Goal: Contribute content: Contribute content

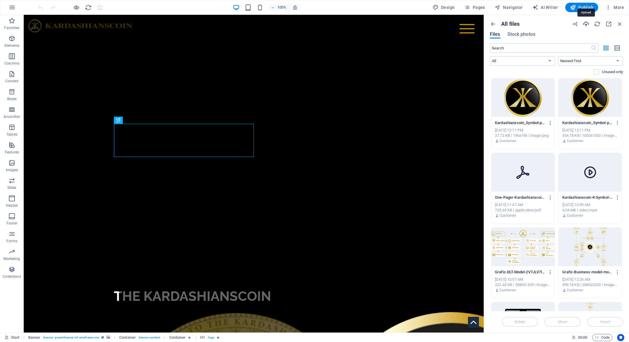
click at [586, 24] on icon "button" at bounding box center [585, 24] width 7 height 7
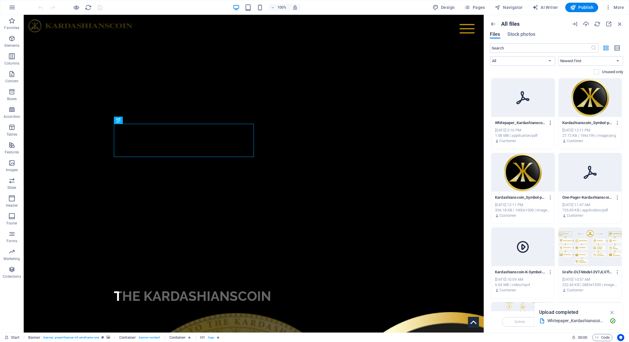
click at [550, 124] on icon "button" at bounding box center [550, 122] width 6 height 5
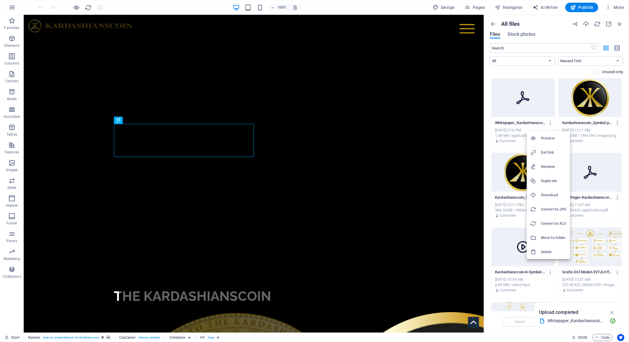
click at [549, 153] on h6 "Get link" at bounding box center [553, 152] width 25 height 7
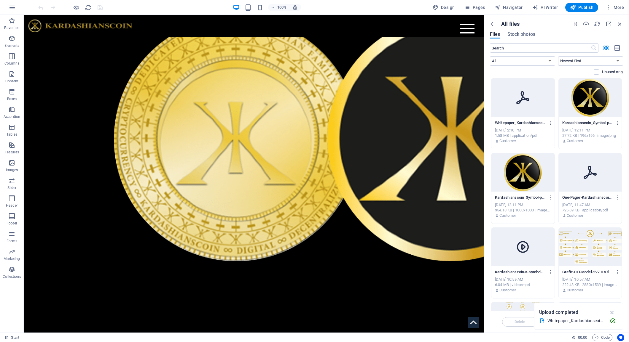
scroll to position [298, 0]
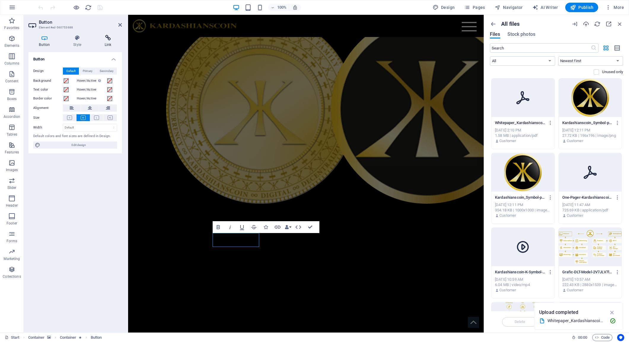
click at [108, 40] on icon at bounding box center [108, 38] width 28 height 6
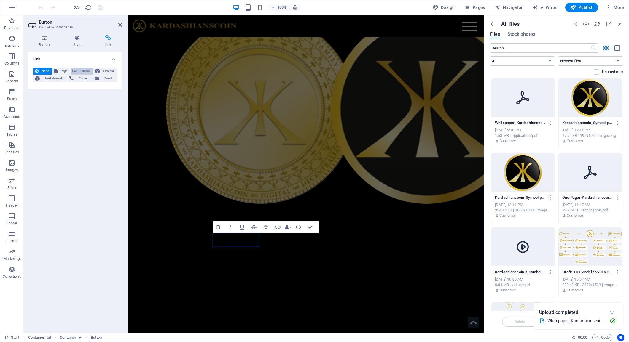
click at [85, 72] on span "External" at bounding box center [84, 71] width 13 height 7
select select "blank"
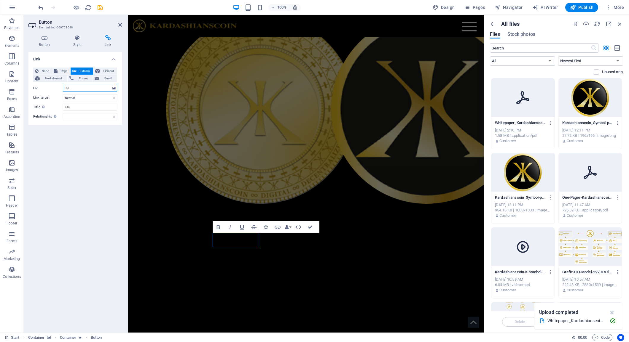
click at [79, 89] on input "URL" at bounding box center [90, 88] width 54 height 7
paste input "https://cdn1.site-media.eu/images/document/18969766/Whitepaper_Kardashianscoin_…"
type input "https://cdn1.site-media.eu/images/document/18969766/Whitepaper_Kardashianscoin_…"
click at [100, 8] on icon "save" at bounding box center [100, 7] width 7 height 7
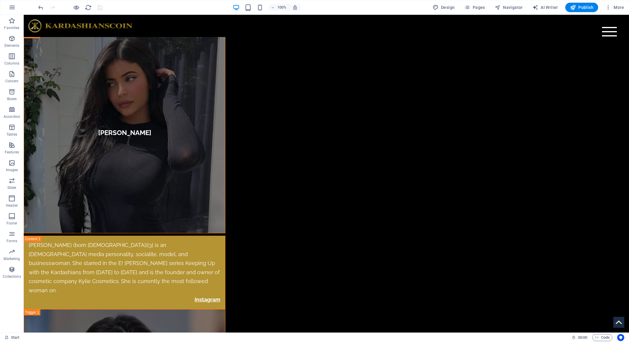
scroll to position [2195, 0]
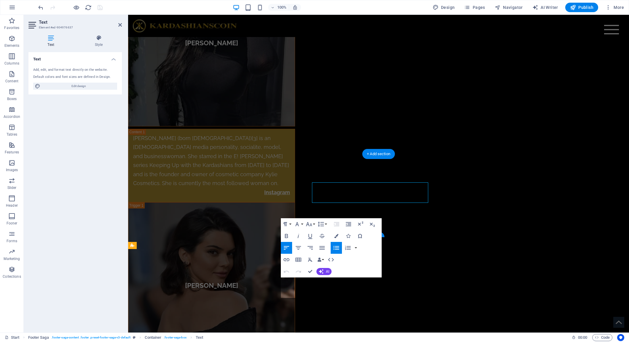
scroll to position [2290, 0]
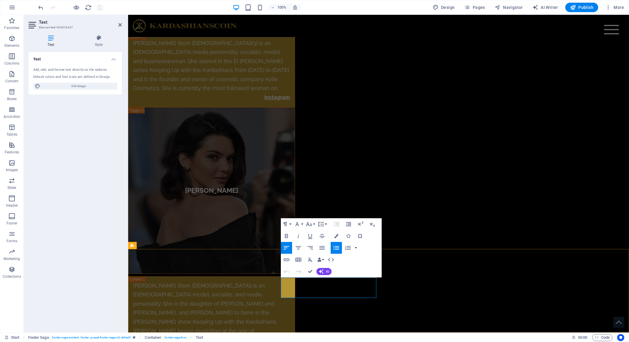
click at [292, 267] on icon "button" at bounding box center [291, 266] width 7 height 7
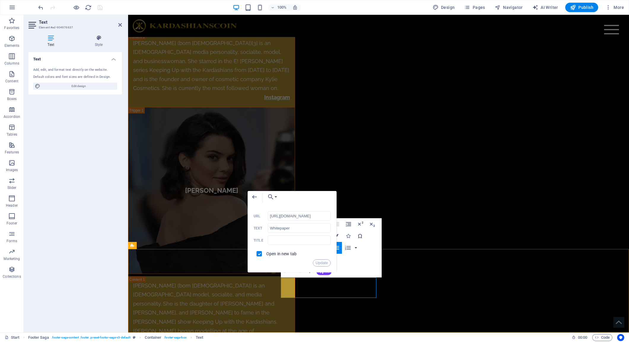
scroll to position [0, 174]
click at [303, 219] on input "https://cdn1.site-media.eu/images/document/18956311/Whitepaper_Kardashianscoin_…" at bounding box center [299, 215] width 63 height 9
click at [304, 217] on input "https://cdn1.site-media.eu/images/document/18956311/Whitepaper_Kardashianscoin_…" at bounding box center [299, 215] width 63 height 9
type input "https://cdn1.site-media.eu/images/document/18969766/Whitepaper_Kardashianscoin_…"
click at [319, 264] on button "Update" at bounding box center [322, 263] width 18 height 7
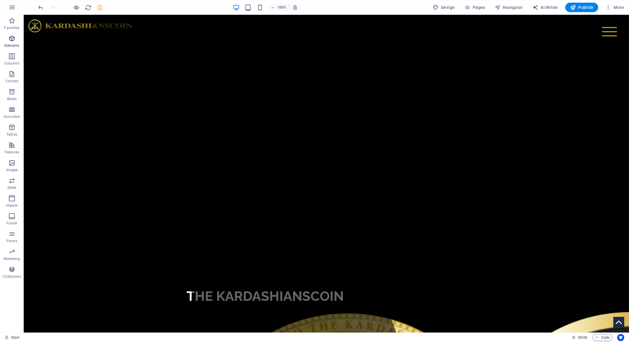
scroll to position [0, 0]
click at [101, 8] on icon "save" at bounding box center [100, 7] width 7 height 7
click at [483, 8] on span "Pages" at bounding box center [474, 7] width 21 height 6
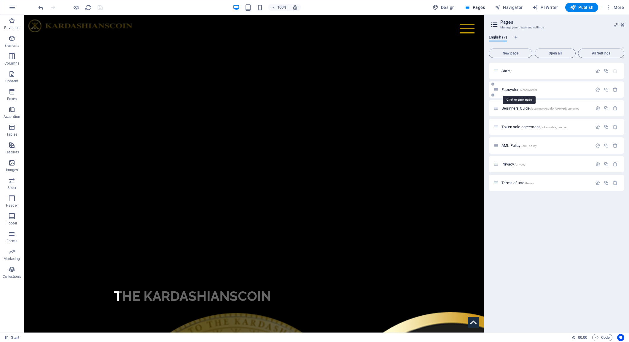
click at [516, 89] on span "Ecosystem /ecosystem" at bounding box center [519, 89] width 36 height 4
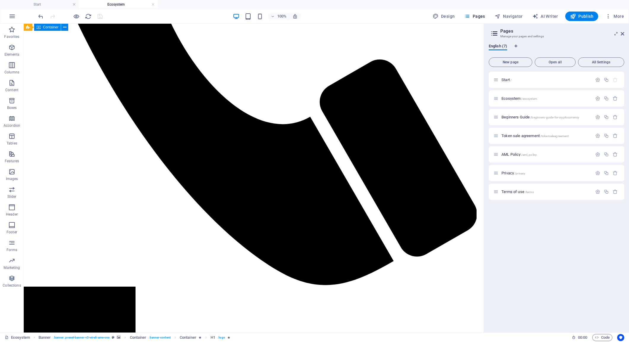
scroll to position [399, 0]
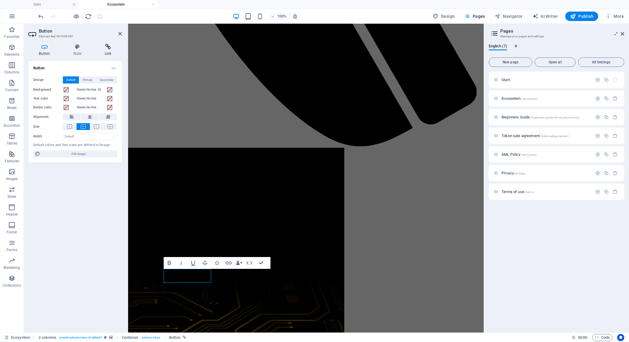
click at [108, 50] on icon at bounding box center [108, 47] width 28 height 6
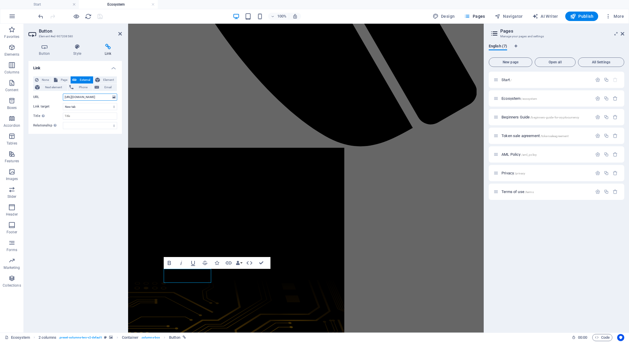
click at [82, 98] on input "https://cdn1.site-media.eu/images/document/18956311/Whitepaper_Kardashianscoin_…" at bounding box center [90, 97] width 54 height 7
paste input "https://cdn1.site-media.eu/images/document/18969766/Whitepaper_Kardashianscoin_…"
type input "https://cdn1.site-media.eu/images/document/18969766/Whitepaper_Kardashianscoin_…"
click at [102, 18] on icon "save" at bounding box center [100, 16] width 7 height 7
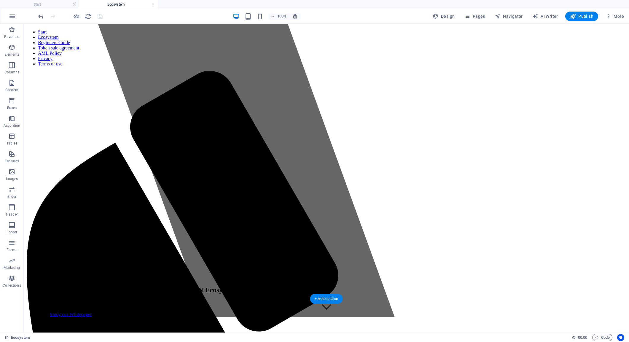
scroll to position [15, 0]
click at [476, 16] on span "Pages" at bounding box center [474, 16] width 21 height 6
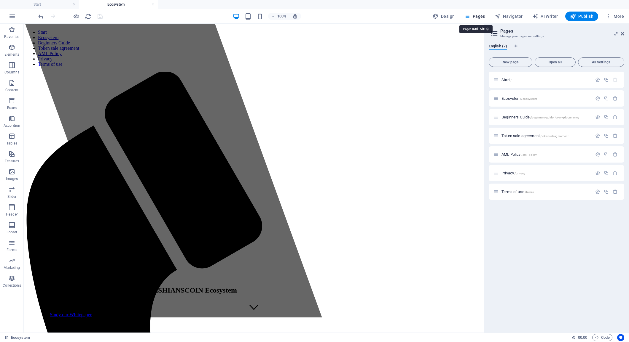
click at [476, 16] on span "Pages" at bounding box center [474, 16] width 21 height 6
drag, startPoint x: 623, startPoint y: 35, endPoint x: 539, endPoint y: 42, distance: 83.9
click at [623, 35] on icon at bounding box center [622, 33] width 4 height 5
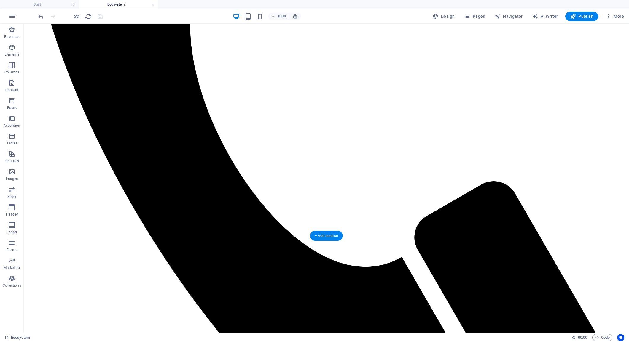
scroll to position [404, 0]
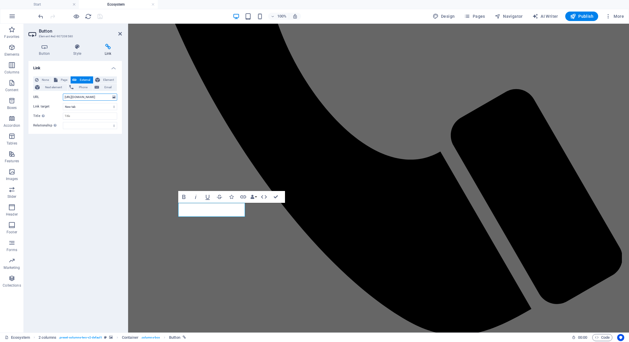
click at [90, 98] on input "https://cdn1.site-media.eu/images/document/18969766/Whitepaper_Kardashianscoin_…" at bounding box center [90, 97] width 54 height 7
paste input "https://cdn1.site-media.eu/images/document/18969766/Whitepaper_Kardashianscoin_…"
type input "https://cdn1.site-media.eu/images/document/18969766/Whitepaper_Kardashianscoin_…"
click at [100, 17] on icon "save" at bounding box center [100, 16] width 7 height 7
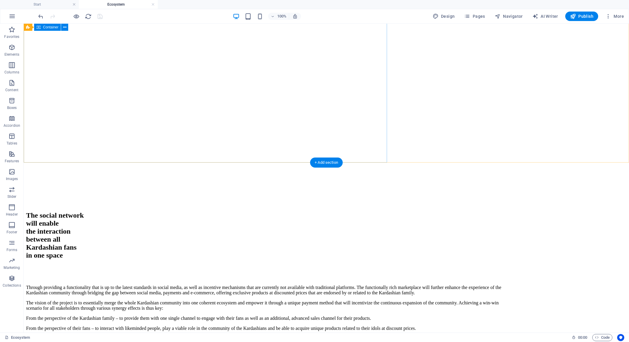
scroll to position [1400, 0]
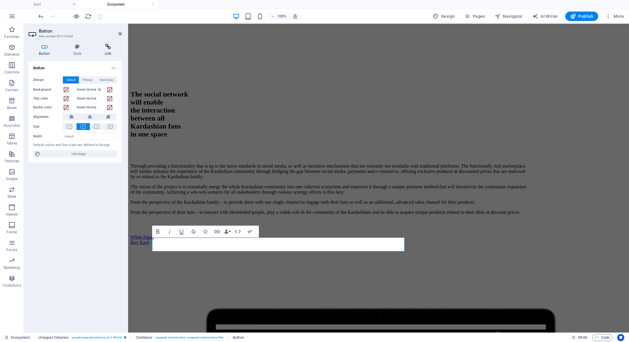
click at [108, 48] on icon at bounding box center [108, 47] width 28 height 6
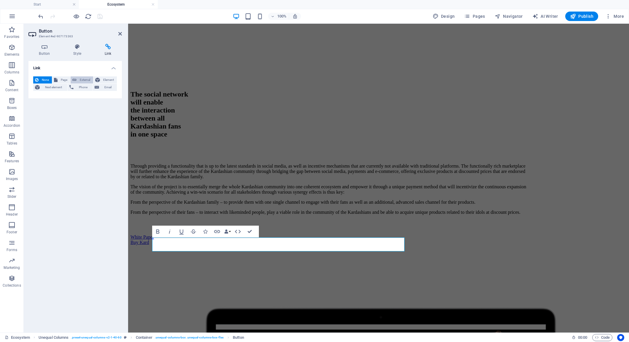
click at [87, 79] on span "External" at bounding box center [84, 79] width 13 height 7
select select "blank"
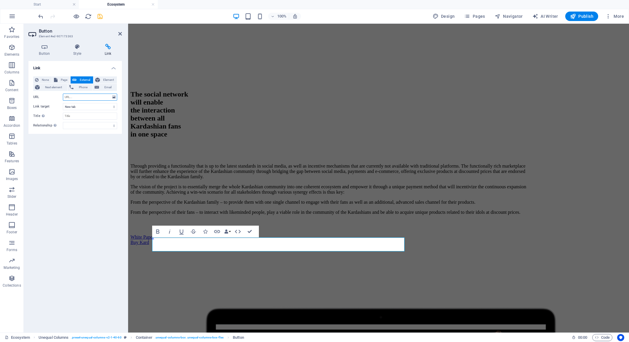
click at [87, 98] on input "URL" at bounding box center [90, 97] width 54 height 7
paste input "https://cdn1.site-media.eu/images/document/18969766/Whitepaper_Kardashianscoin_…"
type input "https://cdn1.site-media.eu/images/document/18969766/Whitepaper_Kardashianscoin_…"
click at [87, 99] on input "https://cdn1.site-media.eu/images/document/18969766/Whitepaper_Kardashianscoin_…" at bounding box center [90, 97] width 54 height 7
paste input "https://cdn1.site-media.eu/images/document/18969766/Whitepaper_Kardashianscoin_…"
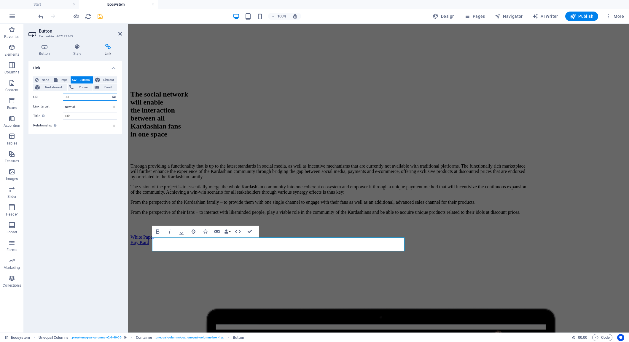
type input "https://cdn1.site-media.eu/images/document/18969766/Whitepaper_Kardashianscoin_…"
click at [100, 15] on icon "save" at bounding box center [100, 16] width 7 height 7
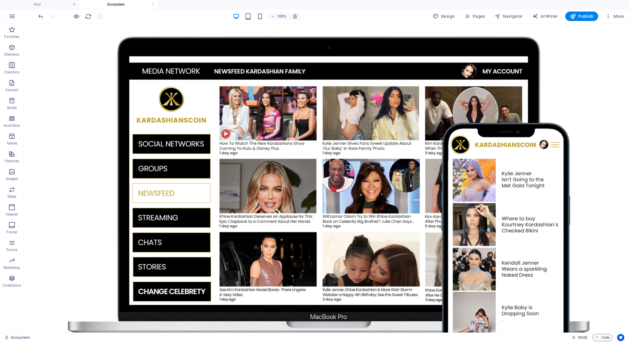
scroll to position [1800, 0]
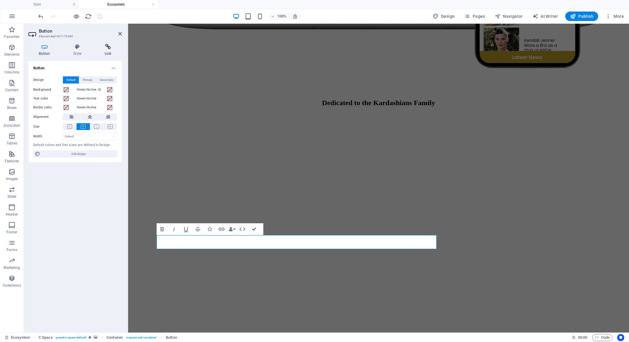
click at [108, 48] on icon at bounding box center [108, 47] width 28 height 6
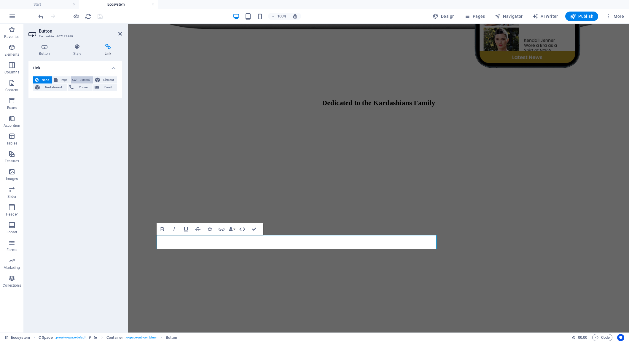
click at [85, 80] on span "External" at bounding box center [84, 79] width 13 height 7
select select "blank"
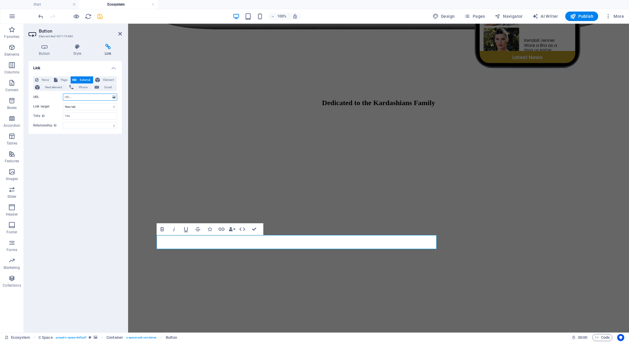
click at [79, 97] on input "URL" at bounding box center [90, 97] width 54 height 7
paste input "https://cdn1.site-media.eu/images/document/18969766/Whitepaper_Kardashianscoin_…"
type input "https://cdn1.site-media.eu/images/document/18969766/Whitepaper_Kardashianscoin_…"
click at [100, 15] on icon "save" at bounding box center [100, 16] width 7 height 7
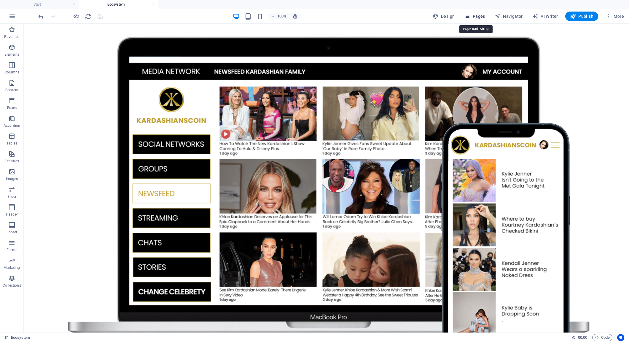
click at [477, 13] on span "Pages" at bounding box center [474, 16] width 21 height 6
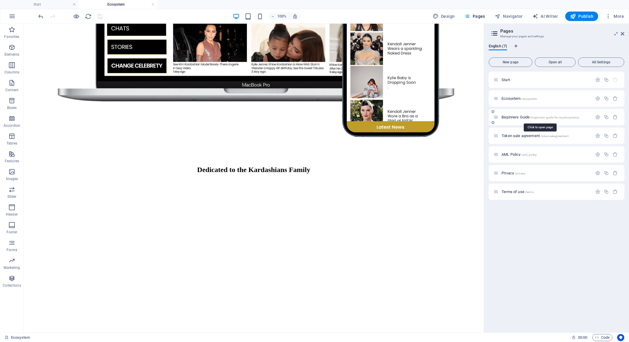
click at [512, 119] on span "Beginners Guide /beginners-guide-for-cryptocurrency" at bounding box center [540, 117] width 78 height 4
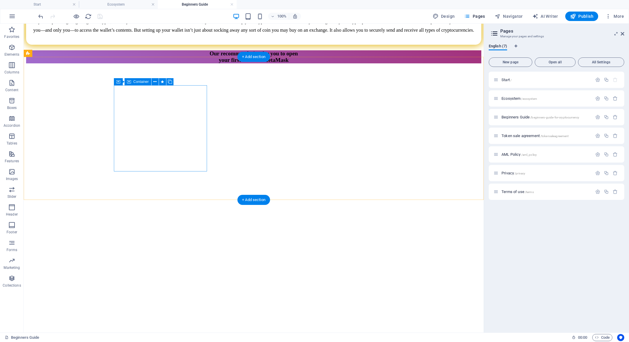
scroll to position [1576, 0]
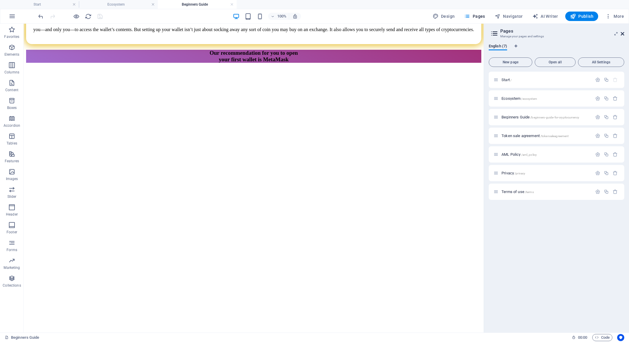
click at [622, 33] on icon at bounding box center [622, 33] width 4 height 5
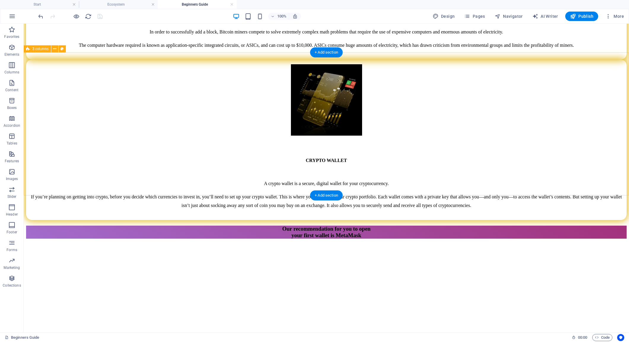
scroll to position [1579, 0]
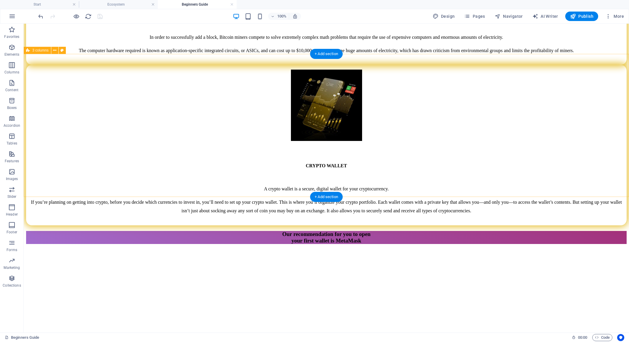
click at [328, 197] on div "+ Add section" at bounding box center [326, 197] width 33 height 10
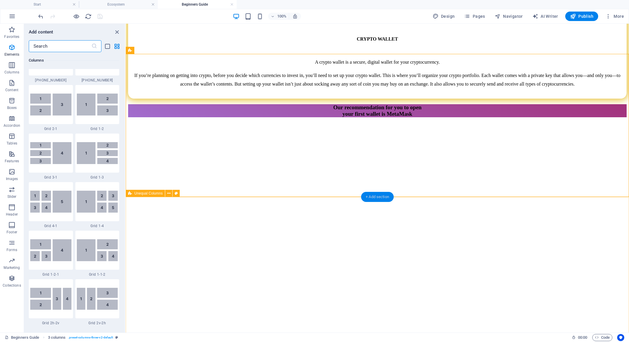
scroll to position [1037, 0]
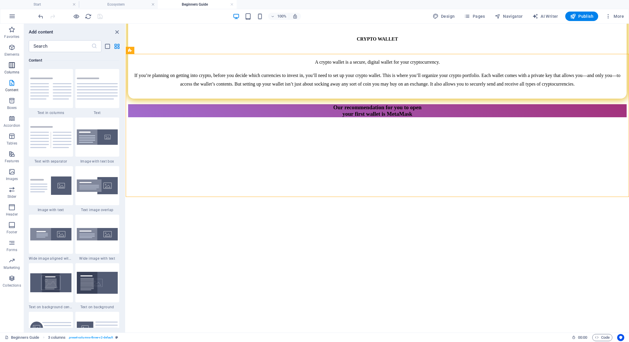
click at [18, 73] on p "Columns" at bounding box center [11, 72] width 15 height 5
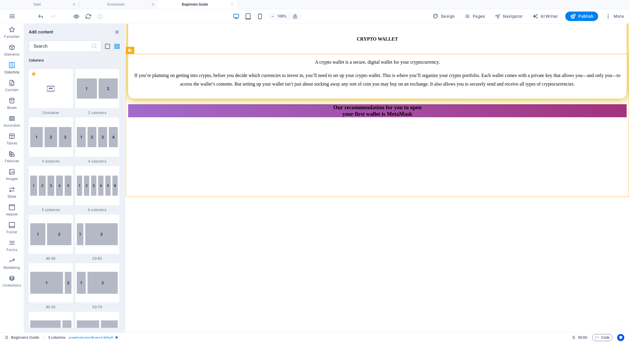
scroll to position [293, 0]
click at [90, 135] on img at bounding box center [97, 137] width 41 height 20
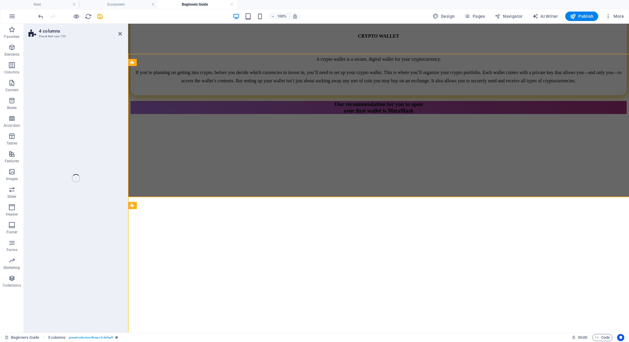
select select "rem"
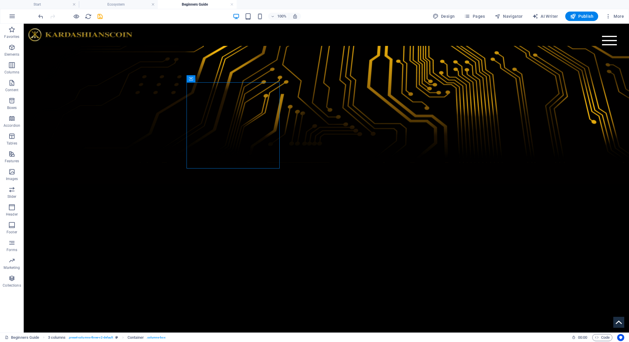
drag, startPoint x: 213, startPoint y: 102, endPoint x: 193, endPoint y: 233, distance: 133.1
drag, startPoint x: 214, startPoint y: 103, endPoint x: 271, endPoint y: 241, distance: 148.9
drag, startPoint x: 213, startPoint y: 102, endPoint x: 349, endPoint y: 250, distance: 200.7
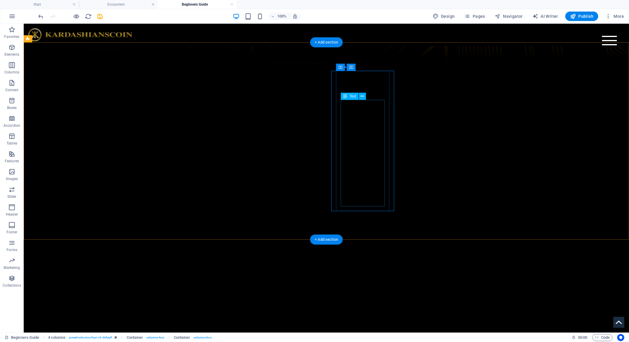
scroll to position [1695, 0]
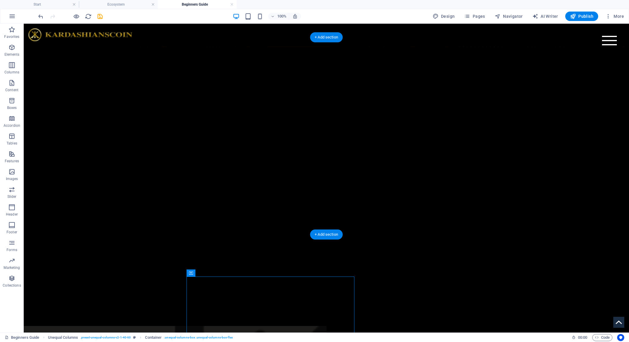
drag, startPoint x: 213, startPoint y: 297, endPoint x: 419, endPoint y: 98, distance: 286.1
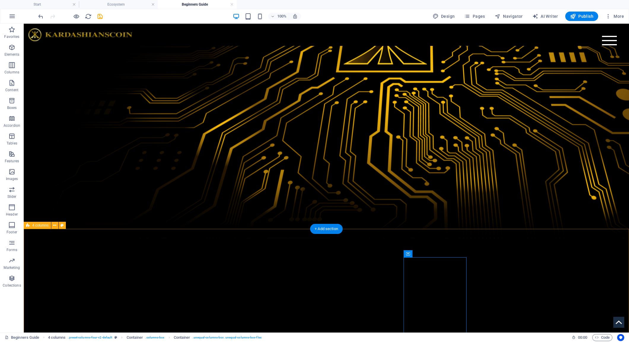
scroll to position [1503, 0]
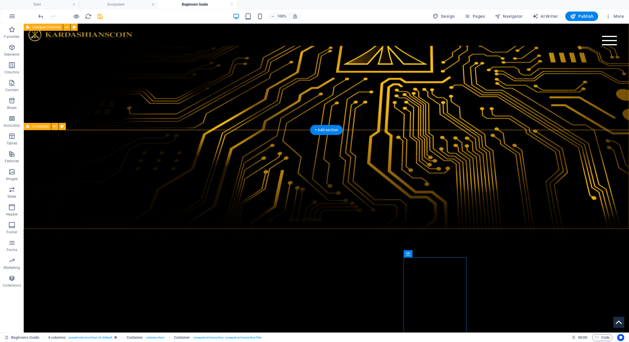
click at [36, 127] on span "3 columns" at bounding box center [40, 127] width 16 height 4
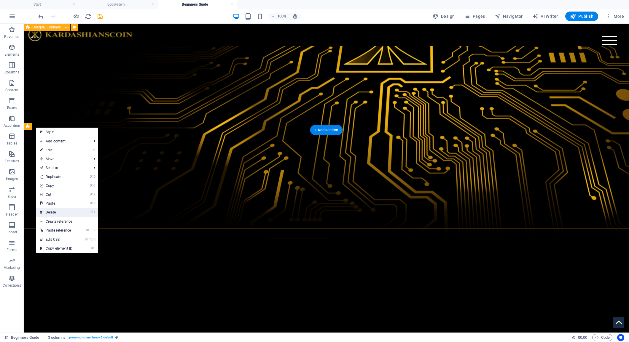
click at [64, 211] on link "⌦ Delete" at bounding box center [56, 212] width 40 height 9
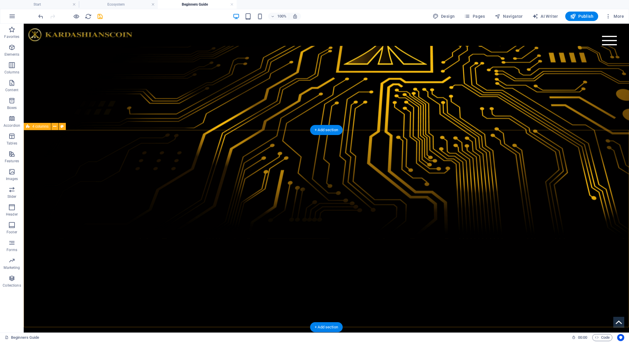
click at [35, 128] on span "4 columns" at bounding box center [40, 127] width 16 height 4
select select "rem"
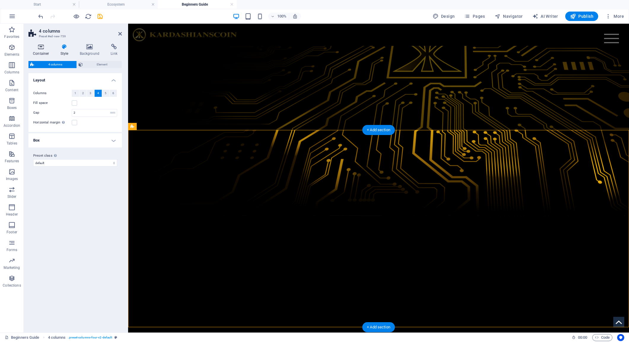
click at [40, 49] on icon at bounding box center [40, 47] width 25 height 6
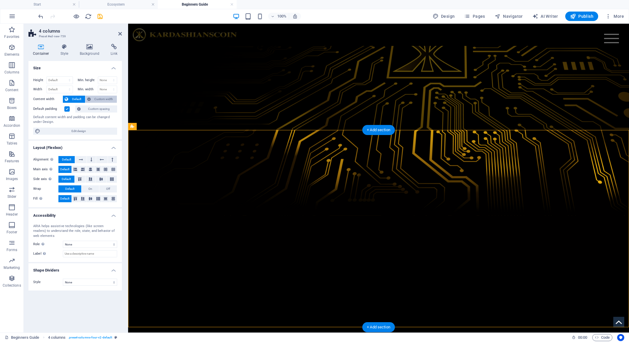
click at [108, 100] on span "Custom width" at bounding box center [103, 99] width 23 height 7
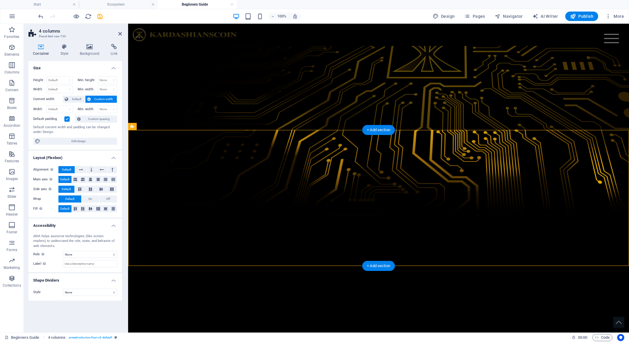
click at [68, 120] on label at bounding box center [66, 118] width 5 height 5
click at [0, 0] on input "Default padding" at bounding box center [0, 0] width 0 height 0
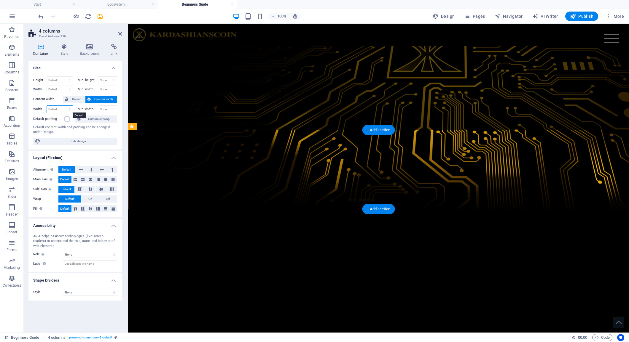
select select "%"
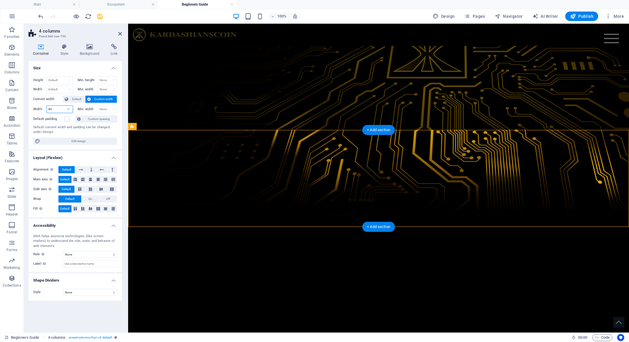
click at [56, 110] on input "80" at bounding box center [60, 109] width 26 height 7
click at [55, 109] on input "80" at bounding box center [60, 109] width 26 height 7
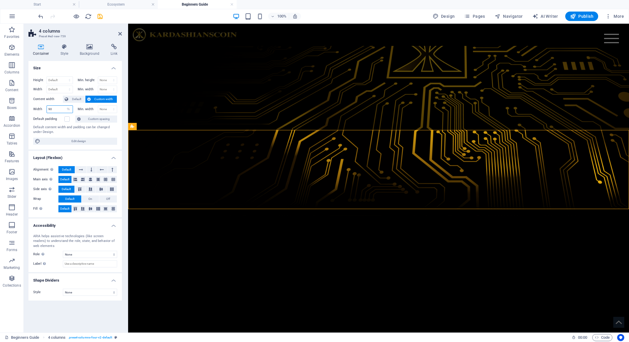
click at [55, 108] on input "90" at bounding box center [60, 109] width 26 height 7
type input "95"
click at [66, 52] on h4 "Style" at bounding box center [65, 50] width 19 height 12
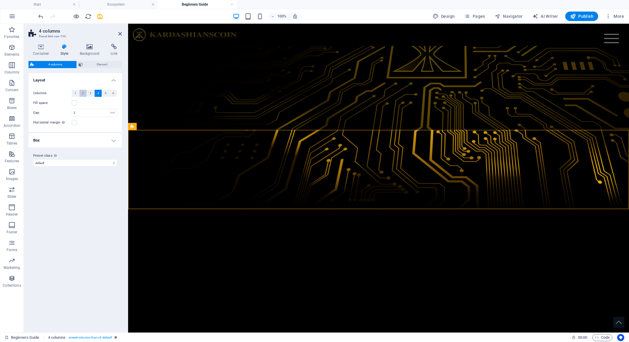
click at [81, 95] on button "2" at bounding box center [82, 93] width 7 height 7
click at [75, 103] on label at bounding box center [74, 102] width 5 height 5
click at [0, 0] on input "Fill space" at bounding box center [0, 0] width 0 height 0
click at [75, 103] on label at bounding box center [74, 102] width 5 height 5
click at [0, 0] on input "Fill space" at bounding box center [0, 0] width 0 height 0
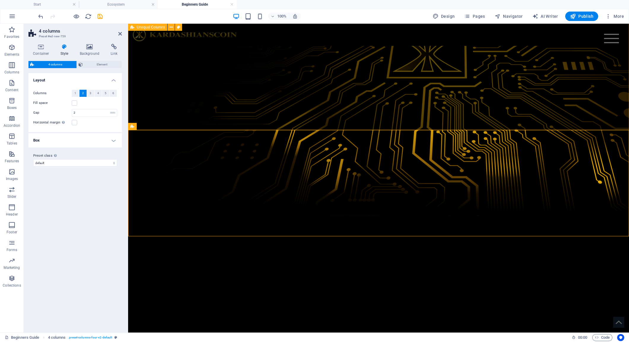
click at [114, 141] on h4 "Box" at bounding box center [74, 140] width 93 height 14
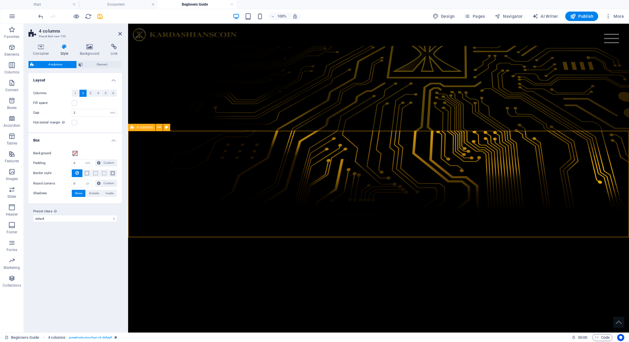
scroll to position [1498, 0]
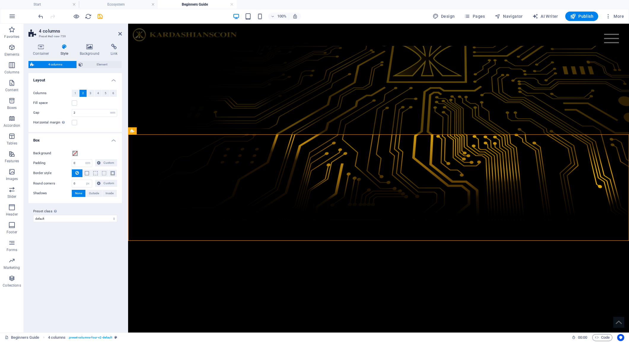
click at [69, 52] on h4 "Style" at bounding box center [65, 50] width 19 height 12
click at [66, 50] on h4 "Style" at bounding box center [65, 50] width 19 height 12
click at [43, 49] on icon at bounding box center [40, 47] width 25 height 6
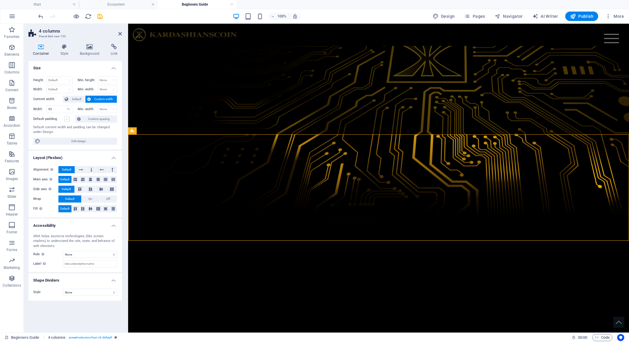
click at [68, 119] on label at bounding box center [66, 118] width 5 height 5
click at [0, 0] on input "Default padding" at bounding box center [0, 0] width 0 height 0
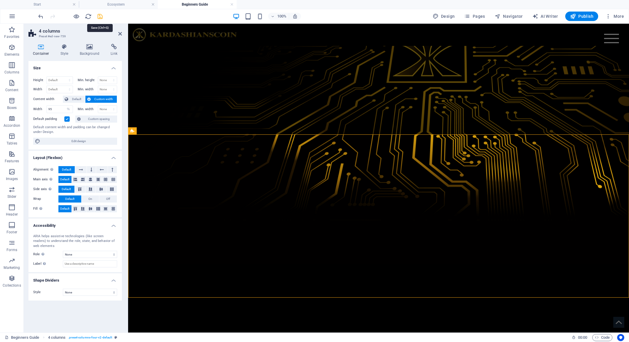
click at [101, 17] on icon "save" at bounding box center [100, 16] width 7 height 7
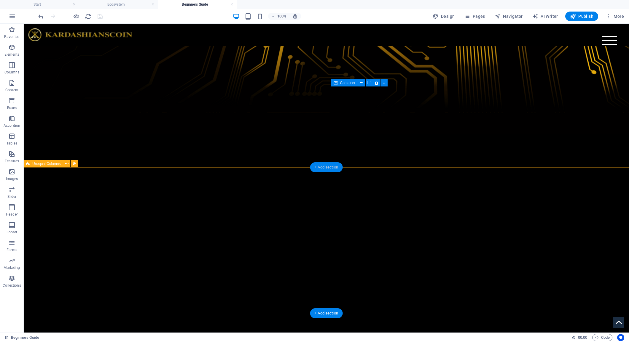
scroll to position [1628, 0]
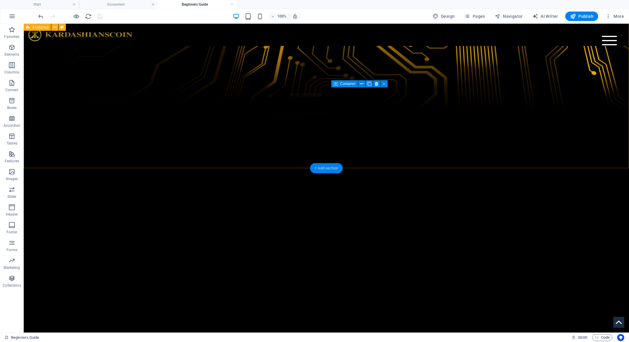
click at [323, 168] on div "+ Add section" at bounding box center [326, 168] width 33 height 10
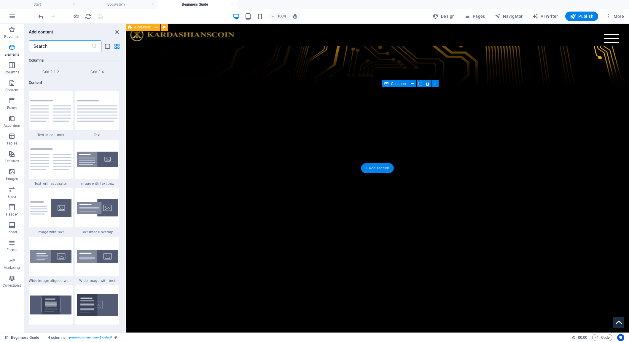
scroll to position [1037, 0]
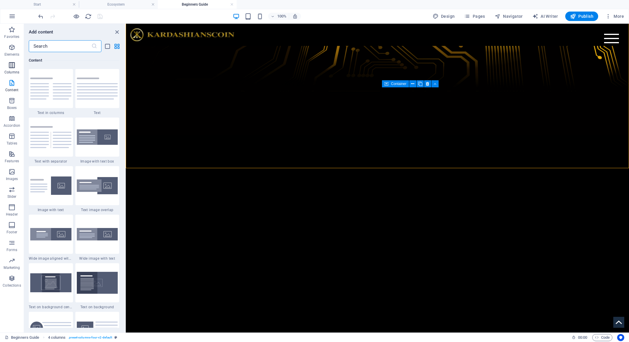
click at [13, 67] on icon "button" at bounding box center [11, 65] width 7 height 7
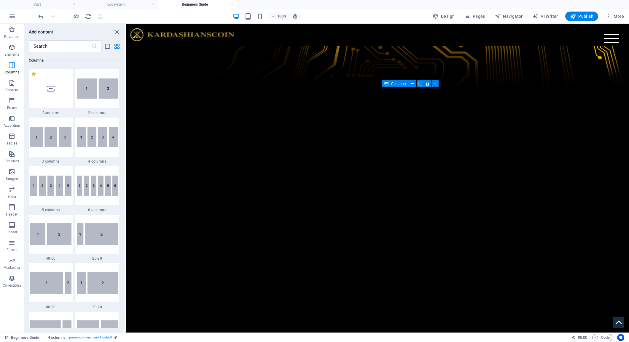
scroll to position [293, 0]
click at [97, 84] on img at bounding box center [97, 89] width 41 height 20
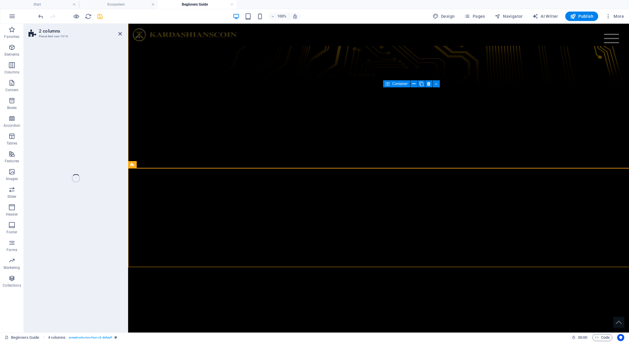
select select "rem"
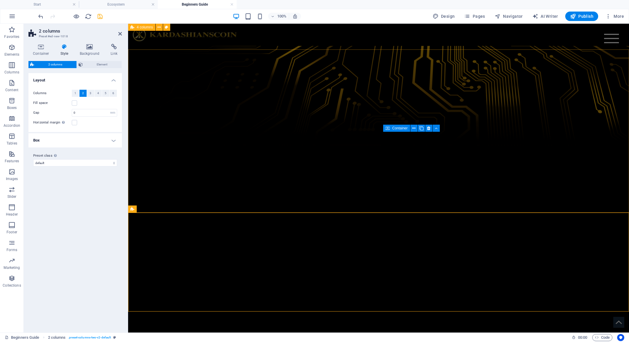
scroll to position [1570, 0]
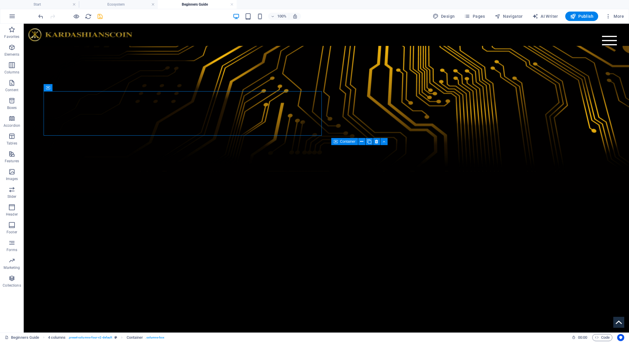
drag, startPoint x: 173, startPoint y: 111, endPoint x: 252, endPoint y: 260, distance: 168.7
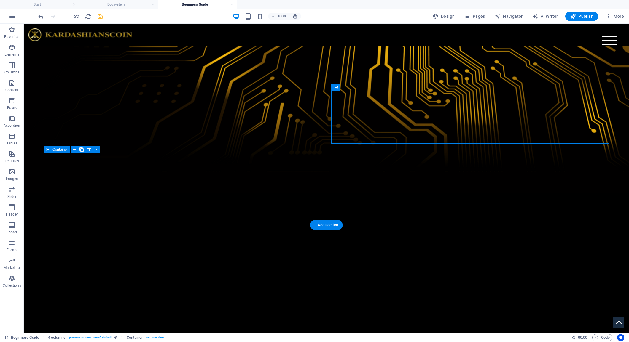
drag, startPoint x: 359, startPoint y: 111, endPoint x: 343, endPoint y: 270, distance: 160.5
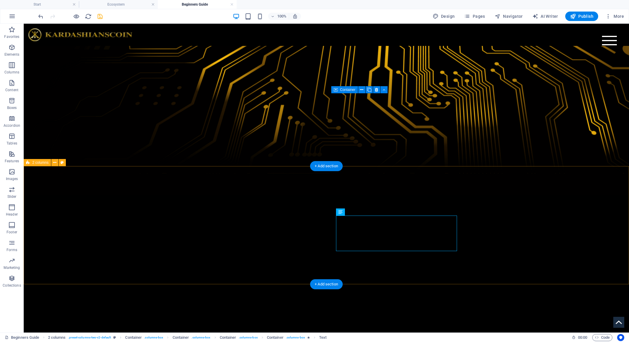
click at [37, 163] on span "2 columns" at bounding box center [40, 163] width 16 height 4
select select "rem"
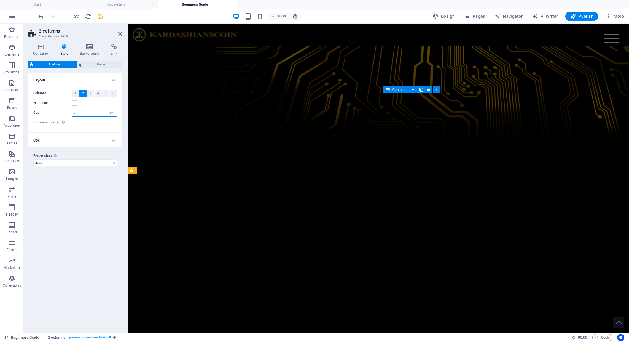
click at [87, 112] on input "0" at bounding box center [94, 112] width 45 height 7
click at [87, 112] on input "2" at bounding box center [94, 112] width 45 height 7
type input "5"
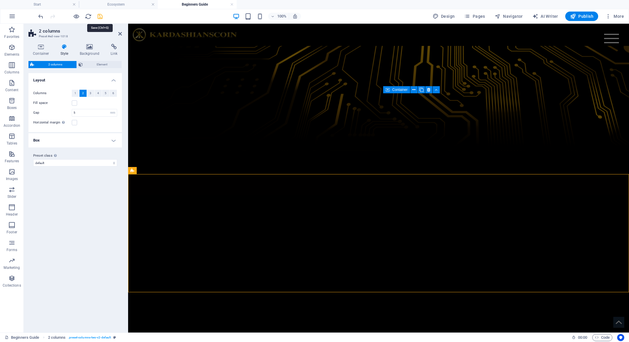
click at [100, 16] on icon "save" at bounding box center [100, 16] width 7 height 7
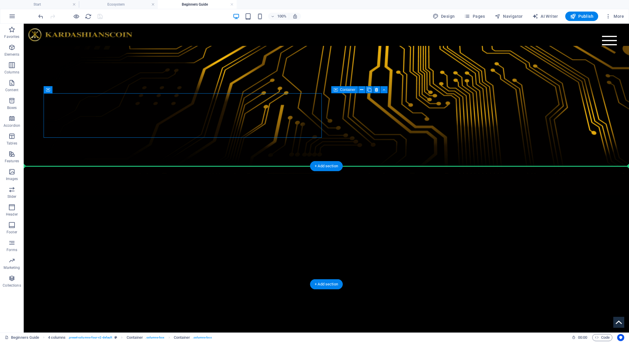
drag, startPoint x: 71, startPoint y: 114, endPoint x: 494, endPoint y: 209, distance: 433.6
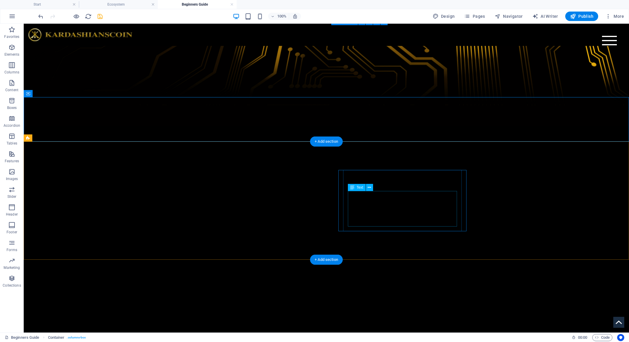
scroll to position [1636, 0]
click at [341, 165] on icon at bounding box center [343, 166] width 4 height 7
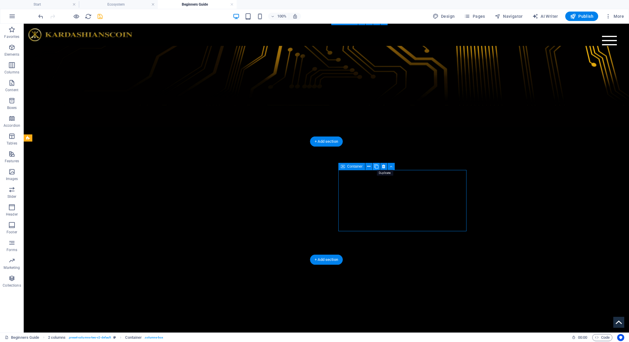
click at [377, 166] on icon at bounding box center [376, 167] width 4 height 6
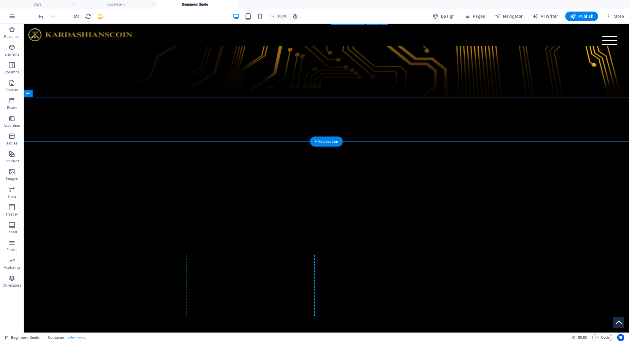
drag, startPoint x: 51, startPoint y: 117, endPoint x: 195, endPoint y: 256, distance: 200.4
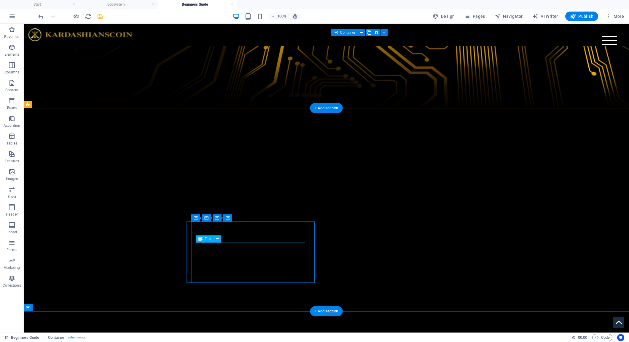
scroll to position [1628, 0]
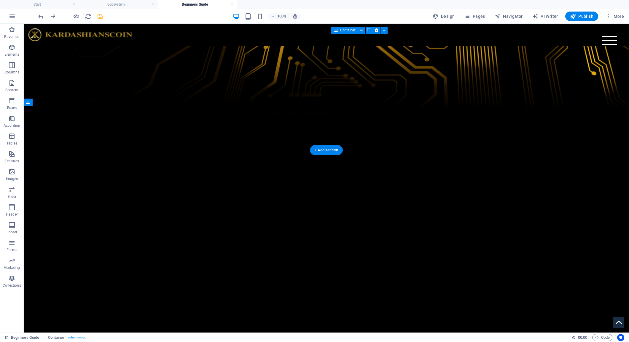
drag, startPoint x: 50, startPoint y: 125, endPoint x: 376, endPoint y: 273, distance: 357.1
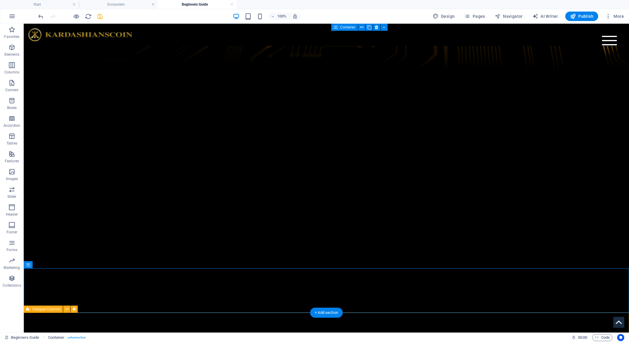
scroll to position [1667, 0]
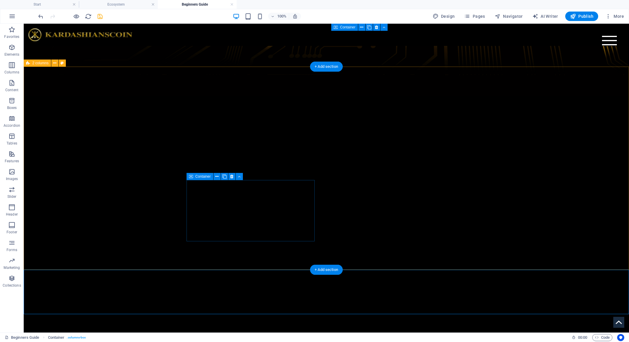
click at [190, 177] on icon at bounding box center [191, 176] width 4 height 7
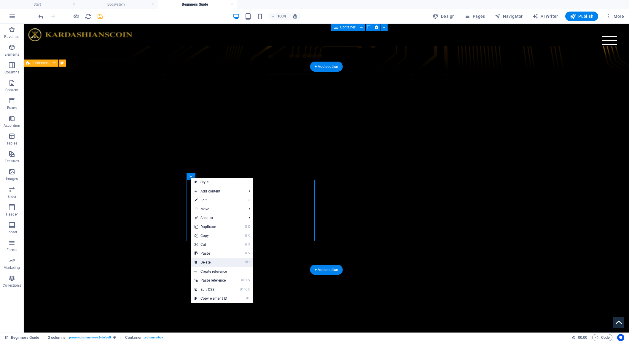
click at [218, 260] on link "⌦ Delete" at bounding box center [211, 262] width 40 height 9
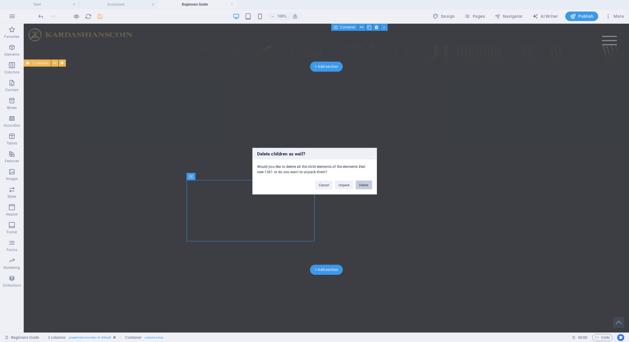
click at [366, 183] on button "Delete" at bounding box center [363, 185] width 17 height 9
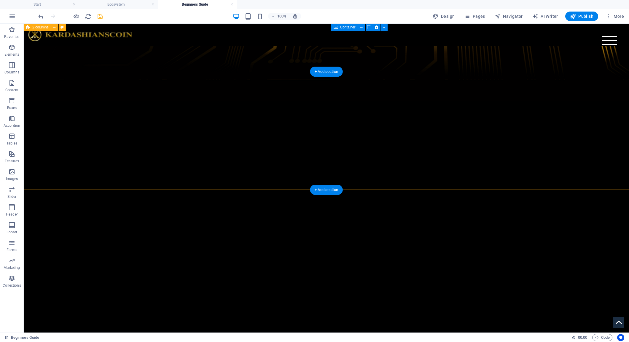
scroll to position [1661, 0]
click at [328, 190] on div "+ Add section" at bounding box center [326, 190] width 33 height 10
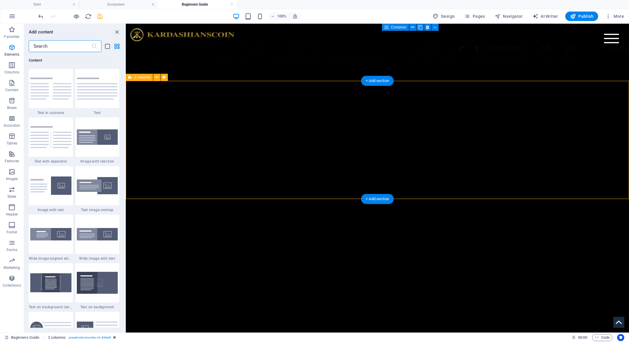
scroll to position [1037, 0]
click at [16, 68] on span "Columns" at bounding box center [12, 69] width 24 height 14
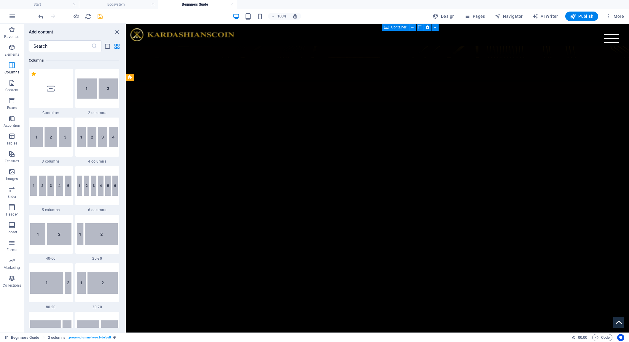
scroll to position [293, 0]
click at [105, 94] on img at bounding box center [97, 89] width 41 height 20
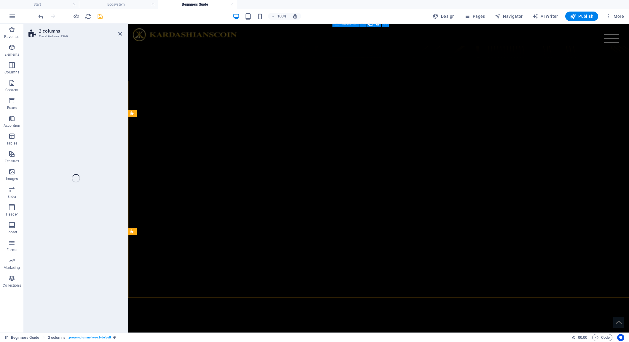
select select "rem"
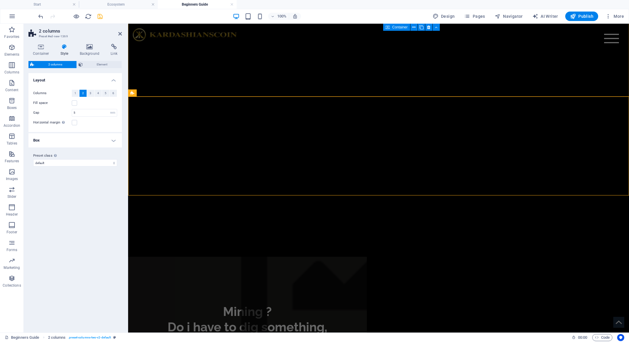
scroll to position [1774, 0]
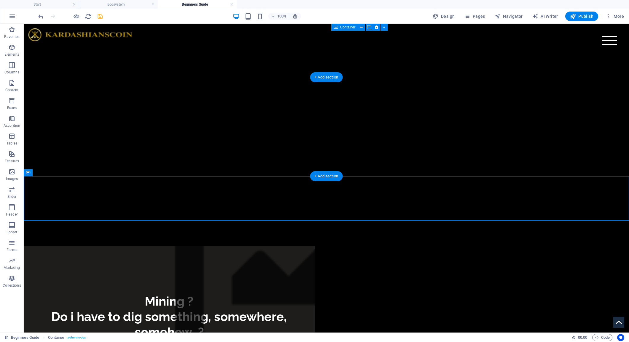
drag, startPoint x: 157, startPoint y: 206, endPoint x: 255, endPoint y: 131, distance: 124.0
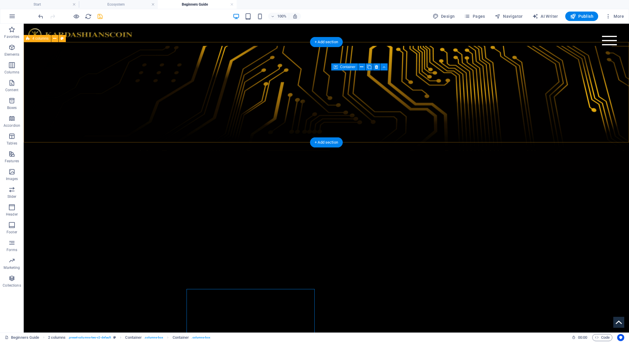
scroll to position [1591, 0]
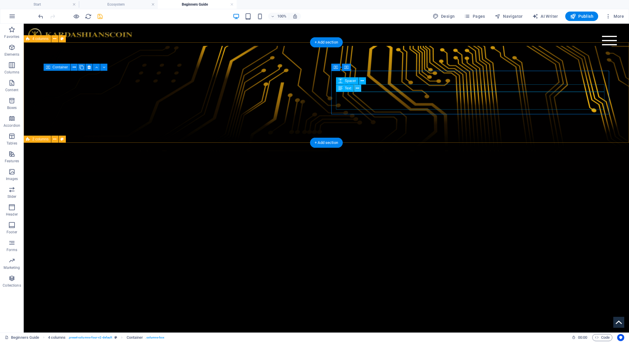
drag, startPoint x: 339, startPoint y: 66, endPoint x: 330, endPoint y: 62, distance: 9.9
click at [335, 67] on icon at bounding box center [335, 67] width 4 height 7
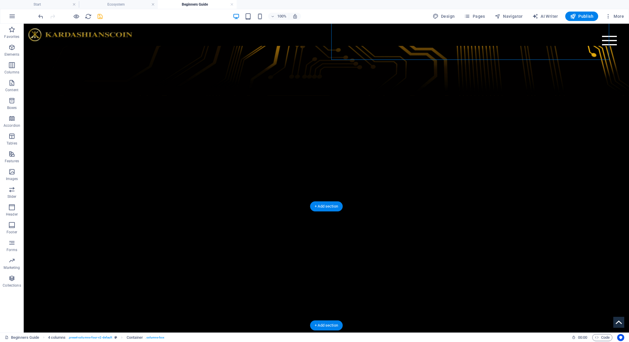
scroll to position [1655, 0]
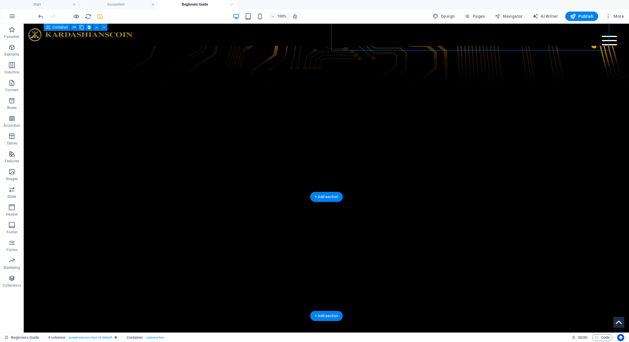
drag, startPoint x: 358, startPoint y: 90, endPoint x: 371, endPoint y: 240, distance: 150.5
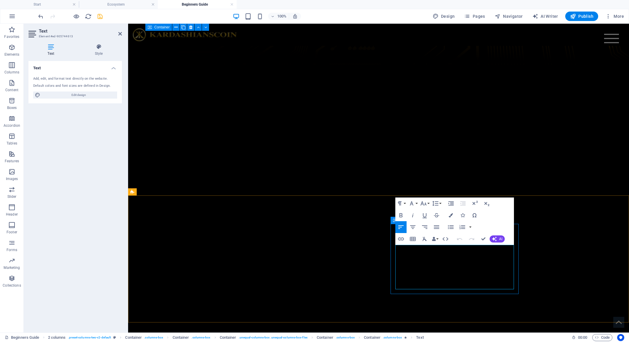
drag, startPoint x: 435, startPoint y: 278, endPoint x: 456, endPoint y: 288, distance: 23.2
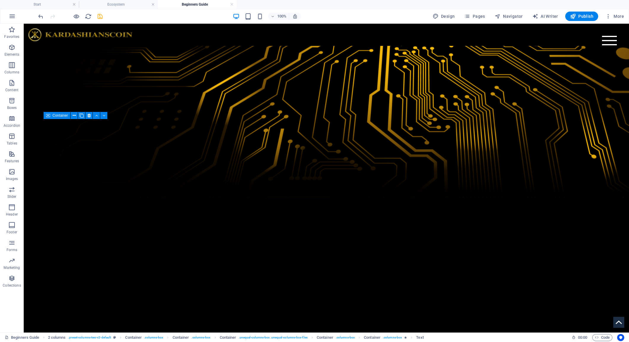
scroll to position [1542, 0]
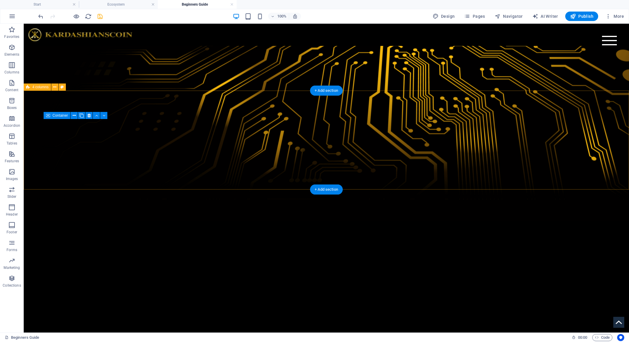
click at [28, 86] on icon at bounding box center [28, 87] width 4 height 7
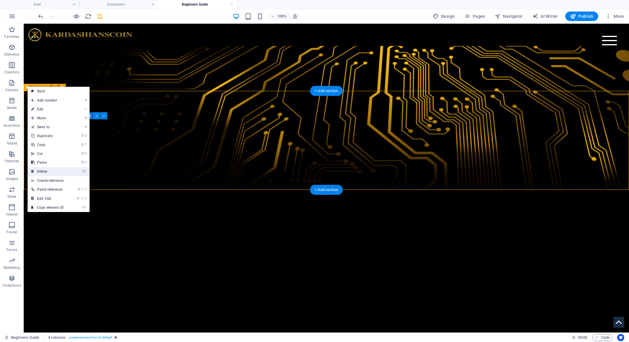
click at [54, 169] on link "⌦ Delete" at bounding box center [48, 171] width 40 height 9
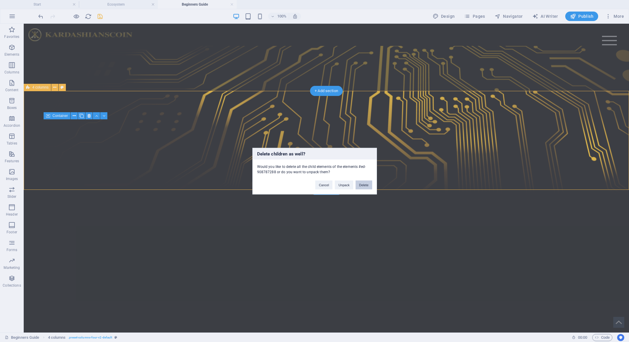
drag, startPoint x: 365, startPoint y: 186, endPoint x: 352, endPoint y: 155, distance: 34.0
click at [365, 186] on button "Delete" at bounding box center [363, 185] width 17 height 9
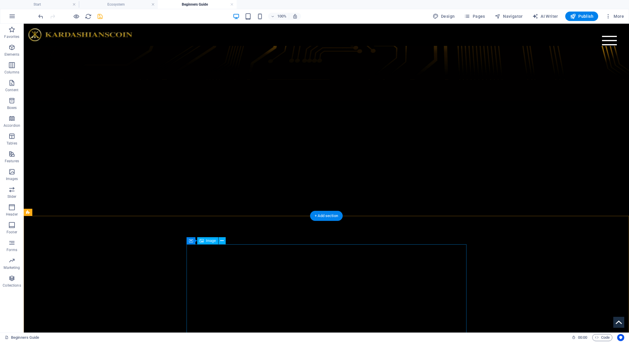
scroll to position [1643, 0]
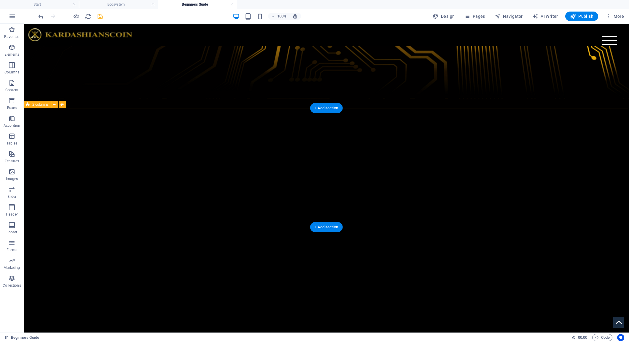
select select "rem"
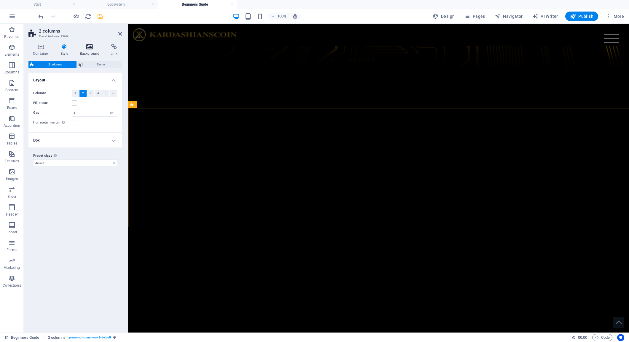
click at [87, 50] on icon at bounding box center [89, 47] width 29 height 6
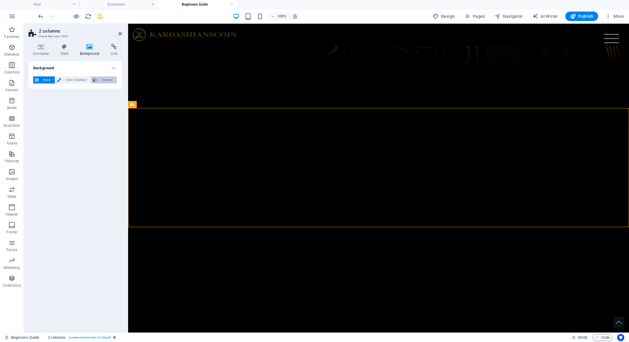
click at [116, 81] on button "Element" at bounding box center [104, 79] width 26 height 7
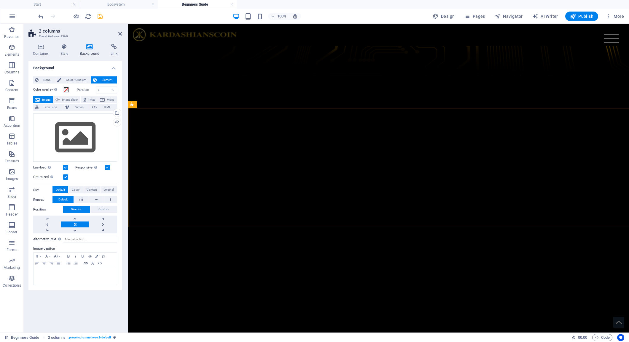
click at [46, 100] on span "Image" at bounding box center [45, 99] width 9 height 7
click at [67, 141] on div "Drag files here, click to choose files or select files from Files or our free s…" at bounding box center [75, 138] width 84 height 49
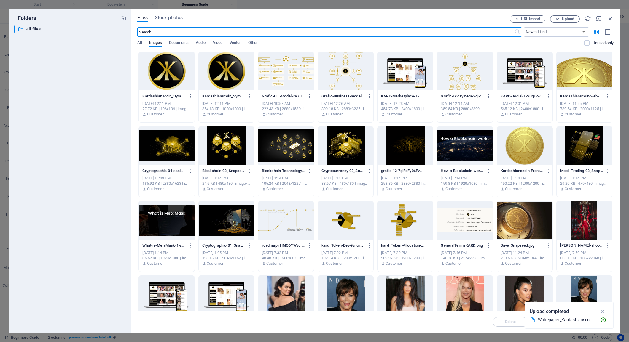
click at [577, 139] on div at bounding box center [583, 146] width 55 height 39
click at [577, 139] on div "1" at bounding box center [583, 146] width 55 height 39
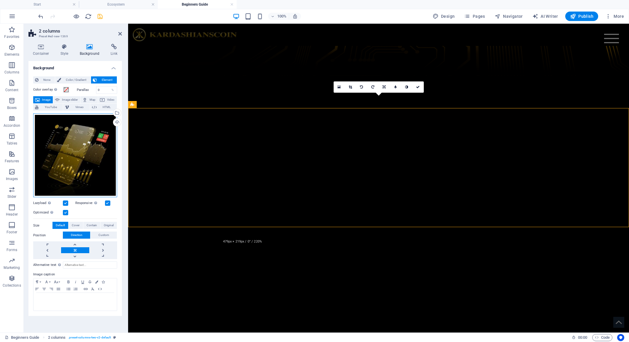
click at [74, 151] on div "Drag files here, click to choose files or select files from Files or our free s…" at bounding box center [75, 156] width 84 height 84
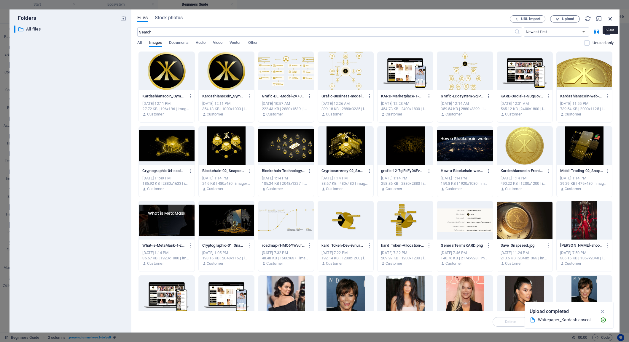
click at [609, 21] on icon "button" at bounding box center [610, 18] width 7 height 7
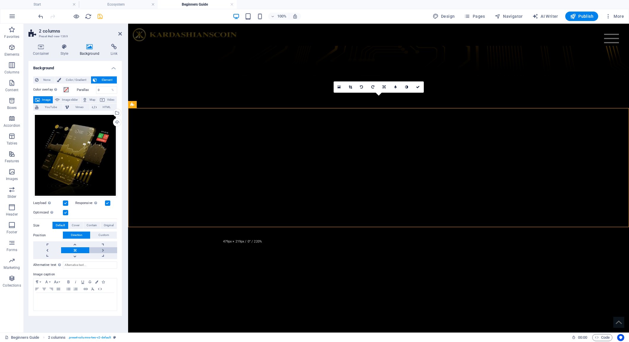
click at [104, 248] on link at bounding box center [103, 251] width 28 height 6
click at [108, 226] on span "Original" at bounding box center [109, 225] width 10 height 7
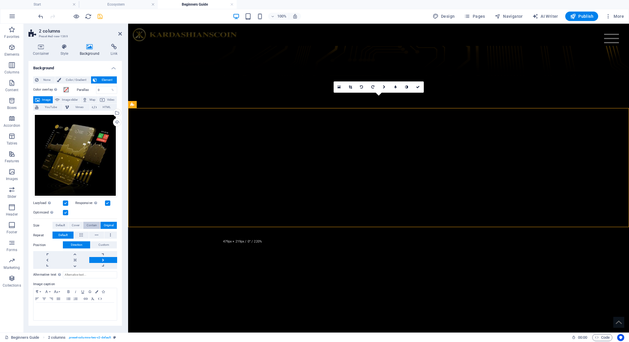
click at [95, 226] on span "Contain" at bounding box center [92, 225] width 10 height 7
click at [79, 225] on span "Cover" at bounding box center [76, 225] width 8 height 7
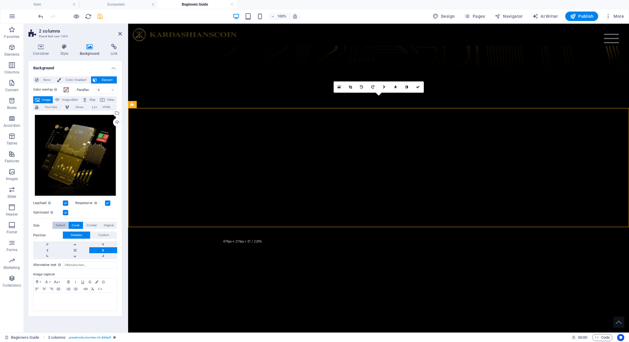
click at [59, 225] on span "Default" at bounding box center [60, 225] width 9 height 7
click at [106, 226] on span "Original" at bounding box center [109, 225] width 10 height 7
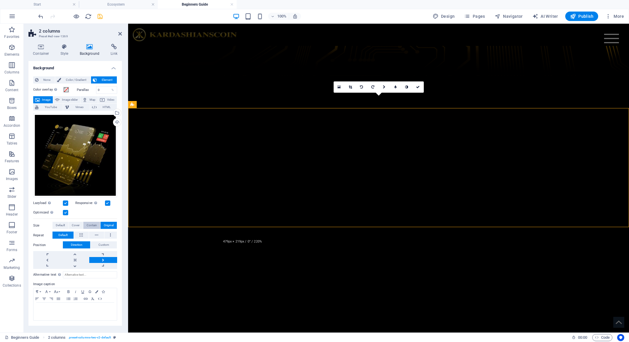
click at [93, 226] on span "Contain" at bounding box center [92, 225] width 10 height 7
click at [104, 259] on link at bounding box center [103, 260] width 28 height 6
click at [104, 265] on link at bounding box center [103, 266] width 28 height 6
click at [103, 261] on link at bounding box center [103, 260] width 28 height 6
click at [49, 260] on link at bounding box center [47, 260] width 28 height 6
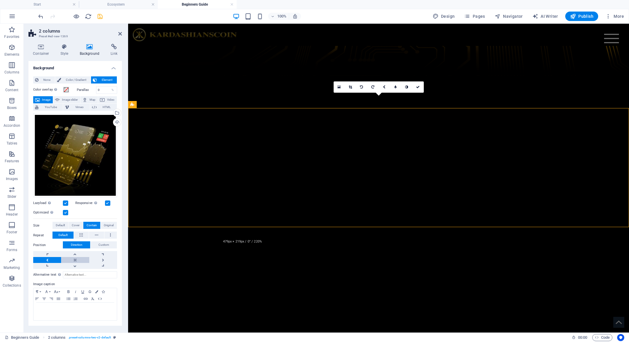
click at [79, 260] on link at bounding box center [75, 260] width 28 height 6
click at [103, 260] on link at bounding box center [103, 260] width 28 height 6
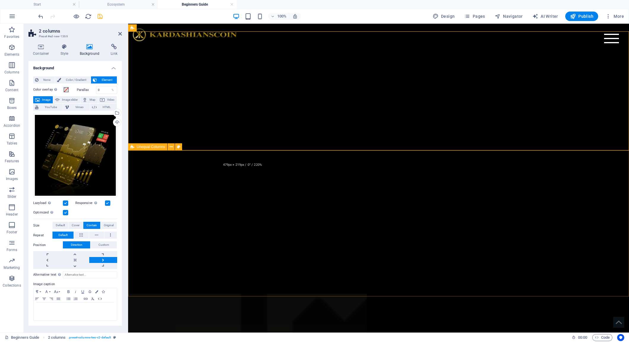
scroll to position [1729, 0]
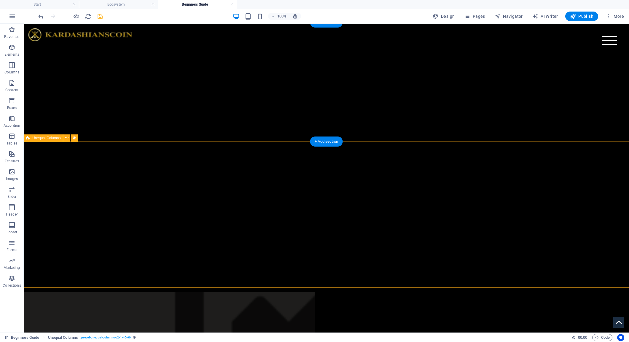
click at [49, 138] on span "Unequal Columns" at bounding box center [46, 138] width 28 height 4
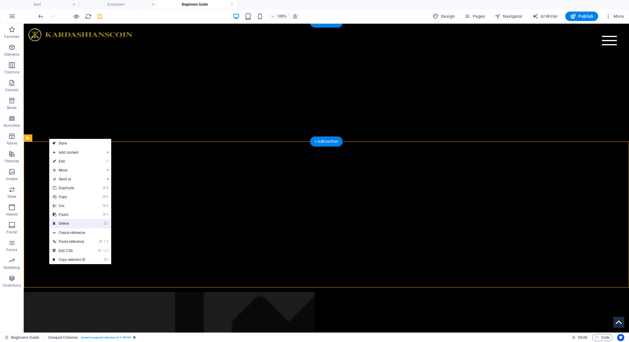
click at [75, 223] on link "⌦ Delete" at bounding box center [69, 223] width 40 height 9
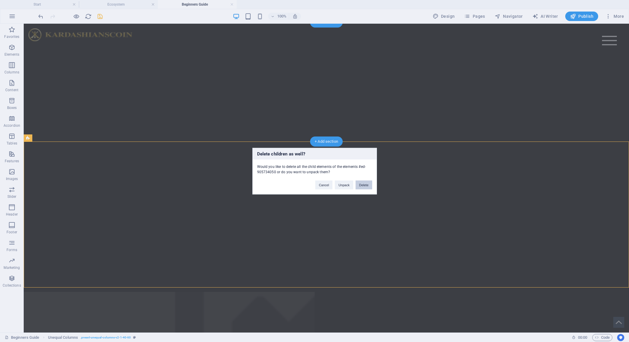
click at [363, 186] on button "Delete" at bounding box center [363, 185] width 17 height 9
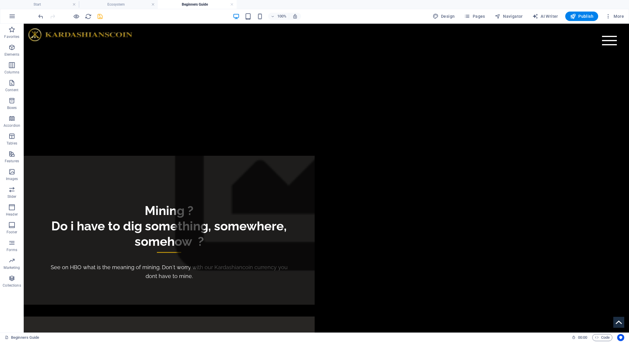
scroll to position [1865, 0]
click at [189, 108] on icon at bounding box center [191, 109] width 4 height 7
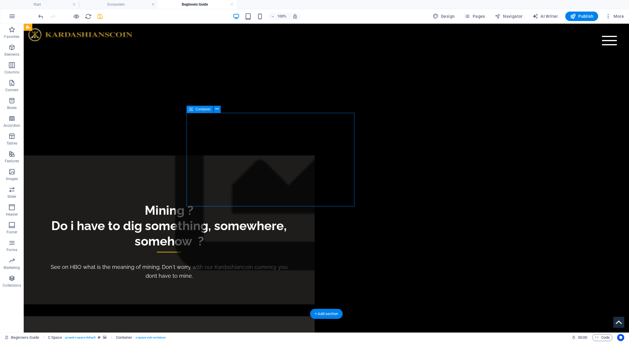
click at [191, 109] on icon at bounding box center [191, 109] width 4 height 7
click at [121, 7] on h4 "Ecosystem" at bounding box center [118, 4] width 79 height 7
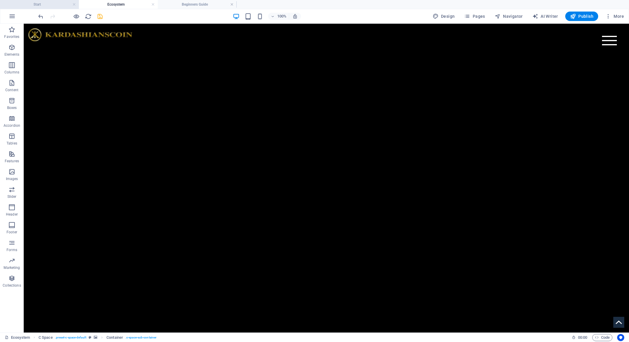
click at [41, 6] on h4 "Start" at bounding box center [39, 4] width 79 height 7
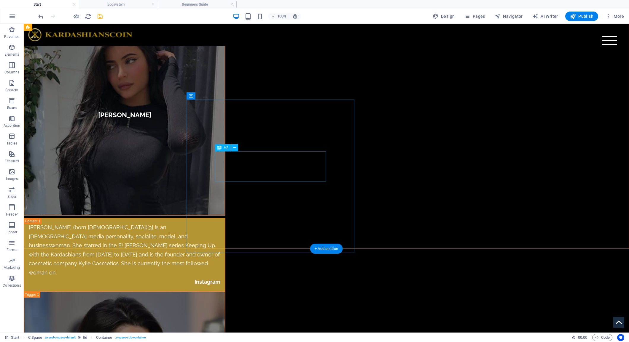
scroll to position [2215, 0]
click at [191, 95] on icon at bounding box center [191, 96] width 4 height 7
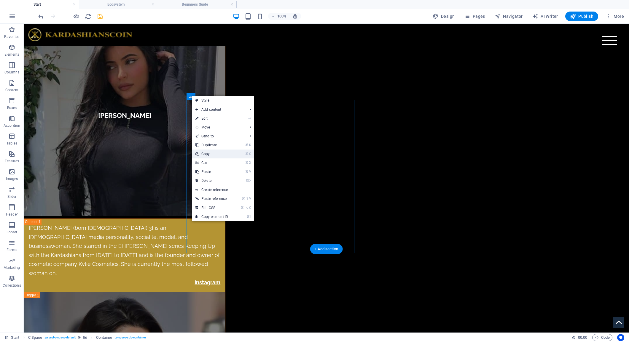
click at [217, 153] on link "⌘ C Copy" at bounding box center [212, 154] width 40 height 9
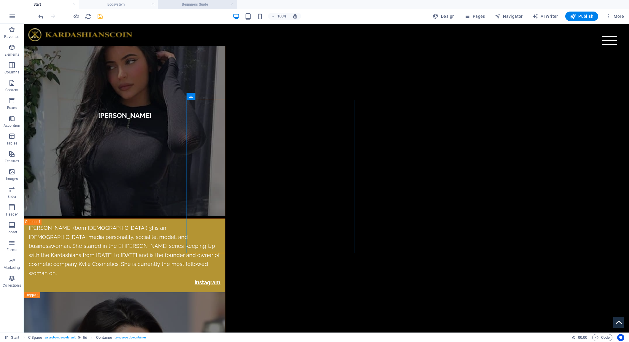
click at [197, 7] on h4 "Beginners Guide" at bounding box center [197, 4] width 79 height 7
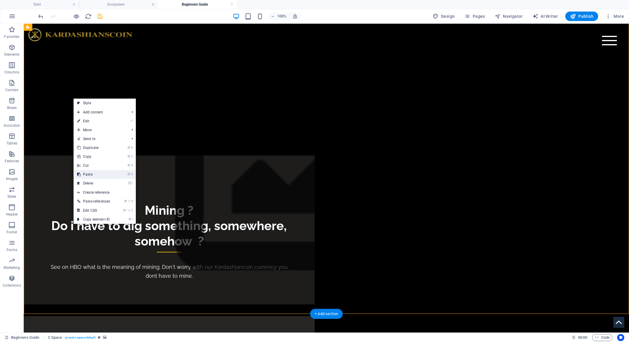
click at [100, 177] on link "⌘ V Paste" at bounding box center [94, 174] width 40 height 9
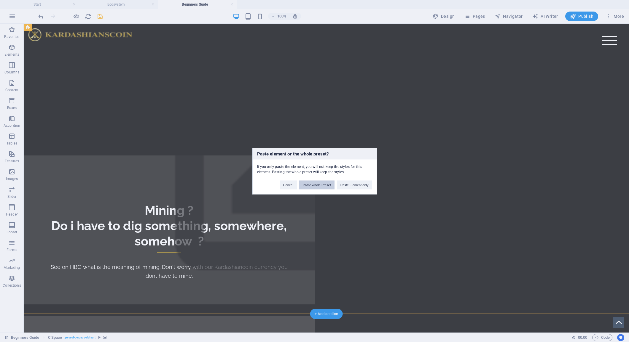
click at [324, 186] on button "Paste whole Preset" at bounding box center [316, 185] width 35 height 9
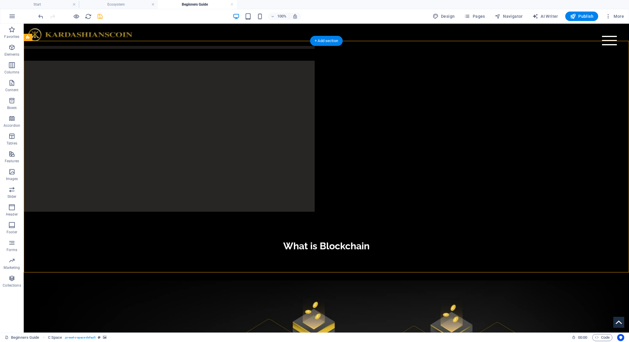
scroll to position [2139, 0]
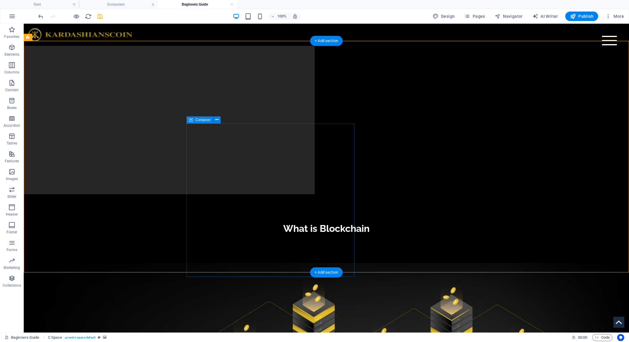
click at [191, 120] on icon at bounding box center [191, 119] width 4 height 7
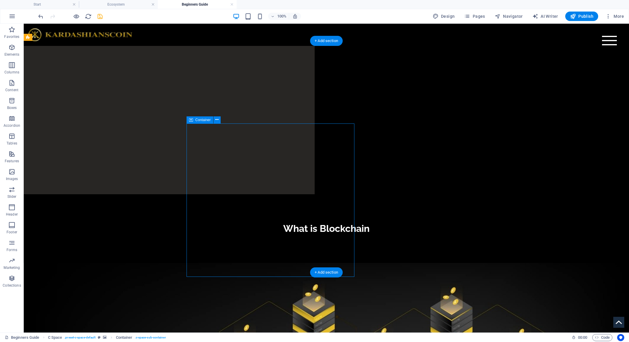
click at [191, 120] on icon at bounding box center [191, 119] width 4 height 7
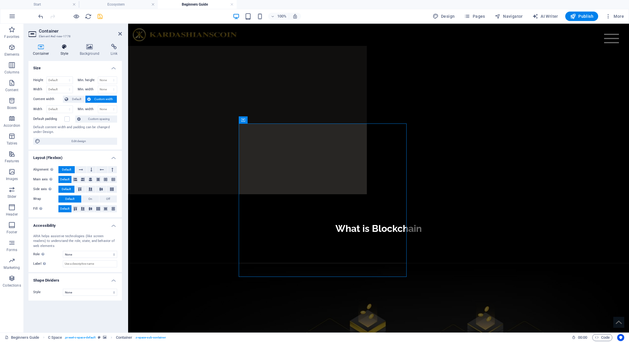
click at [68, 47] on icon at bounding box center [64, 47] width 17 height 6
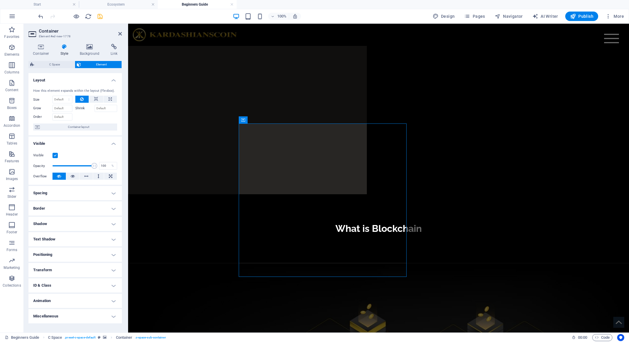
click at [114, 253] on h4 "Positioning" at bounding box center [74, 255] width 93 height 14
click at [80, 266] on span "Absolute" at bounding box center [83, 266] width 12 height 7
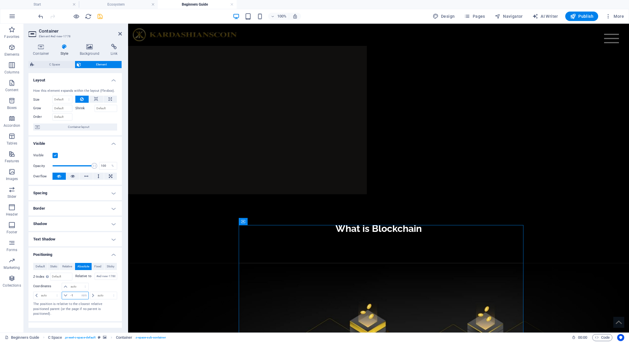
click at [76, 298] on input "-1" at bounding box center [78, 295] width 19 height 7
type input "0"
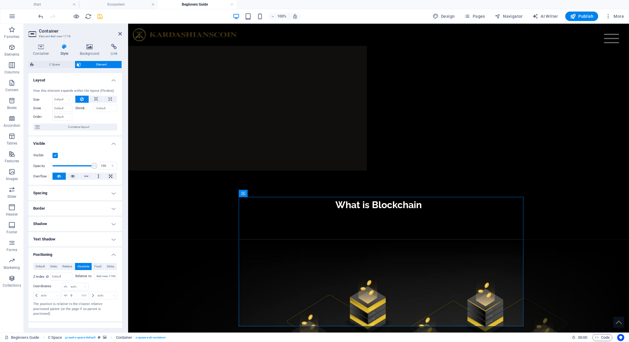
scroll to position [2162, 0]
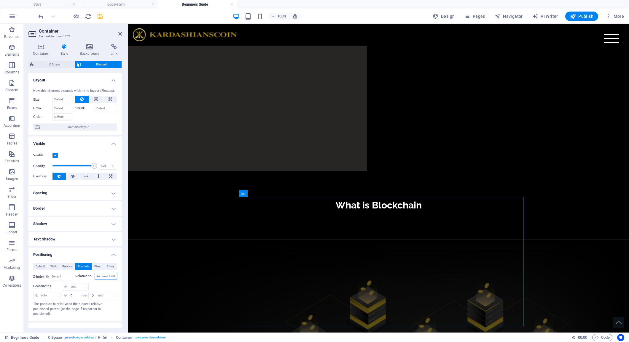
click at [103, 275] on input "#ed-new-1788" at bounding box center [106, 276] width 23 height 7
click at [109, 277] on input "#ed-new-1788" at bounding box center [106, 276] width 23 height 7
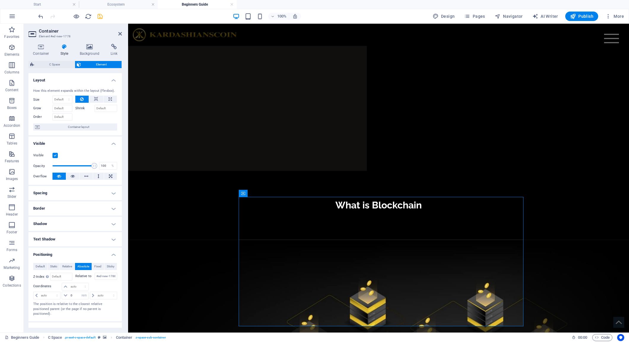
click at [82, 278] on label "Relative to" at bounding box center [84, 276] width 19 height 7
click at [95, 278] on input "#ed-new-1788" at bounding box center [106, 276] width 23 height 7
click at [244, 194] on icon at bounding box center [243, 193] width 4 height 7
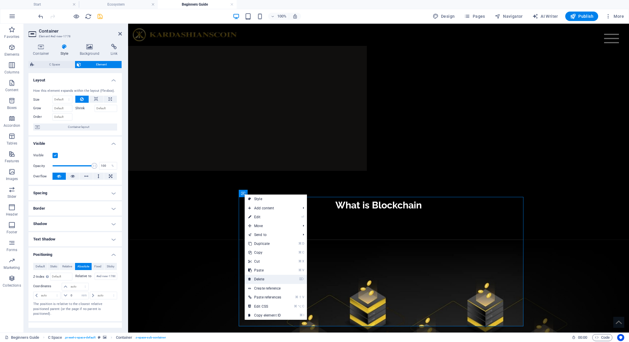
click at [280, 278] on link "⌦ Delete" at bounding box center [265, 279] width 40 height 9
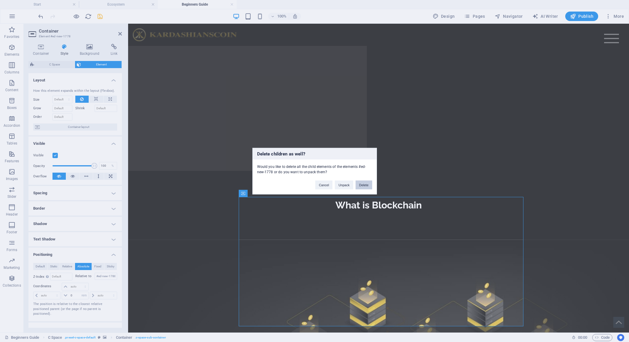
click at [360, 185] on button "Delete" at bounding box center [363, 185] width 17 height 9
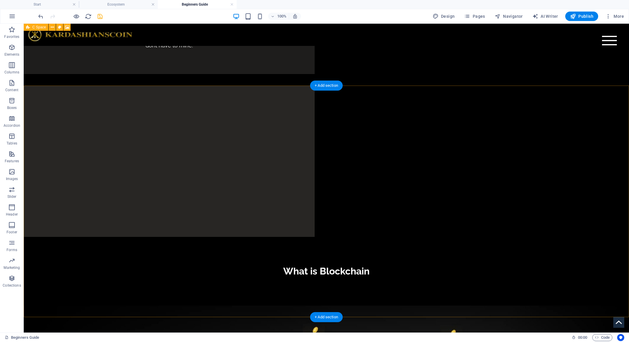
scroll to position [2092, 0]
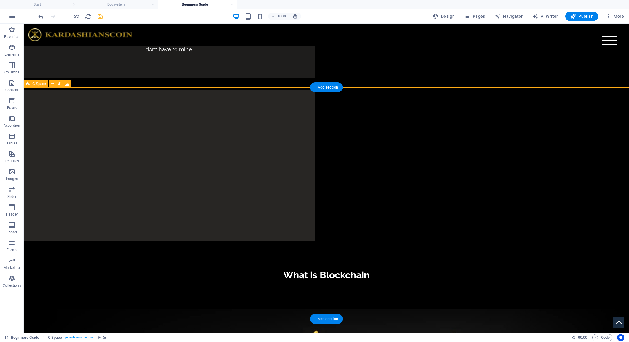
click at [26, 83] on icon at bounding box center [28, 83] width 4 height 7
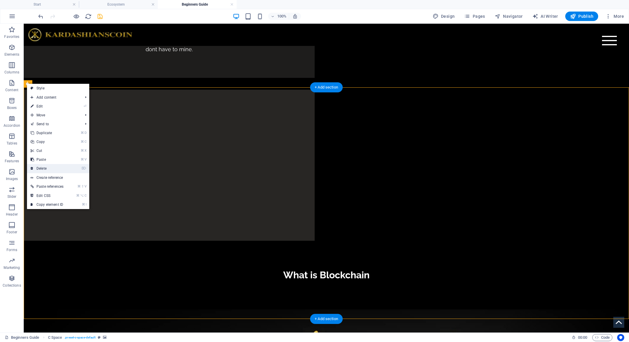
click at [53, 167] on link "⌦ Delete" at bounding box center [47, 168] width 40 height 9
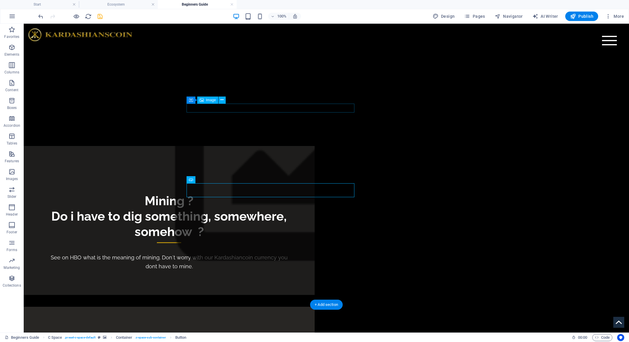
scroll to position [1875, 0]
click at [190, 100] on icon at bounding box center [191, 100] width 4 height 7
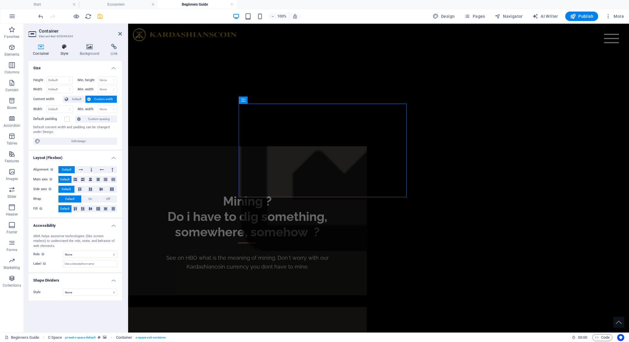
click at [64, 51] on h4 "Style" at bounding box center [65, 50] width 19 height 12
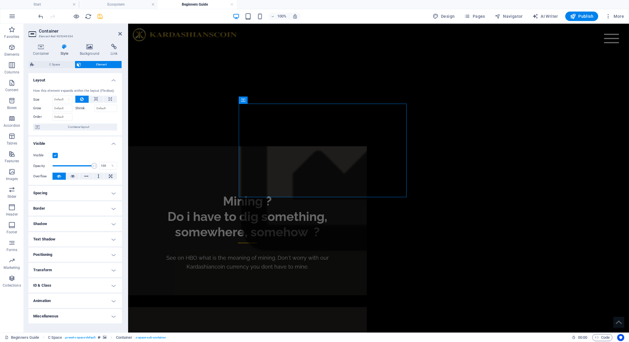
click at [111, 256] on h4 "Positioning" at bounding box center [74, 255] width 93 height 14
click at [83, 267] on span "Absolute" at bounding box center [83, 266] width 12 height 7
select select "px"
type input "0"
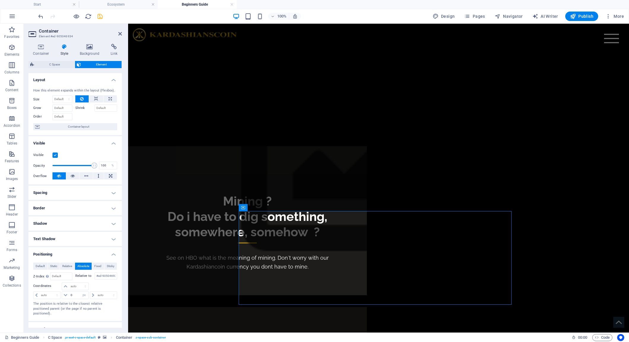
scroll to position [1876, 0]
click at [112, 195] on h4 "Spacing" at bounding box center [74, 193] width 93 height 14
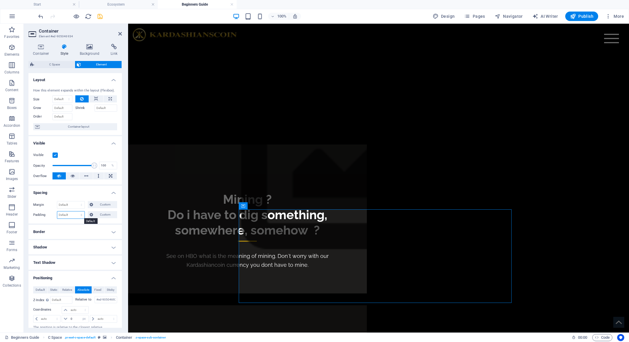
select select "rem"
type input "3"
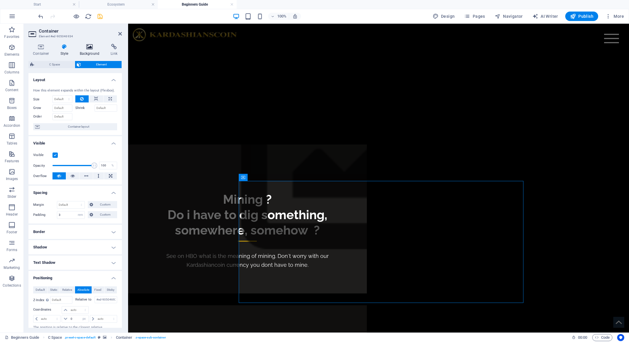
click at [87, 50] on h4 "Background" at bounding box center [90, 50] width 31 height 12
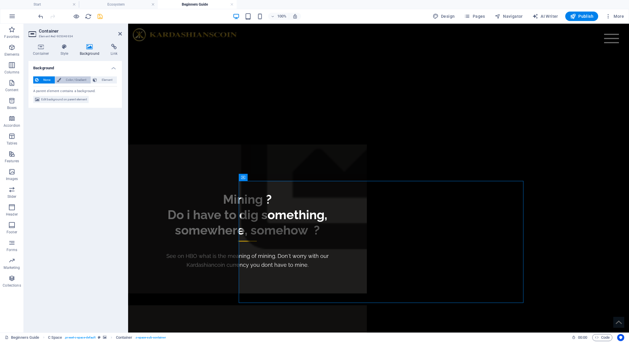
click at [82, 79] on span "Color / Gradient" at bounding box center [76, 79] width 26 height 7
click at [36, 105] on span at bounding box center [37, 103] width 7 height 7
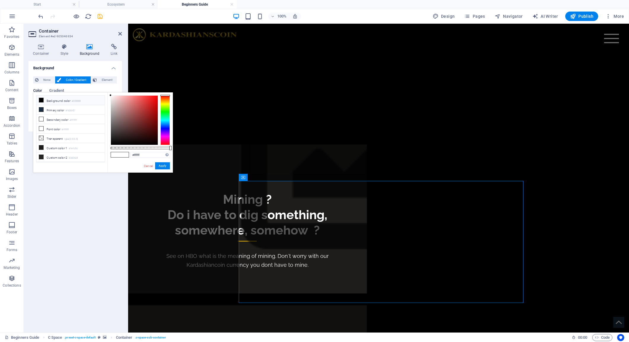
click at [43, 101] on icon at bounding box center [41, 100] width 4 height 4
drag, startPoint x: 170, startPoint y: 150, endPoint x: 146, endPoint y: 157, distance: 25.1
click at [151, 150] on div "Supported formats #0852ed rgb(8, 82, 237) rgba(8, 82, 237, 90%) hsv(221,97,93) …" at bounding box center [145, 136] width 56 height 31
click at [111, 167] on div "#000000 Supported formats #0852ed rgb(8, 82, 237) rgba(8, 82, 237, 90%) hsv(221…" at bounding box center [140, 175] width 66 height 166
drag, startPoint x: 170, startPoint y: 149, endPoint x: 153, endPoint y: 149, distance: 16.6
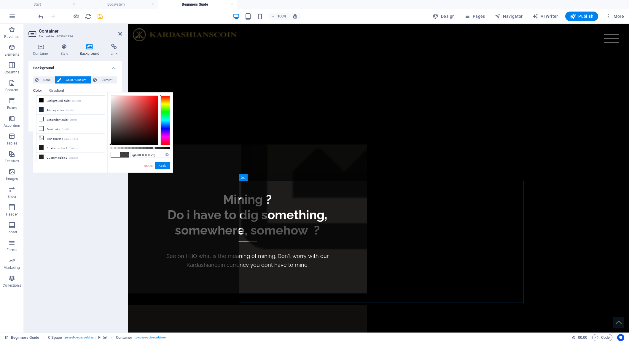
click at [153, 149] on div at bounding box center [154, 148] width 2 height 4
type input "rgba(0, 0, 0, 0.49)"
drag, startPoint x: 154, startPoint y: 149, endPoint x: 140, endPoint y: 147, distance: 14.9
click at [140, 147] on div at bounding box center [141, 148] width 2 height 4
click at [162, 165] on button "Apply" at bounding box center [162, 165] width 15 height 7
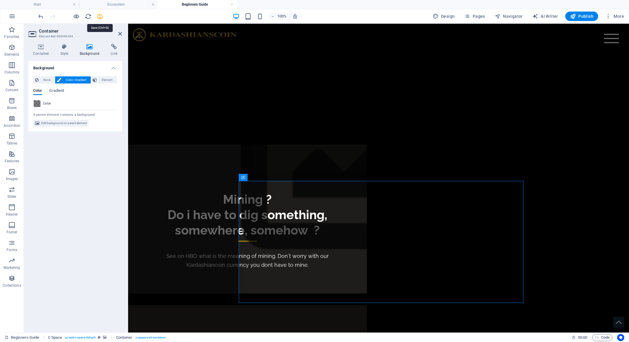
click at [100, 14] on icon "save" at bounding box center [100, 16] width 7 height 7
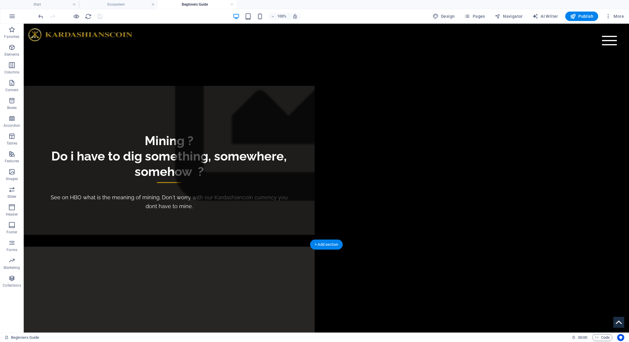
scroll to position [1935, 0]
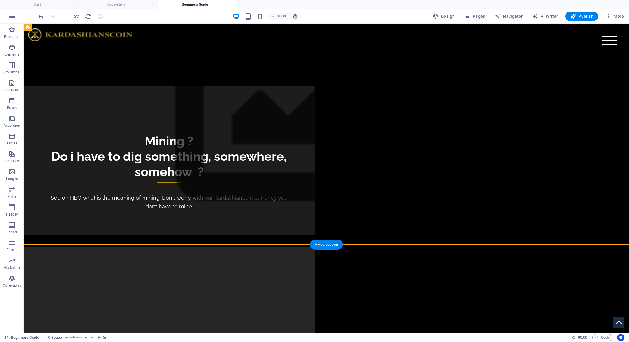
select select "%"
select select "vh"
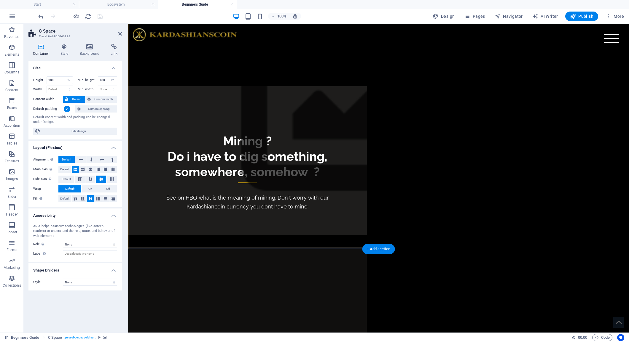
scroll to position [1930, 0]
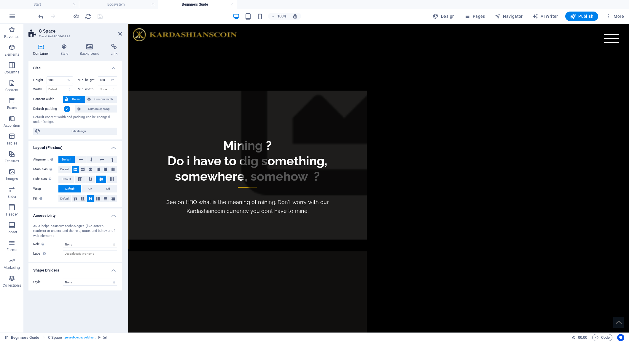
click at [44, 51] on h4 "Container" at bounding box center [42, 50] width 28 height 12
click at [102, 99] on span "Custom width" at bounding box center [103, 99] width 23 height 7
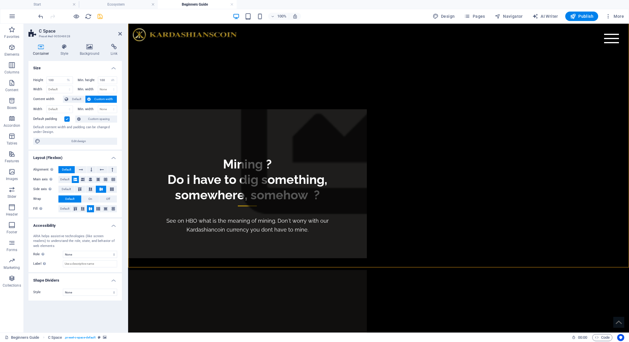
scroll to position [1912, 0]
click at [101, 120] on span "Custom spacing" at bounding box center [98, 119] width 33 height 7
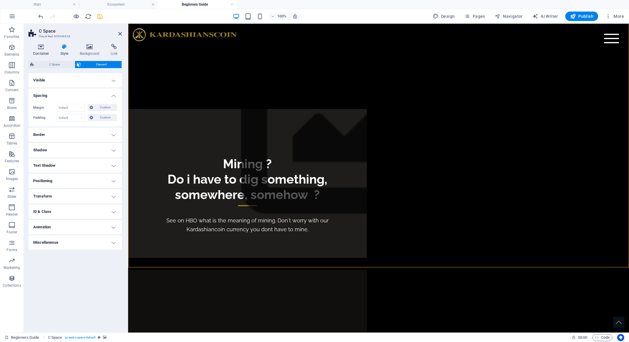
click at [43, 50] on h4 "Container" at bounding box center [42, 50] width 28 height 12
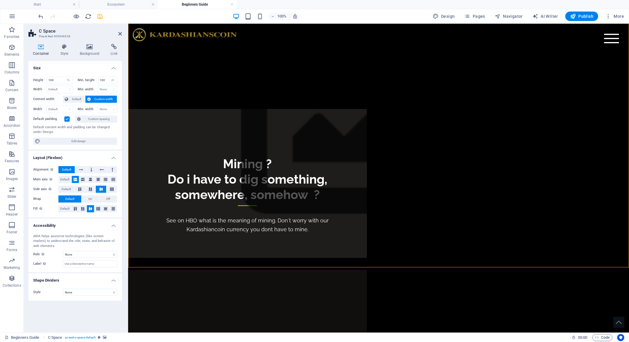
click at [66, 118] on label at bounding box center [66, 118] width 5 height 5
click at [0, 0] on input "Default padding" at bounding box center [0, 0] width 0 height 0
click at [67, 119] on label at bounding box center [66, 118] width 5 height 5
click at [0, 0] on input "Default padding" at bounding box center [0, 0] width 0 height 0
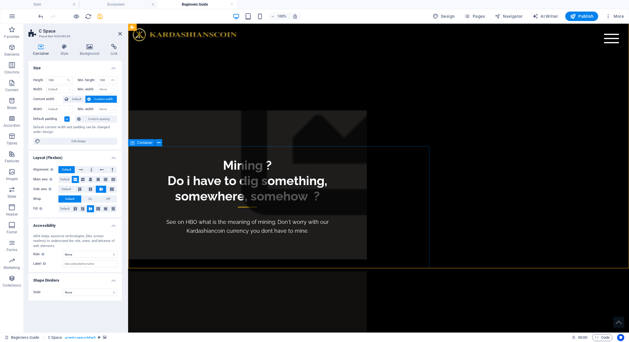
scroll to position [1910, 0]
click at [75, 100] on span "Default" at bounding box center [76, 99] width 13 height 7
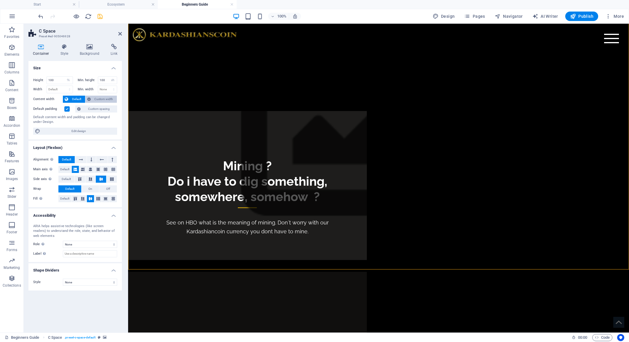
click at [106, 99] on span "Custom width" at bounding box center [103, 99] width 23 height 7
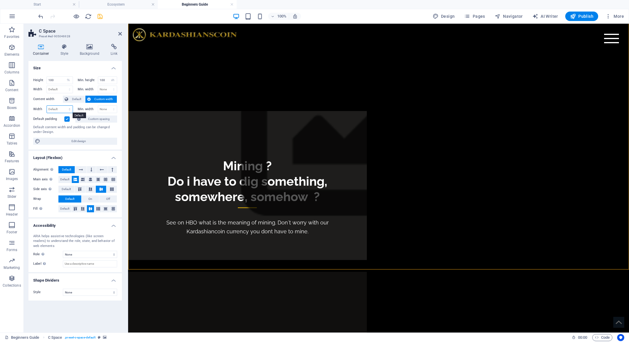
select select "%"
click at [68, 120] on label at bounding box center [66, 118] width 5 height 5
click at [0, 0] on input "Default padding" at bounding box center [0, 0] width 0 height 0
click at [68, 120] on label at bounding box center [66, 118] width 5 height 5
click at [0, 0] on input "Default padding" at bounding box center [0, 0] width 0 height 0
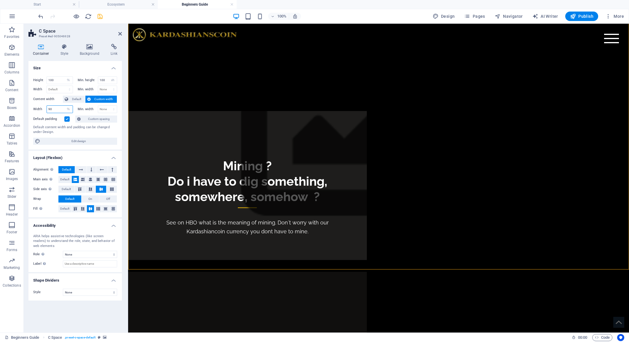
click at [60, 111] on input "90" at bounding box center [60, 109] width 26 height 7
type input "80"
select select "default"
select select "DISABLED_OPTION_VALUE"
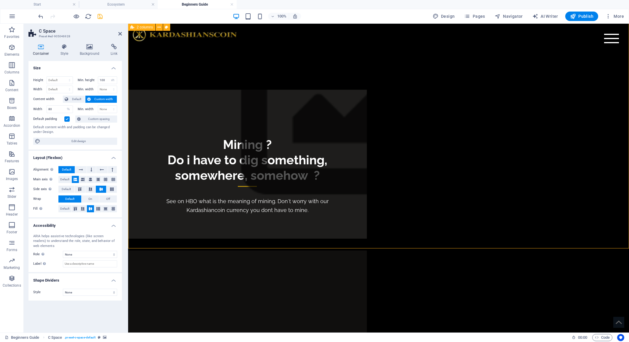
scroll to position [1930, 0]
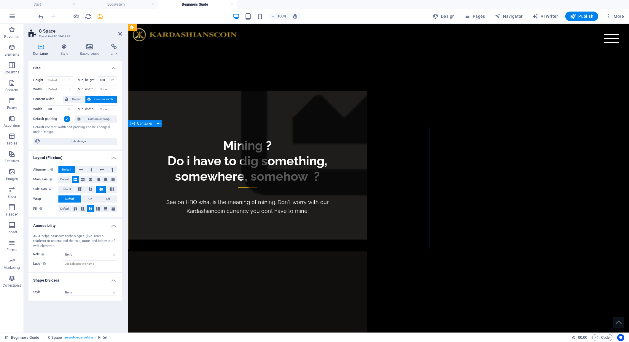
click at [132, 124] on icon at bounding box center [132, 123] width 4 height 7
click at [67, 120] on label at bounding box center [66, 118] width 5 height 5
click at [0, 0] on input "Default padding" at bounding box center [0, 0] width 0 height 0
click at [67, 120] on label at bounding box center [66, 118] width 5 height 5
click at [0, 0] on input "Default padding" at bounding box center [0, 0] width 0 height 0
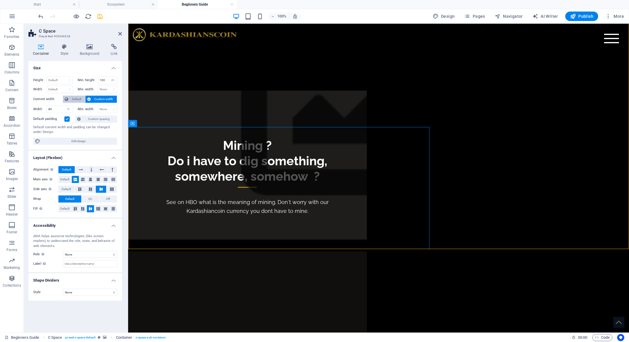
click at [74, 99] on span "Default" at bounding box center [76, 99] width 13 height 7
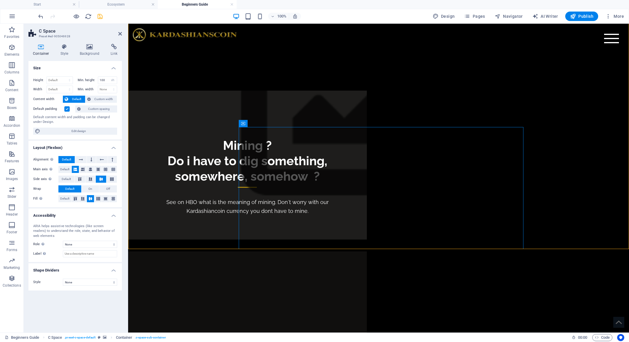
click at [67, 108] on label at bounding box center [66, 108] width 5 height 5
click at [0, 0] on input "Default padding" at bounding box center [0, 0] width 0 height 0
click at [67, 108] on label at bounding box center [66, 108] width 5 height 5
click at [0, 0] on input "Default padding" at bounding box center [0, 0] width 0 height 0
click at [95, 108] on span "Custom spacing" at bounding box center [98, 109] width 33 height 7
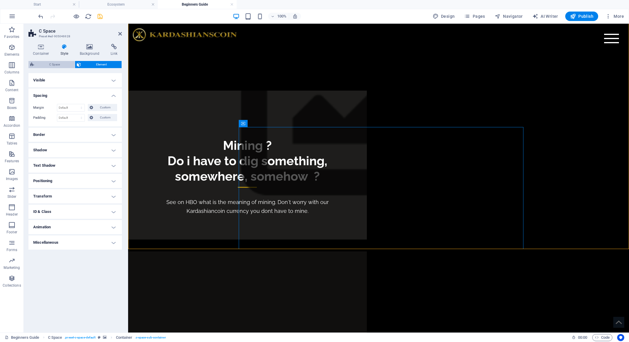
click at [61, 66] on span "C Space" at bounding box center [54, 64] width 37 height 7
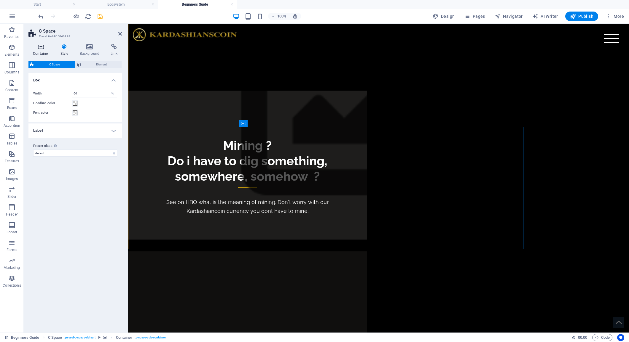
click at [40, 50] on h4 "Container" at bounding box center [42, 50] width 28 height 12
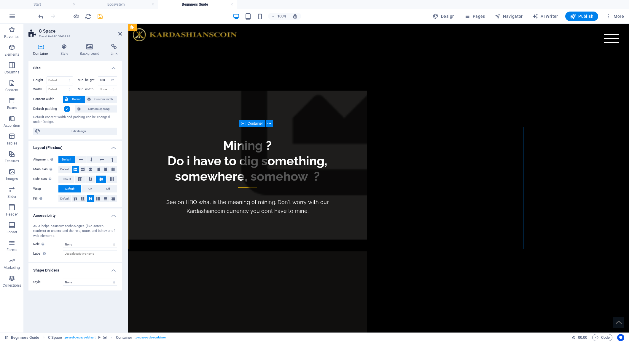
click at [245, 125] on icon at bounding box center [243, 123] width 4 height 7
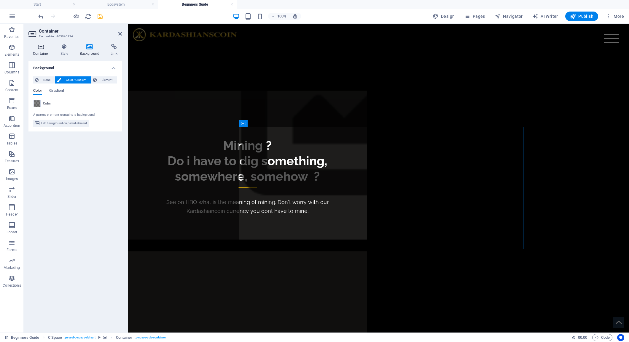
click at [40, 49] on icon at bounding box center [40, 47] width 25 height 6
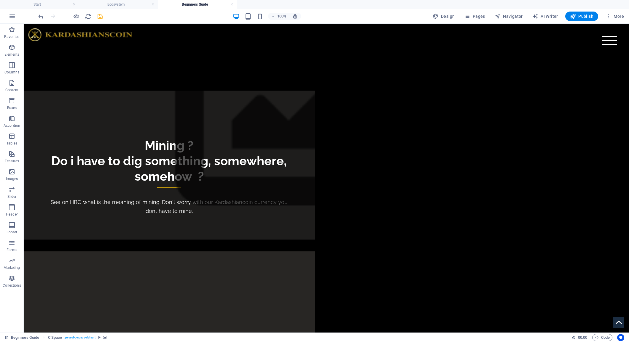
select select "vh"
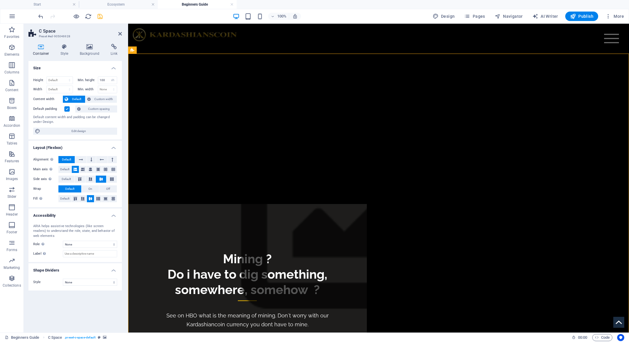
scroll to position [1814, 0]
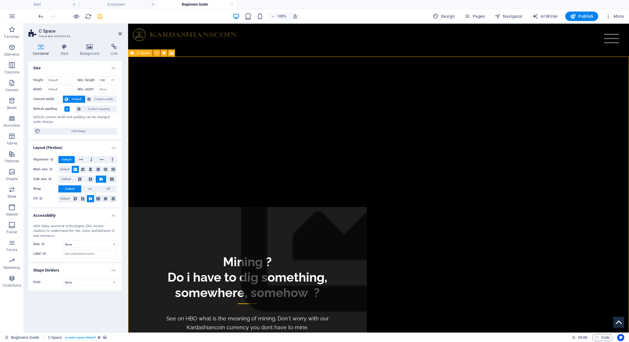
click at [135, 53] on div "C Space" at bounding box center [140, 53] width 25 height 7
click at [68, 111] on label at bounding box center [66, 108] width 5 height 5
click at [0, 0] on input "Default padding" at bounding box center [0, 0] width 0 height 0
click at [68, 110] on label at bounding box center [66, 108] width 5 height 5
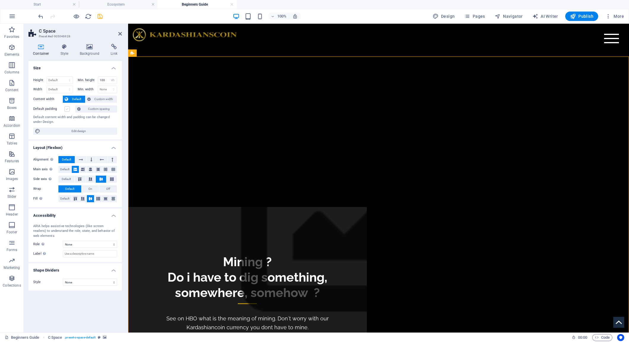
click at [0, 0] on input "Default padding" at bounding box center [0, 0] width 0 height 0
click at [95, 101] on span "Custom width" at bounding box center [103, 99] width 23 height 7
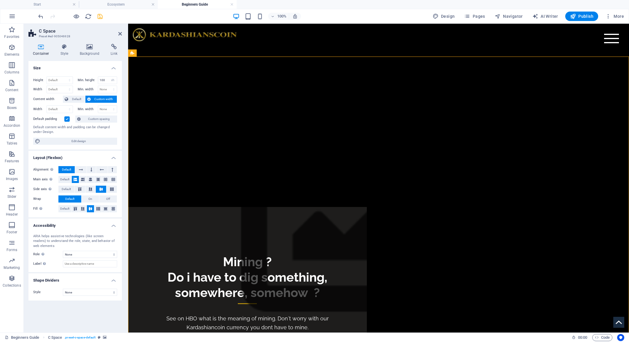
click at [95, 101] on span "Custom width" at bounding box center [103, 99] width 23 height 7
click at [78, 100] on span "Default" at bounding box center [76, 99] width 13 height 7
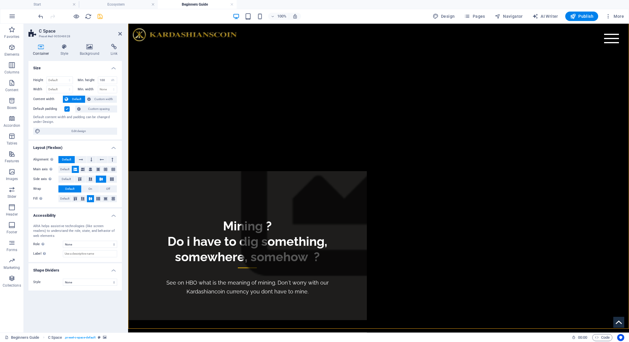
scroll to position [1848, 0]
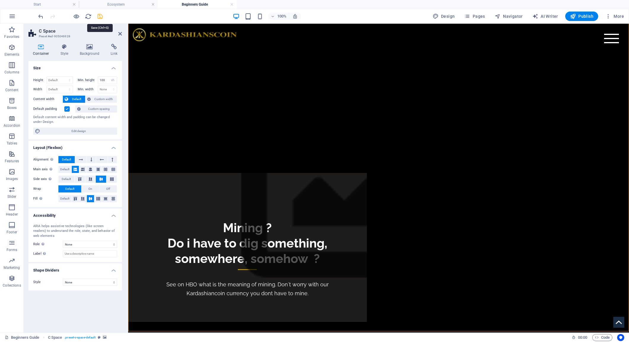
click at [101, 17] on icon "save" at bounding box center [100, 16] width 7 height 7
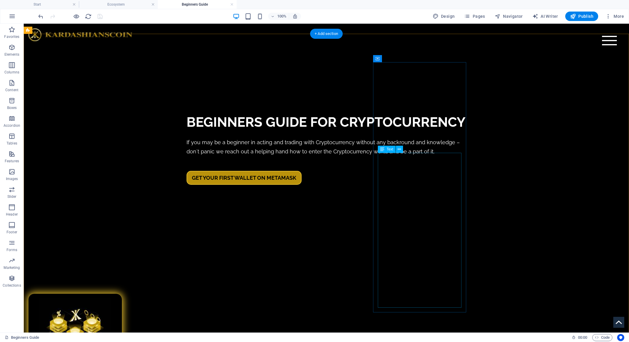
scroll to position [294, 0]
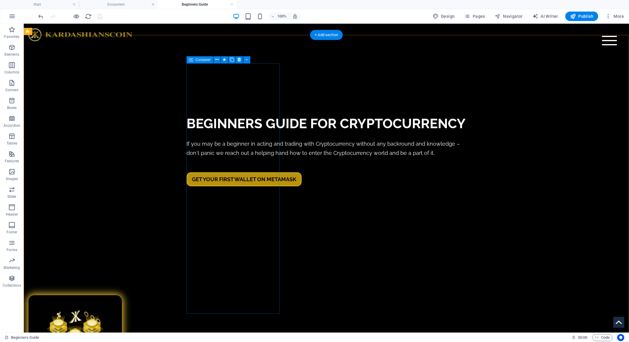
click at [193, 60] on icon at bounding box center [191, 59] width 4 height 7
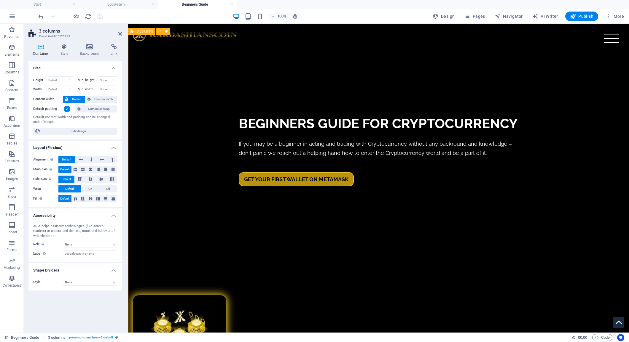
click at [134, 31] on div "3 columns" at bounding box center [141, 31] width 27 height 7
click at [68, 46] on icon at bounding box center [64, 47] width 17 height 6
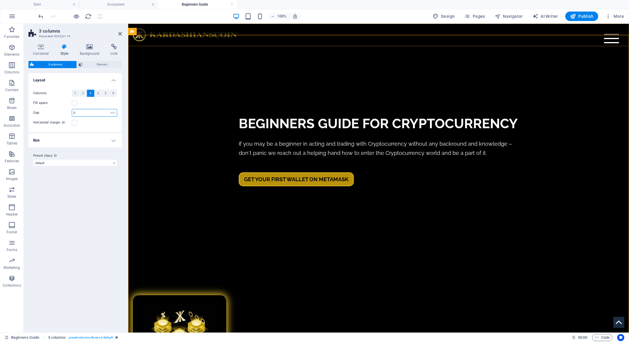
click at [89, 115] on input "0" at bounding box center [94, 112] width 45 height 7
type input "5"
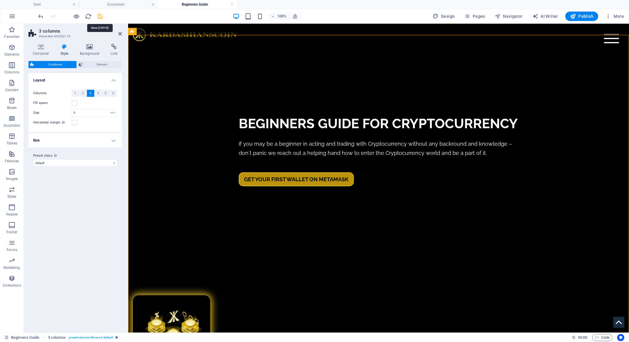
click at [100, 16] on icon "save" at bounding box center [100, 16] width 7 height 7
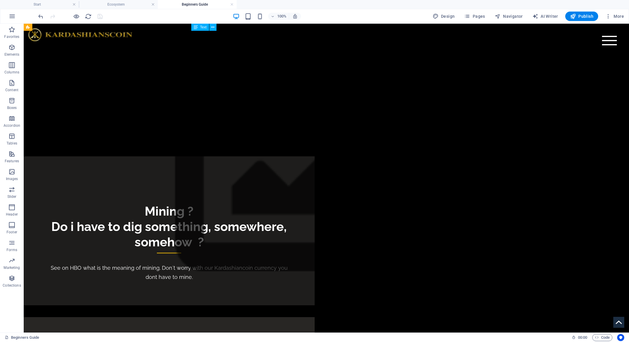
scroll to position [1965, 0]
click at [121, 5] on h4 "Ecosystem" at bounding box center [118, 4] width 79 height 7
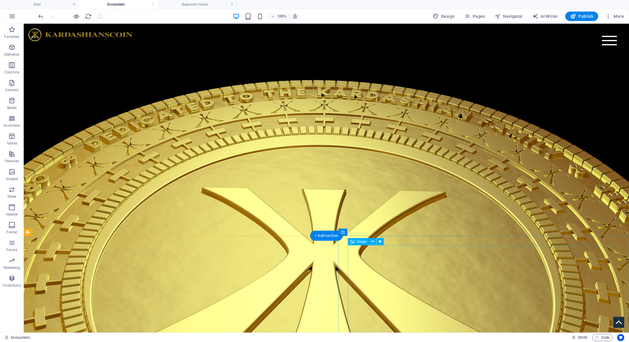
scroll to position [569, 0]
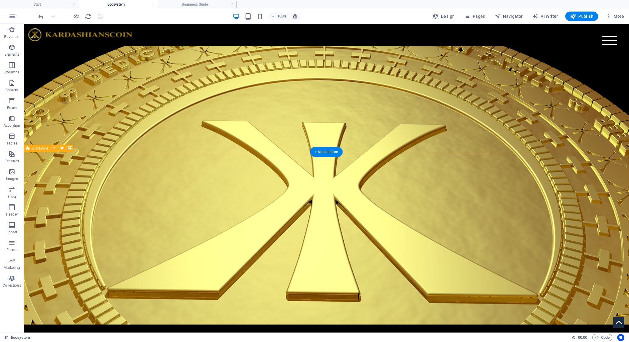
click at [29, 149] on icon at bounding box center [28, 148] width 4 height 7
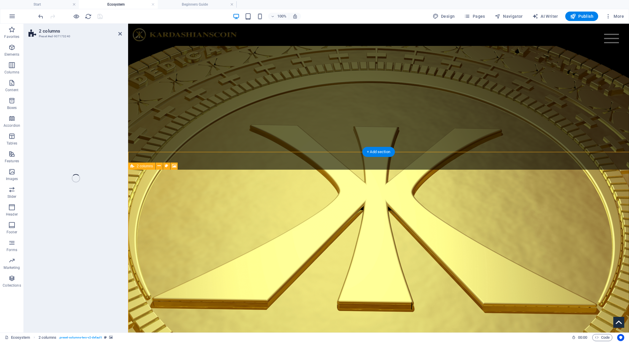
select select "rem"
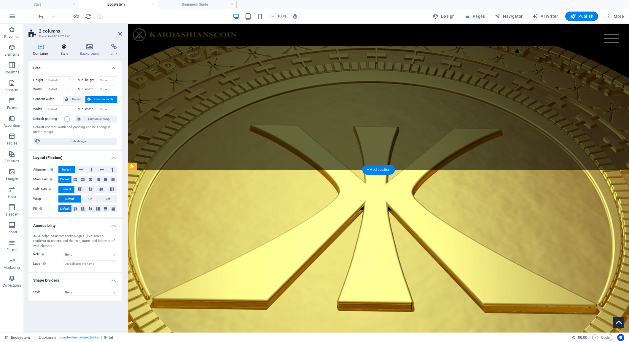
click at [64, 50] on h4 "Style" at bounding box center [65, 50] width 19 height 12
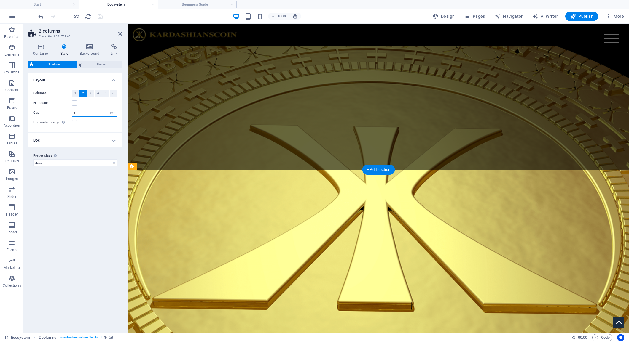
click at [81, 114] on input "5" at bounding box center [94, 112] width 45 height 7
type input "0"
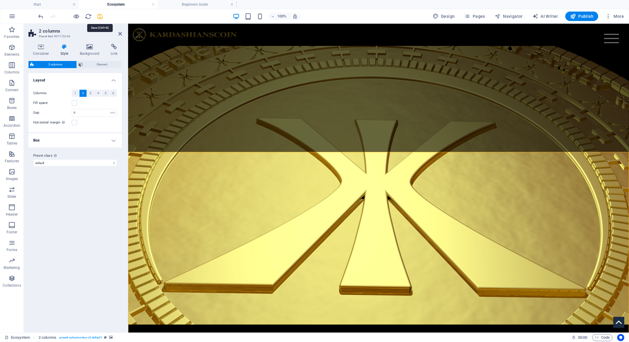
click at [101, 19] on icon "save" at bounding box center [100, 16] width 7 height 7
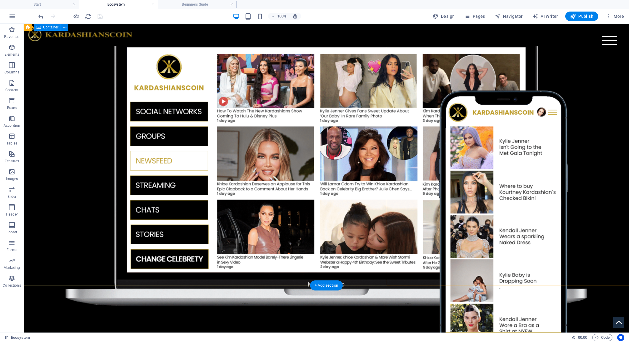
scroll to position [1249, 0]
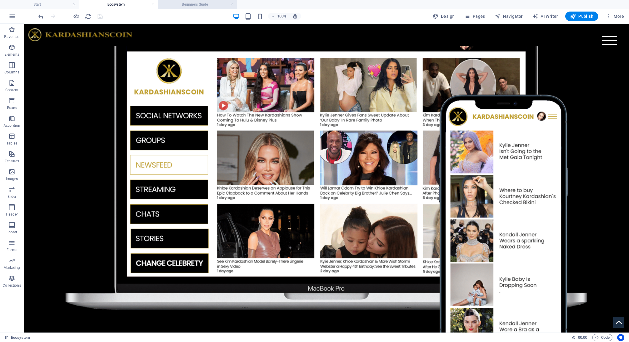
click at [200, 3] on h4 "Beginners Guide" at bounding box center [197, 4] width 79 height 7
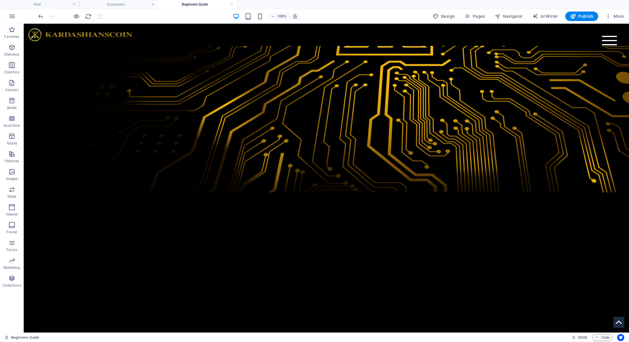
scroll to position [1597, 0]
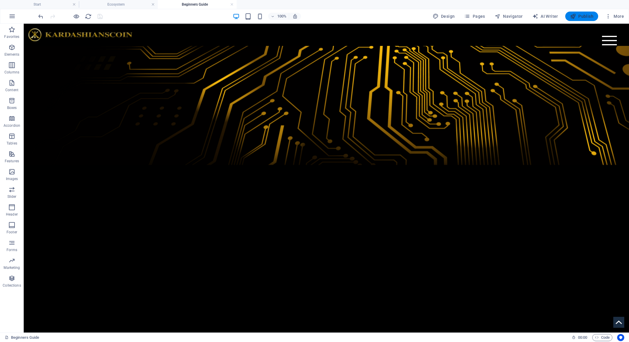
click at [588, 18] on span "Publish" at bounding box center [581, 16] width 23 height 6
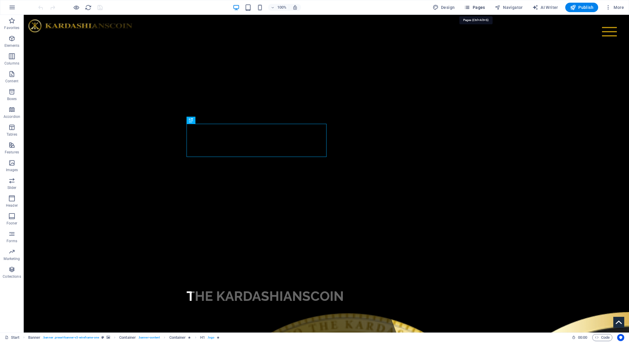
click at [482, 9] on span "Pages" at bounding box center [474, 7] width 21 height 6
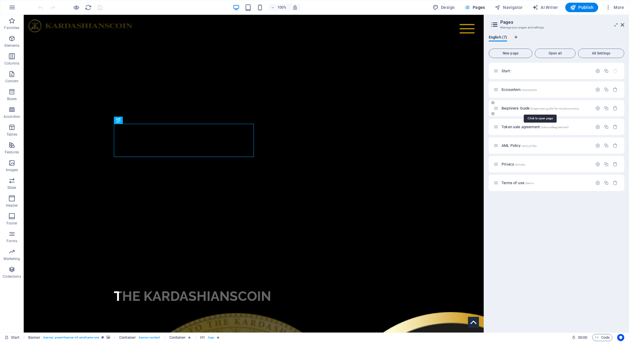
click at [0, 0] on span "Beginners Guide /beginners-guide-for-cryptocurrency" at bounding box center [0, 0] width 0 height 0
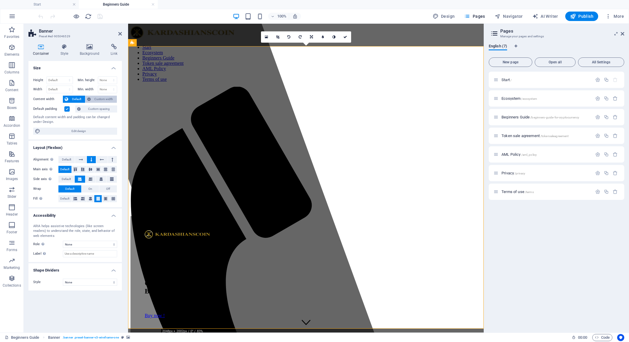
click at [103, 100] on span "Custom width" at bounding box center [103, 99] width 23 height 7
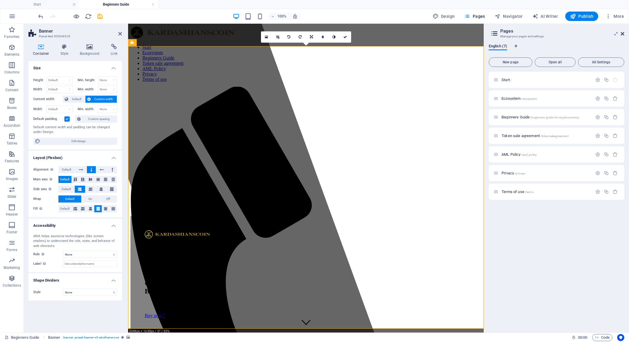
click at [0, 0] on icon at bounding box center [0, 0] width 0 height 0
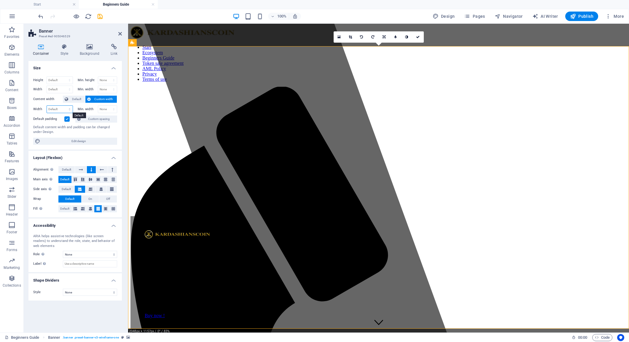
select select "%"
click at [54, 109] on input "90" at bounding box center [60, 109] width 26 height 7
type input "100"
click at [416, 36] on icon at bounding box center [418, 37] width 4 height 4
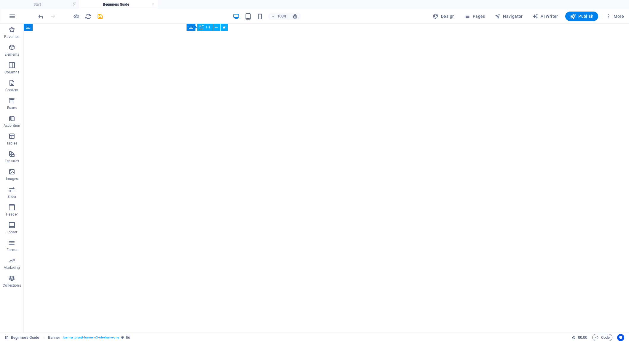
scroll to position [1935, 0]
click at [47, 7] on h4 "Start" at bounding box center [39, 4] width 79 height 7
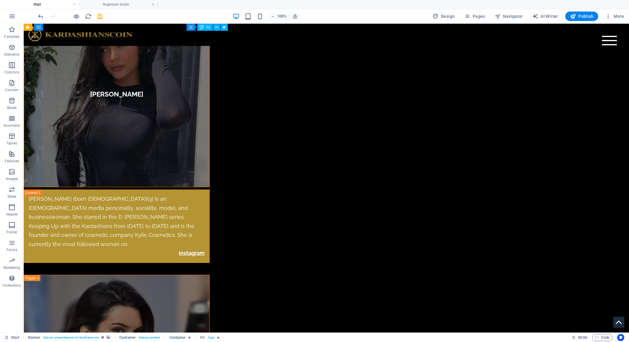
scroll to position [2233, 0]
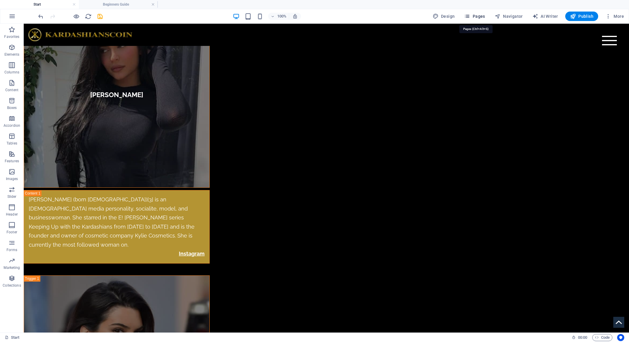
click at [483, 19] on span "Pages" at bounding box center [474, 16] width 21 height 6
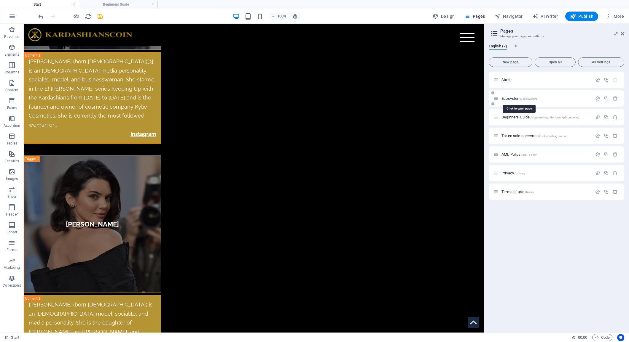
click at [510, 99] on span "Ecosystem /ecosystem" at bounding box center [519, 98] width 36 height 4
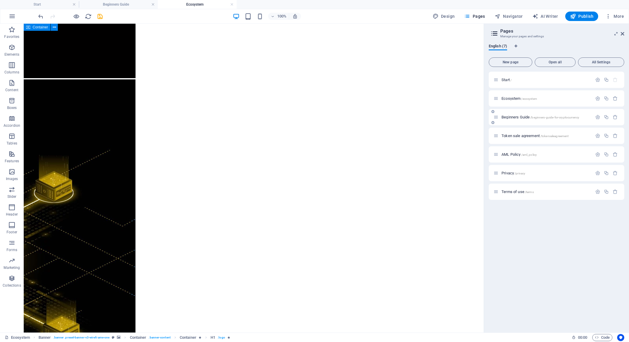
scroll to position [2068, 0]
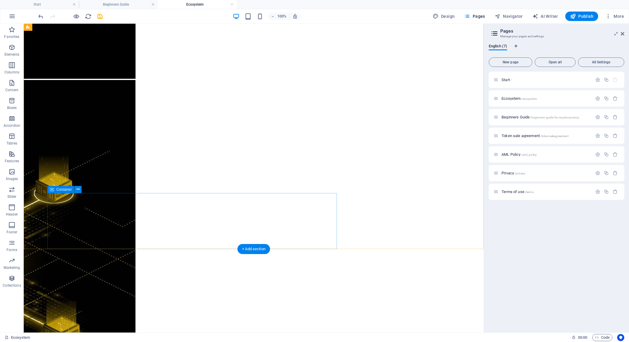
click at [52, 190] on icon at bounding box center [52, 189] width 4 height 7
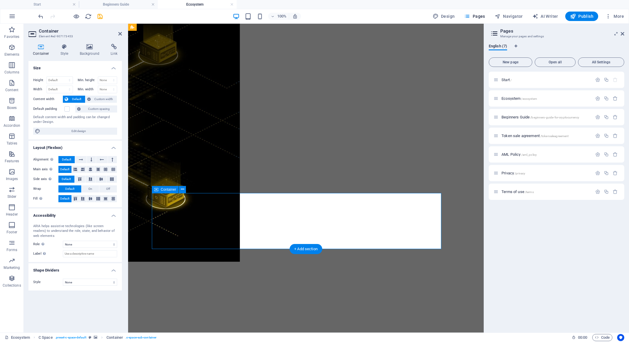
scroll to position [2388, 0]
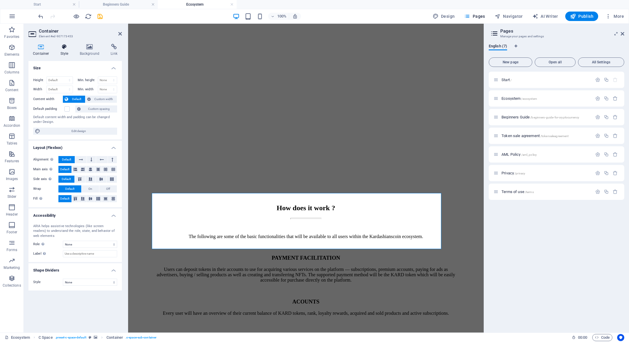
click at [63, 47] on icon at bounding box center [64, 47] width 17 height 6
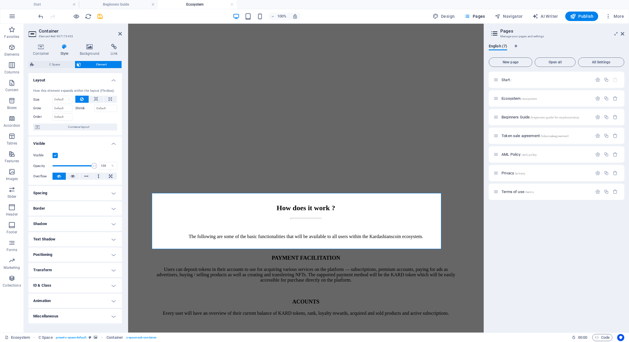
click at [112, 194] on h4 "Spacing" at bounding box center [74, 193] width 93 height 14
select select "rem"
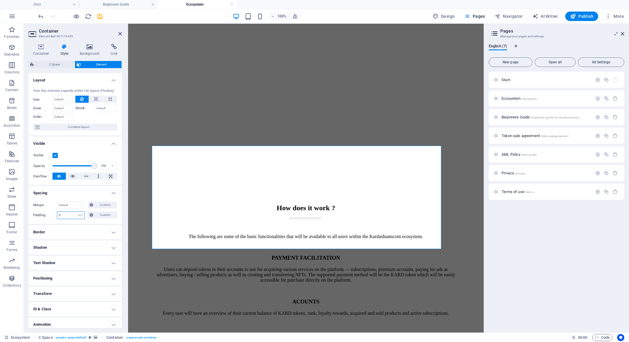
click at [67, 217] on input "5" at bounding box center [70, 215] width 27 height 7
type input "3"
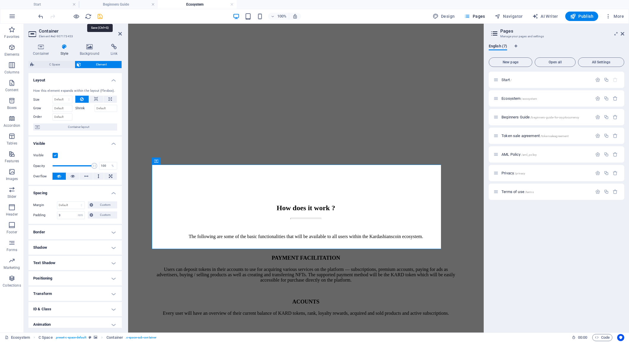
click at [100, 18] on icon "save" at bounding box center [100, 16] width 7 height 7
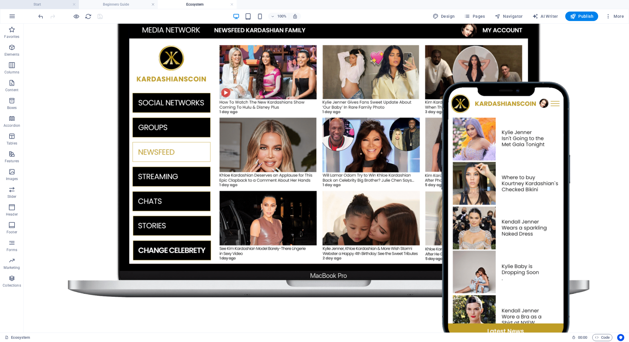
click at [50, 5] on h4 "Start" at bounding box center [39, 4] width 79 height 7
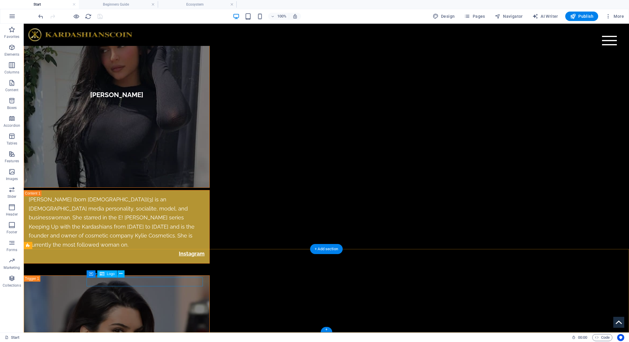
click at [110, 275] on span "Logo" at bounding box center [111, 274] width 8 height 4
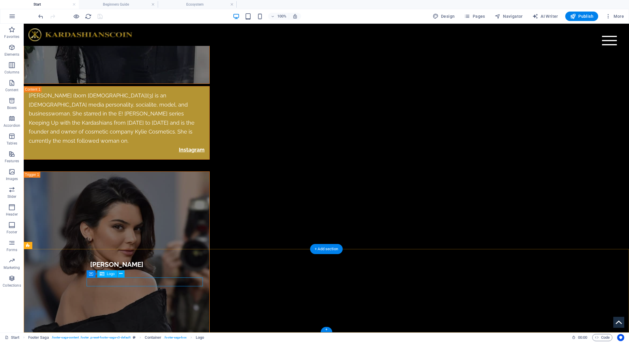
select select "%"
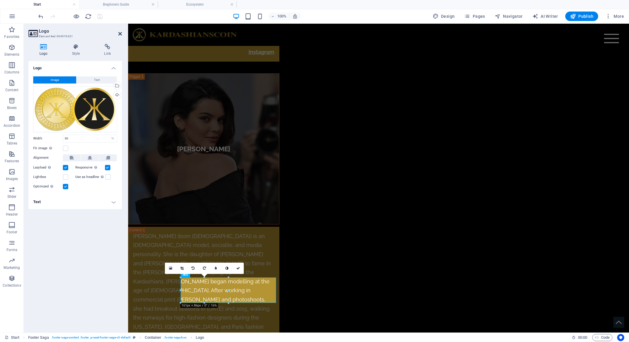
click at [119, 33] on icon at bounding box center [120, 33] width 4 height 5
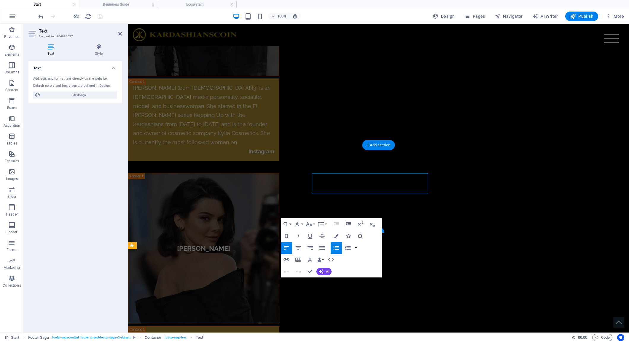
scroll to position [2337, 0]
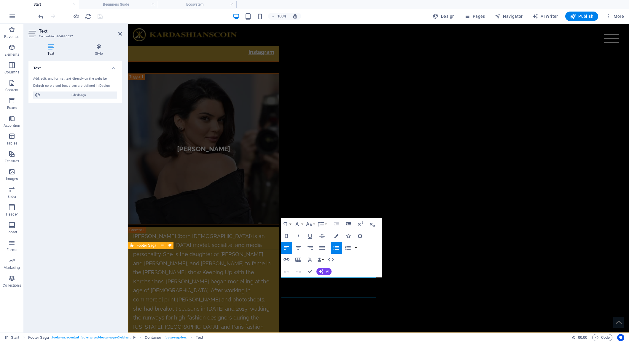
drag, startPoint x: 309, startPoint y: 294, endPoint x: 279, endPoint y: 294, distance: 29.9
copy link "AML Policy"
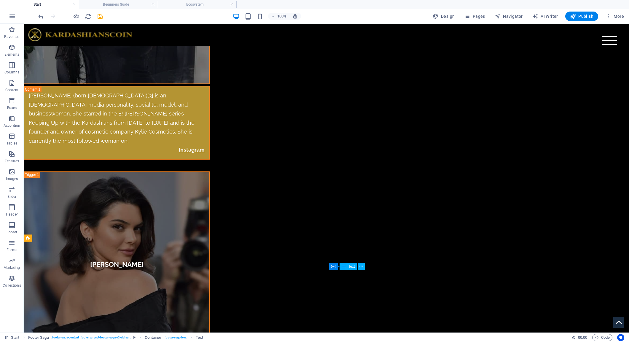
scroll to position [2240, 0]
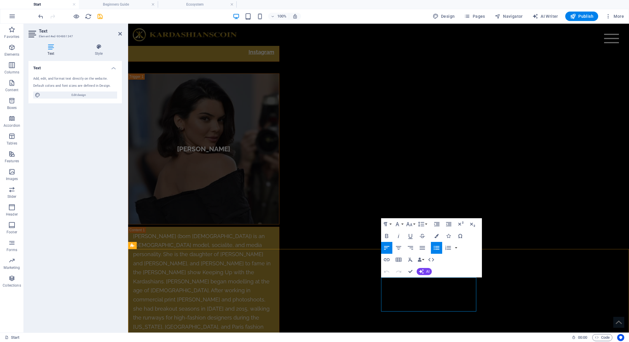
drag, startPoint x: 411, startPoint y: 272, endPoint x: 399, endPoint y: 270, distance: 12.3
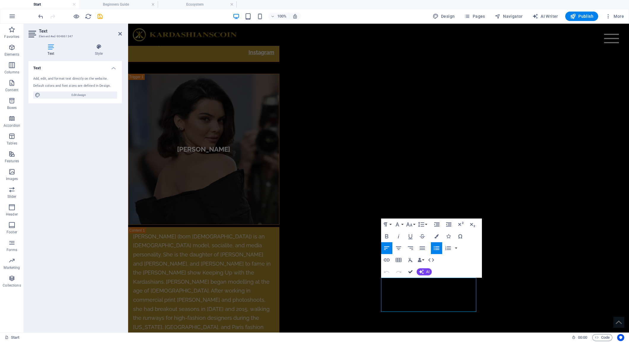
scroll to position [2240, 0]
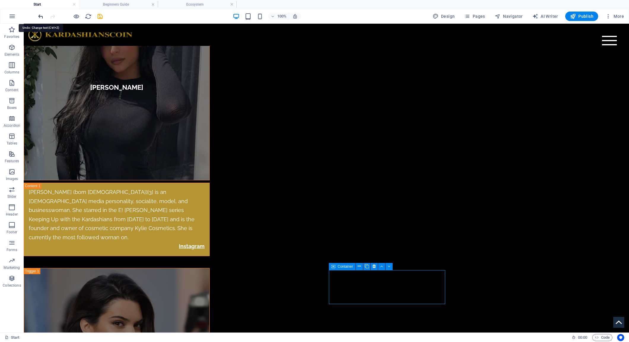
click at [0, 0] on icon "undo" at bounding box center [0, 0] width 0 height 0
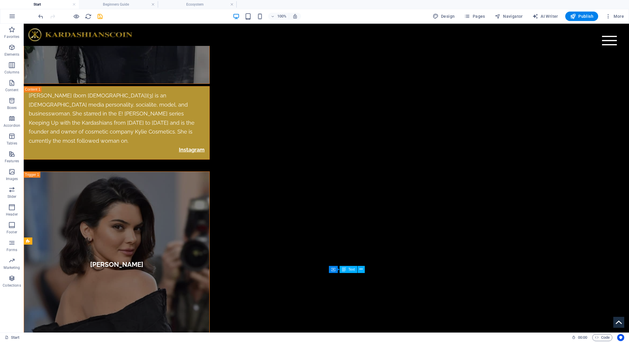
scroll to position [2237, 0]
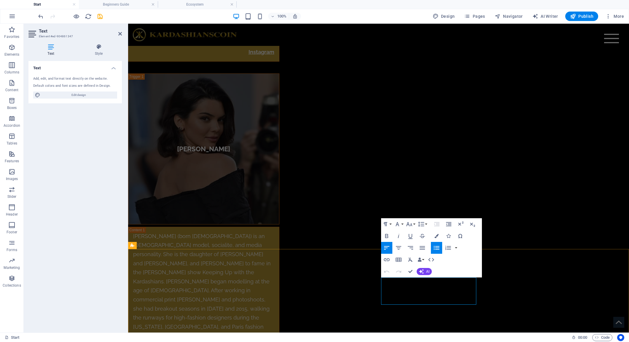
click at [387, 225] on icon "button" at bounding box center [385, 224] width 7 height 7
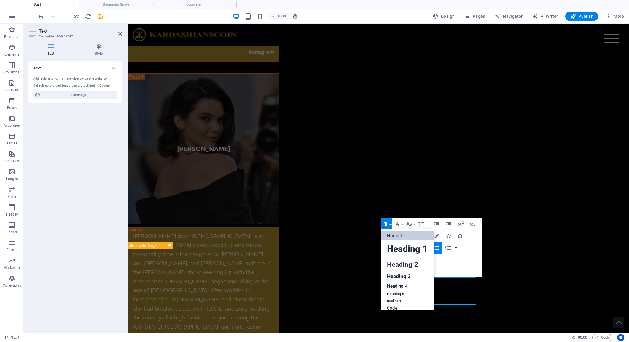
click at [387, 234] on link "Normal" at bounding box center [407, 236] width 52 height 9
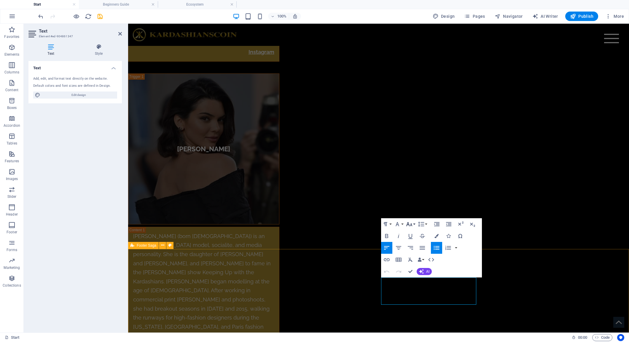
click at [414, 225] on button "Font Size" at bounding box center [410, 224] width 11 height 12
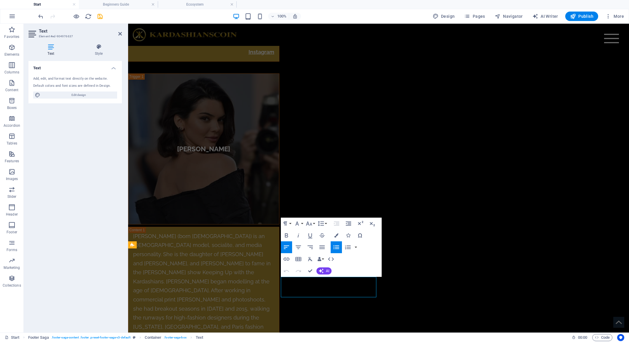
scroll to position [2338, 0]
click at [291, 280] on icon "button" at bounding box center [291, 279] width 7 height 7
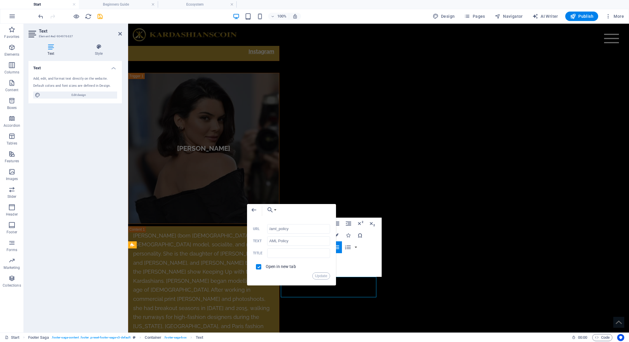
drag, startPoint x: 296, startPoint y: 230, endPoint x: 253, endPoint y: 229, distance: 43.9
click at [253, 229] on div "/aml_policy URL" at bounding box center [291, 229] width 77 height 10
click at [318, 276] on button "Update" at bounding box center [321, 276] width 18 height 7
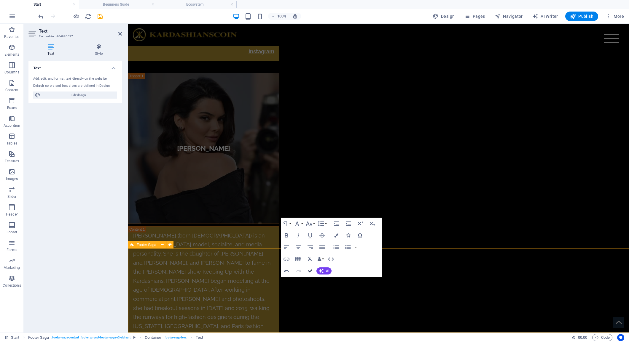
scroll to position [2237, 0]
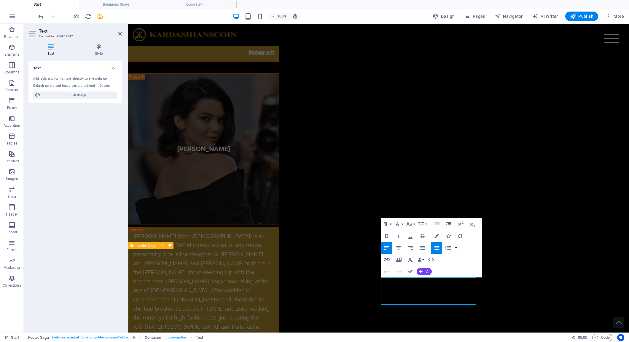
drag, startPoint x: 423, startPoint y: 301, endPoint x: 363, endPoint y: 300, distance: 60.5
click at [387, 261] on icon "button" at bounding box center [387, 259] width 6 height 3
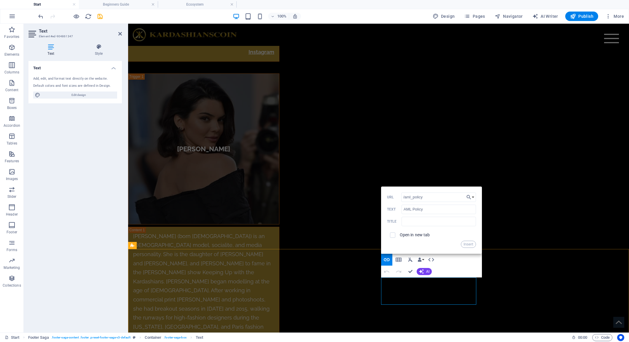
drag, startPoint x: 469, startPoint y: 245, endPoint x: 420, endPoint y: 239, distance: 49.0
click at [447, 243] on div "Insert" at bounding box center [431, 244] width 89 height 7
type input "/aml_policy"
click at [393, 235] on input "checkbox" at bounding box center [391, 234] width 5 height 5
checkbox input "true"
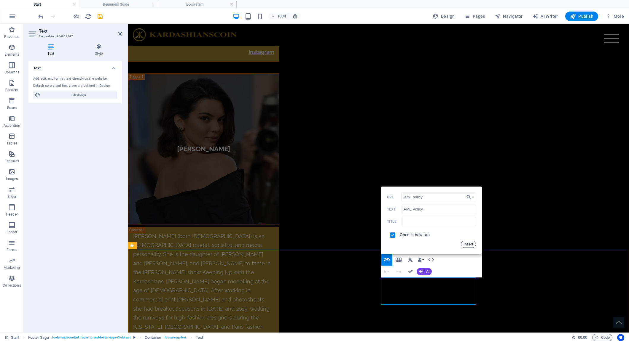
click at [464, 244] on button "Insert" at bounding box center [468, 244] width 15 height 7
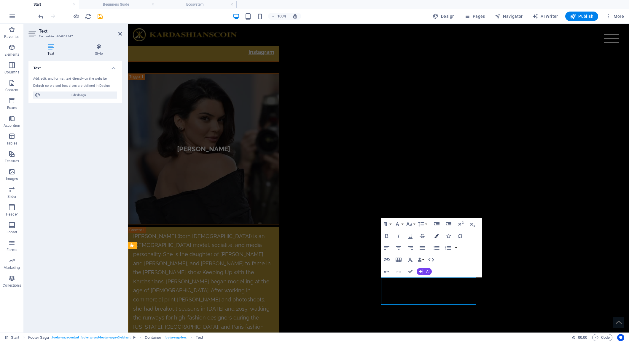
click at [436, 238] on icon "button" at bounding box center [436, 236] width 4 height 4
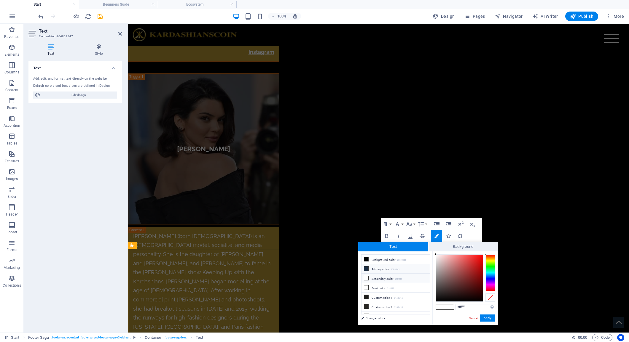
scroll to position [26, 0]
click at [366, 307] on li "Custom color 5 #e6be2d" at bounding box center [395, 309] width 68 height 9
type input "#e6be2d"
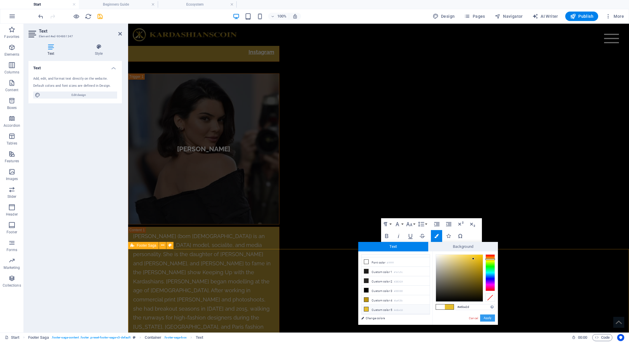
drag, startPoint x: 361, startPoint y: 295, endPoint x: 490, endPoint y: 318, distance: 130.8
click at [490, 318] on button "Apply" at bounding box center [487, 318] width 15 height 7
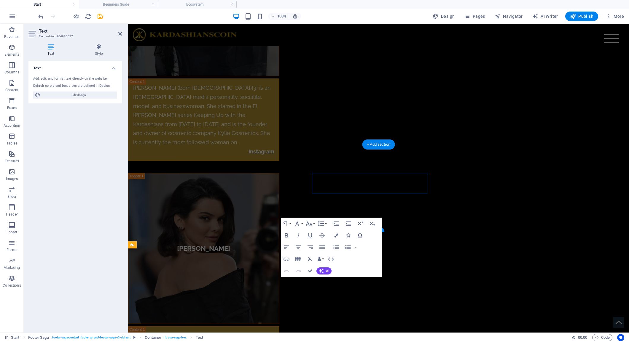
scroll to position [2338, 0]
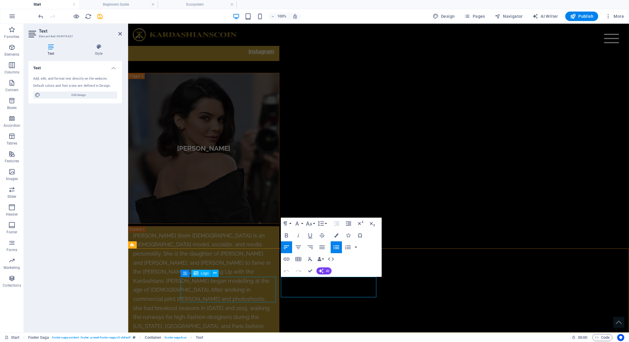
drag, startPoint x: 305, startPoint y: 294, endPoint x: 264, endPoint y: 292, distance: 41.3
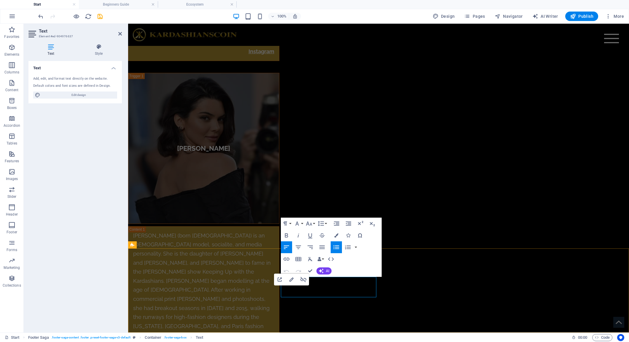
drag, startPoint x: 303, startPoint y: 295, endPoint x: 280, endPoint y: 295, distance: 23.4
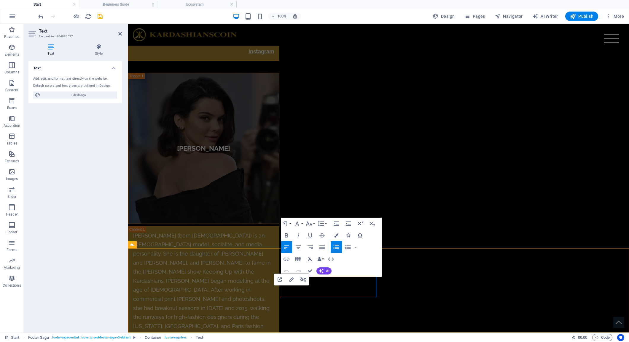
click at [291, 280] on icon "button" at bounding box center [291, 279] width 7 height 7
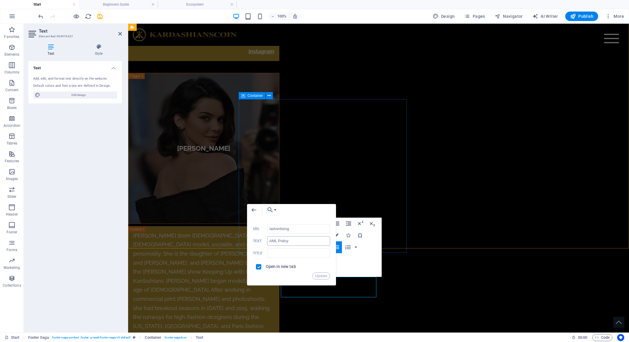
type input "/advertising"
drag, startPoint x: 293, startPoint y: 243, endPoint x: 257, endPoint y: 241, distance: 36.2
click at [257, 241] on div "AML Policy Text" at bounding box center [291, 242] width 77 height 10
drag, startPoint x: 321, startPoint y: 277, endPoint x: 318, endPoint y: 268, distance: 10.1
click at [318, 268] on div "/advertising URL Advertising Text Title Open in new tab Update" at bounding box center [291, 251] width 77 height 55
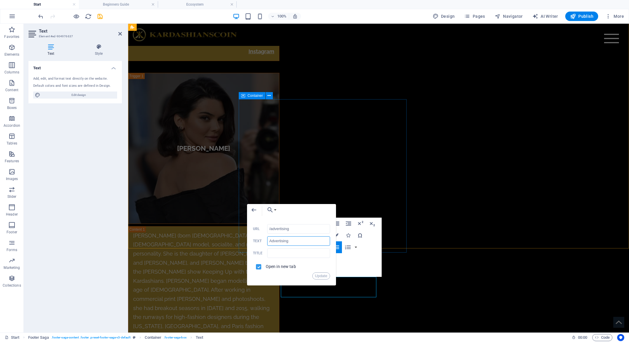
type input "Advertising"
click at [258, 267] on input "checkbox" at bounding box center [257, 266] width 5 height 5
checkbox input "false"
click at [318, 277] on button "Update" at bounding box center [321, 276] width 18 height 7
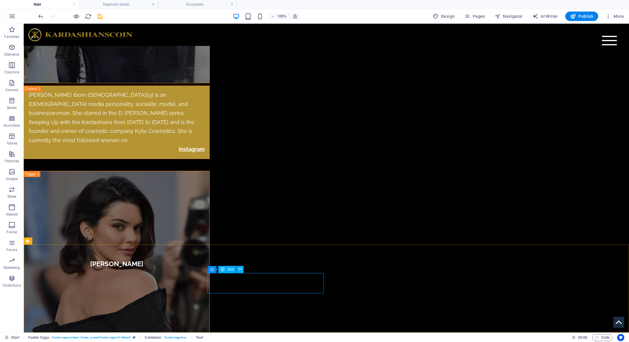
scroll to position [2237, 0]
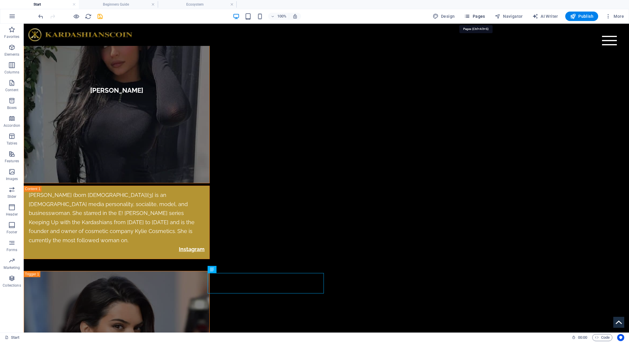
click at [475, 17] on span "Pages" at bounding box center [474, 16] width 21 height 6
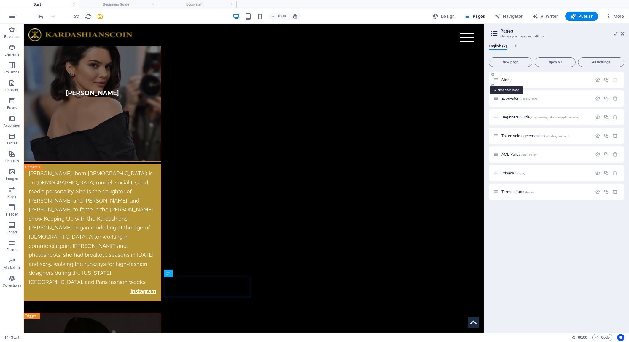
click at [504, 80] on span "Start /" at bounding box center [506, 80] width 10 height 4
click at [506, 79] on span "Start /" at bounding box center [506, 80] width 10 height 4
click at [154, 5] on link at bounding box center [153, 5] width 4 height 6
click at [101, 17] on icon "save" at bounding box center [100, 16] width 7 height 7
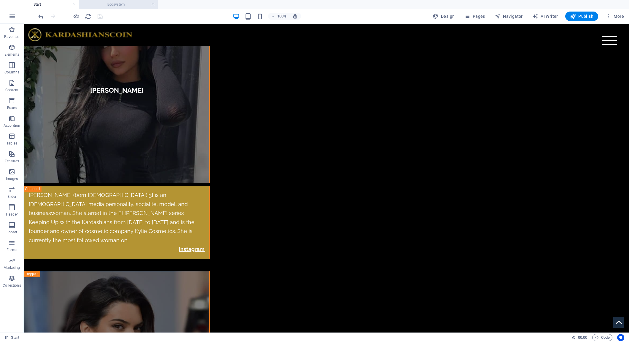
click at [153, 5] on link at bounding box center [153, 5] width 4 height 6
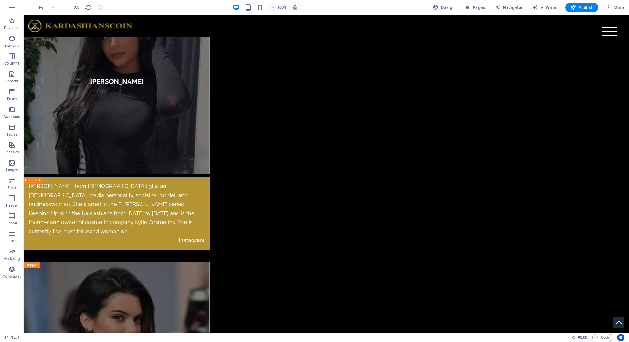
scroll to position [2229, 0]
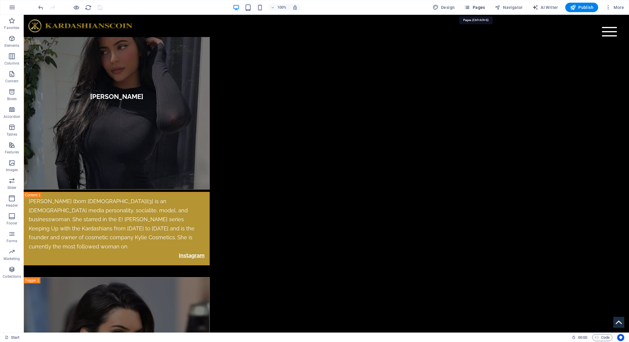
click at [482, 10] on span "Pages" at bounding box center [474, 7] width 21 height 6
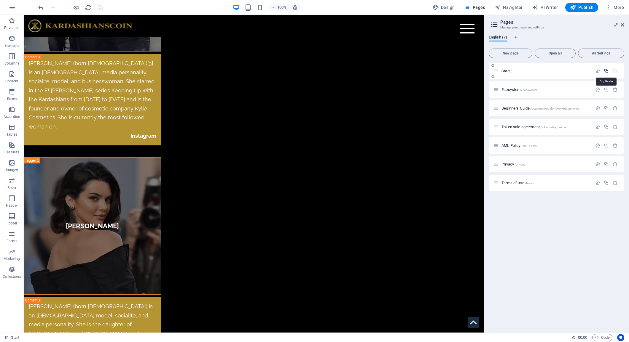
click at [606, 71] on icon "button" at bounding box center [606, 70] width 5 height 5
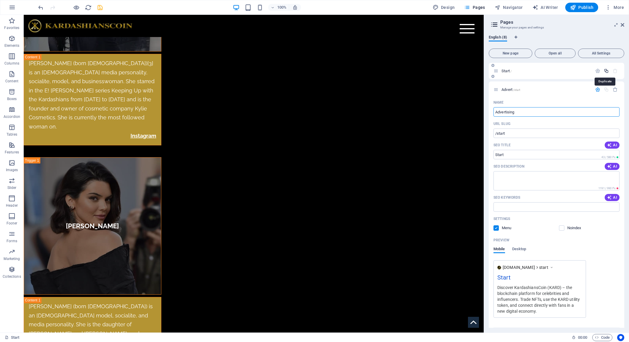
type input "Advertising"
click at [531, 132] on input "/start" at bounding box center [556, 133] width 126 height 9
type input "/advertising"
click at [522, 153] on input "Start" at bounding box center [556, 154] width 126 height 9
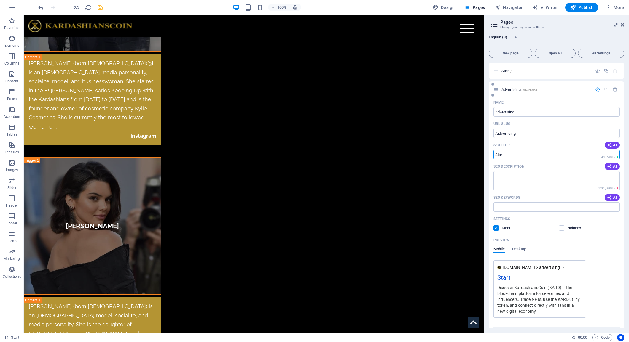
click at [522, 153] on input "Start" at bounding box center [556, 154] width 126 height 9
type input "Advertising - Downloads for Karadashian Fans"
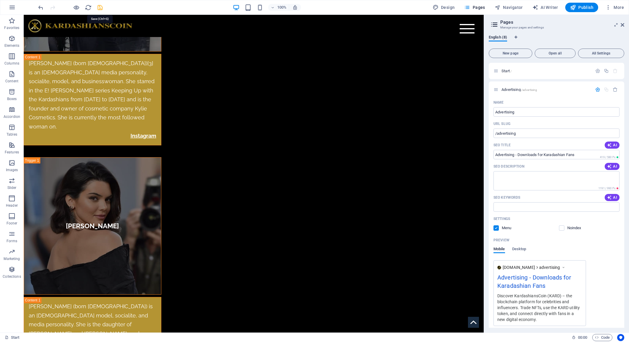
click at [101, 8] on icon "save" at bounding box center [100, 7] width 7 height 7
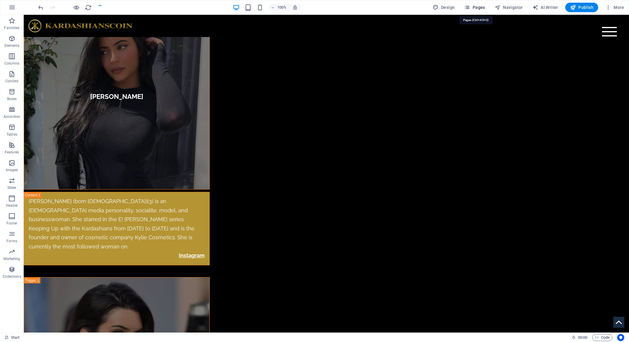
click at [477, 8] on span "Pages" at bounding box center [474, 7] width 21 height 6
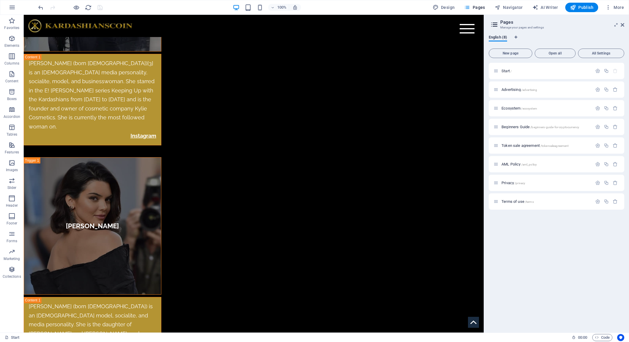
click at [510, 90] on span "Advertising /advertising" at bounding box center [519, 89] width 36 height 4
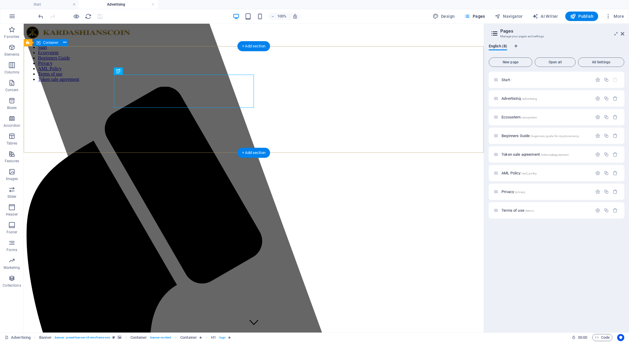
scroll to position [0, 0]
click at [625, 32] on aside "Pages Manage your pages and settings English (8) New page Open all All Settings…" at bounding box center [555, 178] width 145 height 309
click at [623, 33] on icon at bounding box center [622, 33] width 4 height 5
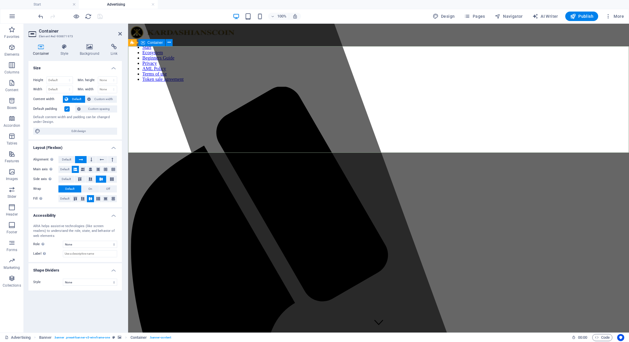
click at [94, 51] on h4 "Background" at bounding box center [90, 50] width 31 height 12
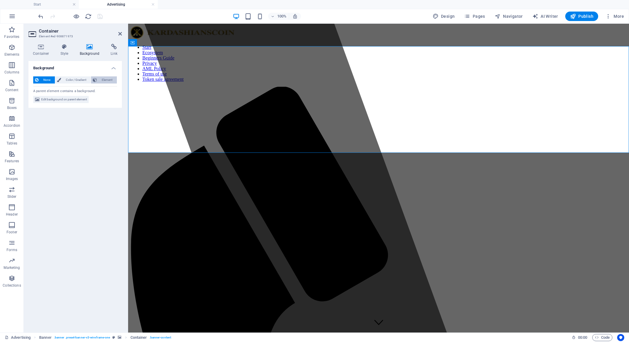
click at [109, 80] on span "Element" at bounding box center [107, 79] width 16 height 7
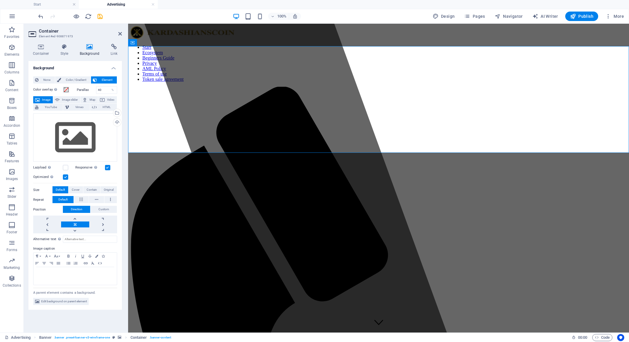
click at [73, 100] on span "Image slider" at bounding box center [69, 99] width 17 height 7
select select "ms"
select select "s"
select select "progressive"
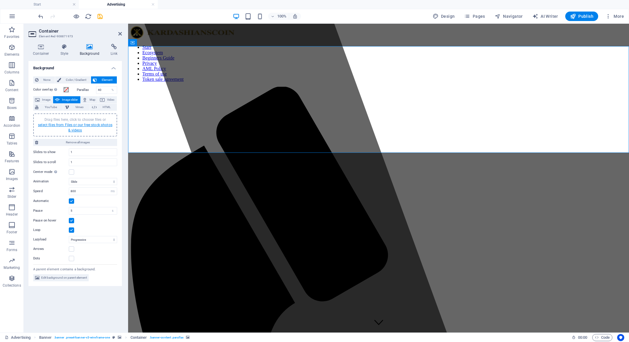
click at [82, 124] on link "select files from Files or our free stock photos & videos" at bounding box center [75, 127] width 74 height 9
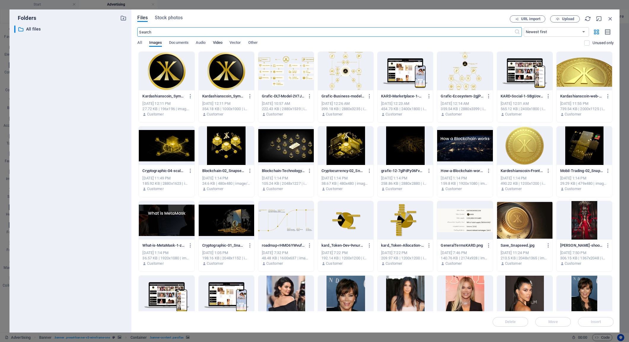
click at [220, 42] on span "Video" at bounding box center [217, 43] width 9 height 8
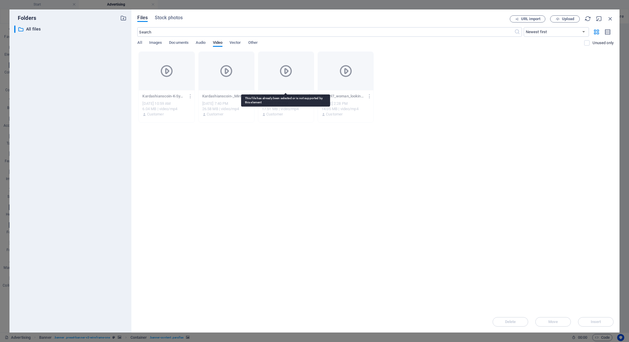
click at [290, 71] on icon at bounding box center [286, 71] width 14 height 14
click at [344, 71] on icon at bounding box center [346, 71] width 14 height 14
click at [352, 77] on icon at bounding box center [346, 71] width 14 height 14
click at [346, 74] on icon at bounding box center [346, 71] width 14 height 14
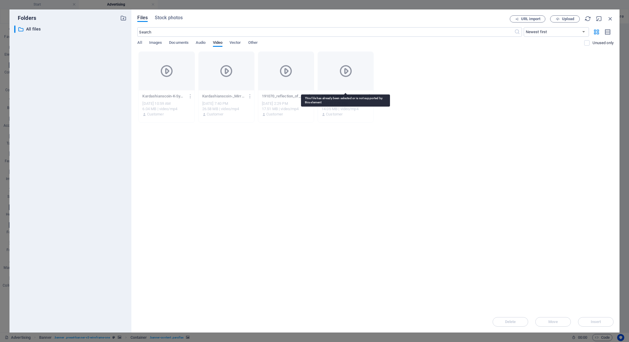
click at [346, 74] on icon at bounding box center [346, 71] width 14 height 14
click at [592, 325] on div "Delete Move Insert" at bounding box center [375, 319] width 476 height 15
click at [608, 17] on icon "button" at bounding box center [610, 18] width 7 height 7
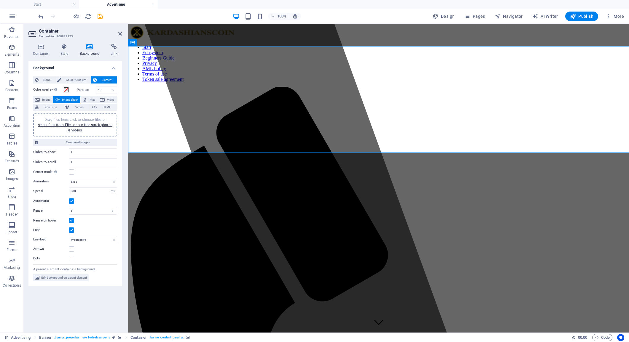
click at [89, 50] on h4 "Background" at bounding box center [90, 50] width 31 height 12
click at [48, 80] on span "None" at bounding box center [46, 79] width 13 height 7
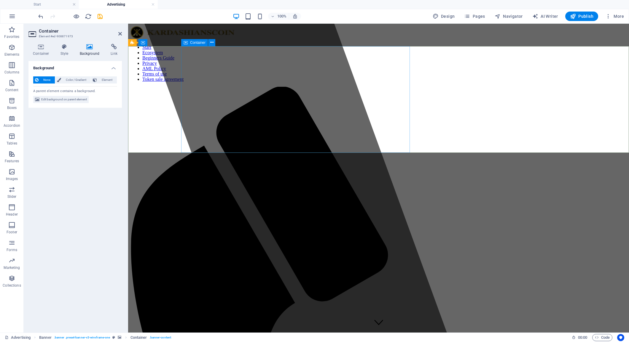
scroll to position [5, 0]
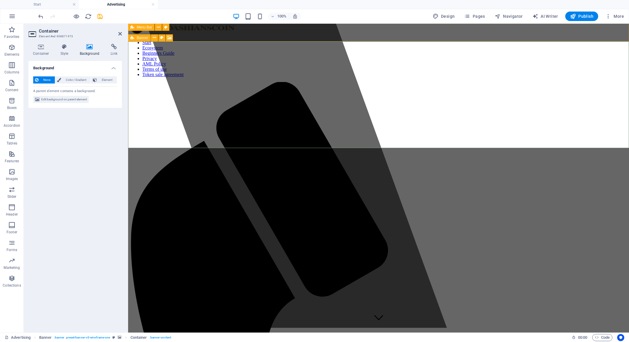
click at [133, 39] on icon at bounding box center [132, 37] width 4 height 7
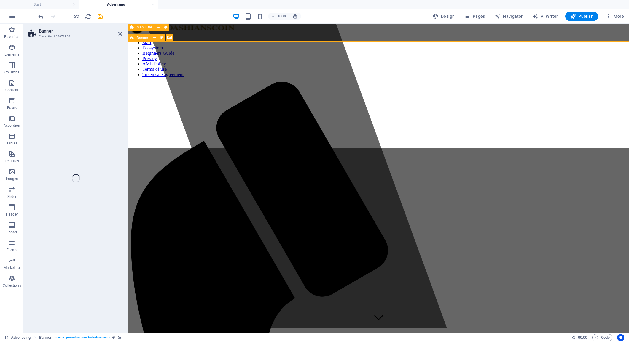
select select "vh"
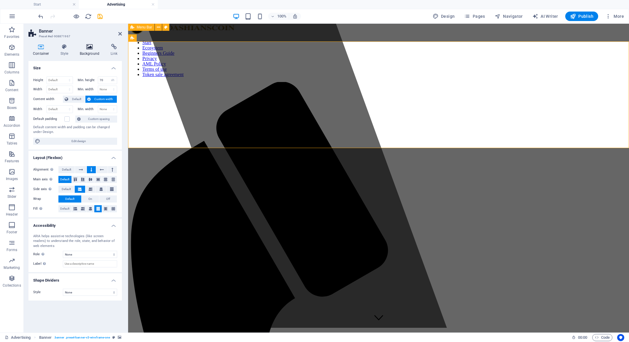
click at [85, 47] on icon at bounding box center [89, 47] width 29 height 6
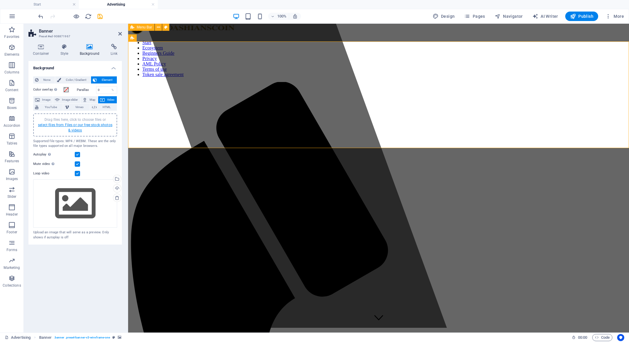
click at [80, 125] on link "select files from Files or our free stock photos & videos" at bounding box center [75, 127] width 74 height 9
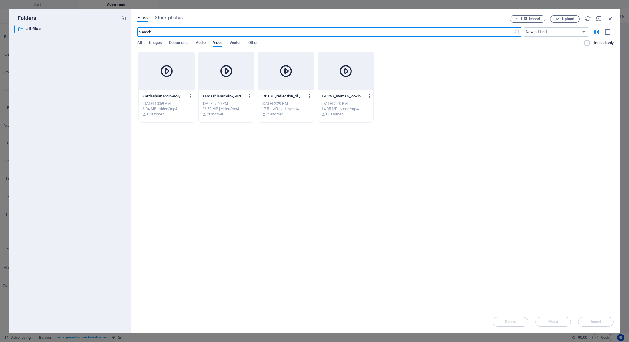
click at [347, 71] on icon at bounding box center [346, 71] width 14 height 14
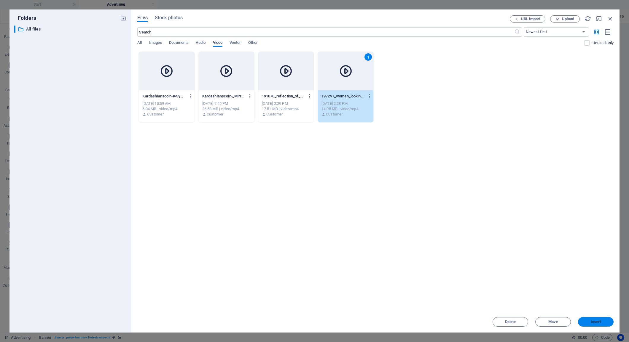
click at [592, 322] on span "Insert" at bounding box center [595, 322] width 10 height 4
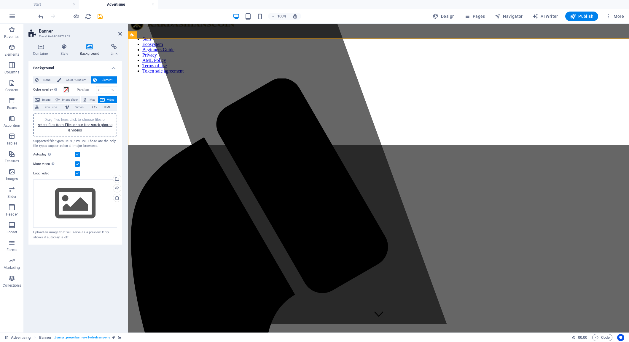
scroll to position [8, 0]
click at [45, 51] on h4 "Container" at bounding box center [42, 50] width 28 height 12
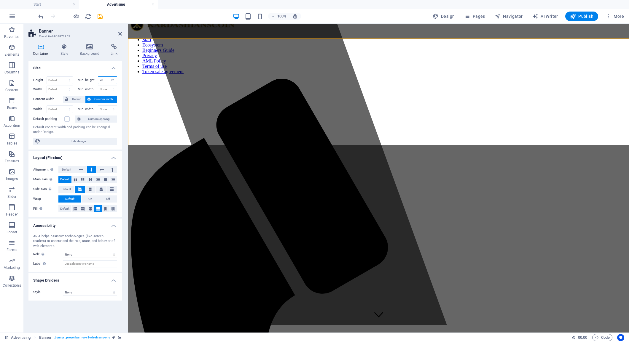
click at [105, 80] on input "70" at bounding box center [107, 80] width 19 height 7
type input "100"
click at [106, 101] on span "Custom width" at bounding box center [103, 99] width 23 height 7
click at [67, 119] on label at bounding box center [66, 118] width 5 height 5
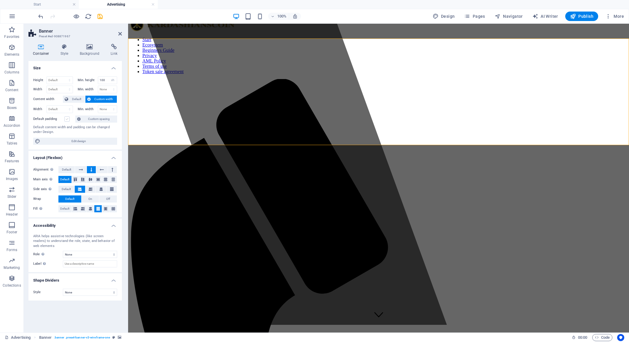
click at [0, 0] on input "Default padding" at bounding box center [0, 0] width 0 height 0
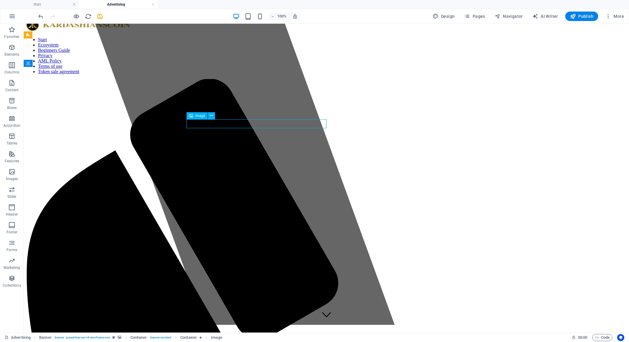
click at [202, 117] on span "Image" at bounding box center [200, 116] width 10 height 4
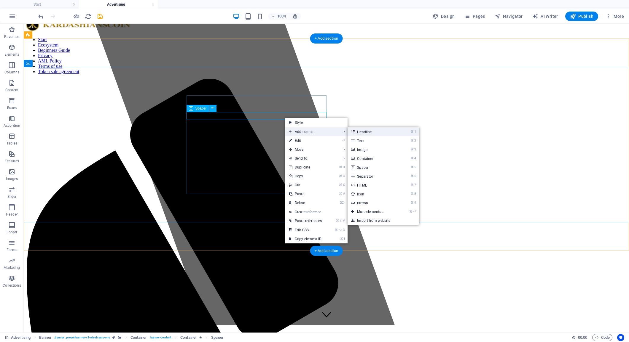
click at [381, 133] on link "⌘ 1 Headline" at bounding box center [371, 131] width 49 height 9
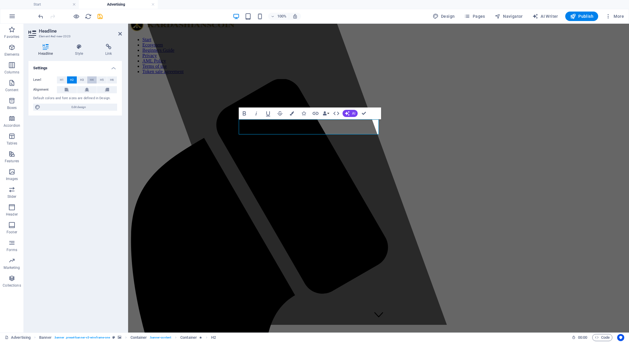
click at [94, 81] on span "H4" at bounding box center [92, 79] width 4 height 7
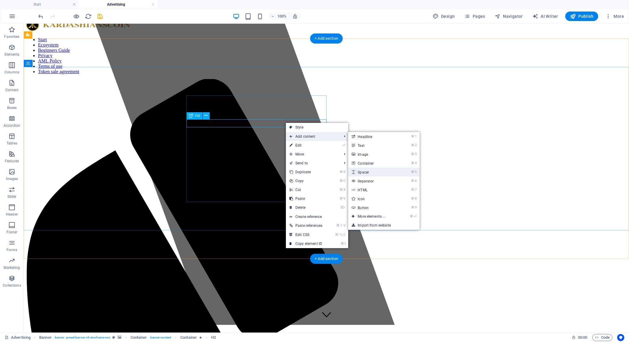
click at [368, 173] on link "⌘ 5 Spacer" at bounding box center [372, 172] width 49 height 9
select select "px"
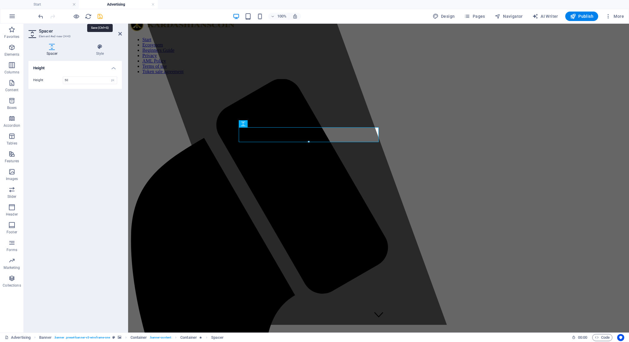
click at [100, 18] on icon "save" at bounding box center [100, 16] width 7 height 7
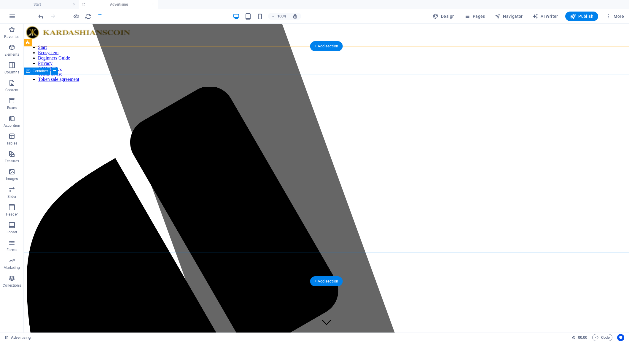
scroll to position [0, 0]
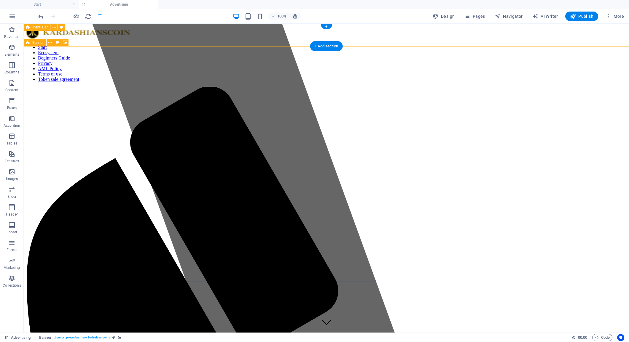
click at [27, 43] on icon at bounding box center [28, 42] width 4 height 7
select select "vh"
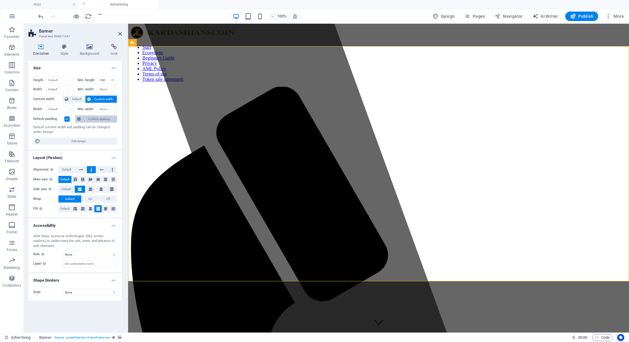
click at [85, 119] on span "Custom spacing" at bounding box center [98, 119] width 33 height 7
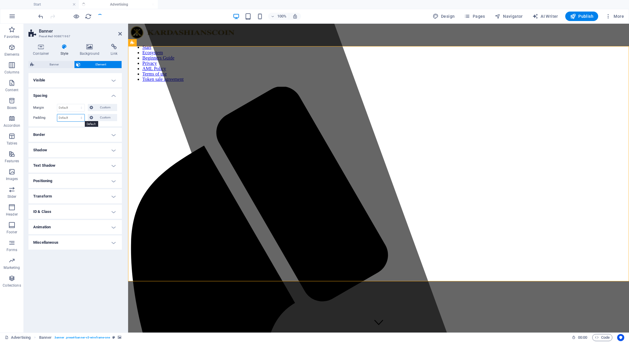
select select "rem"
type input "0"
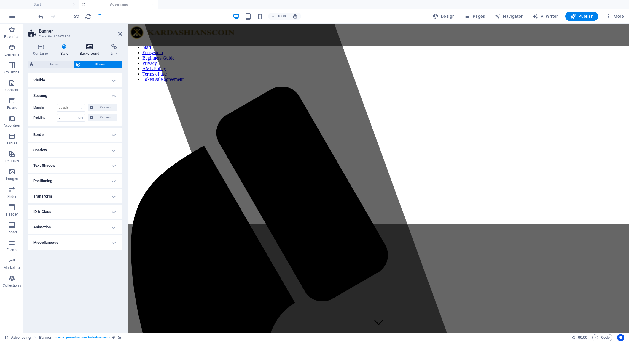
click at [90, 47] on icon at bounding box center [89, 47] width 29 height 6
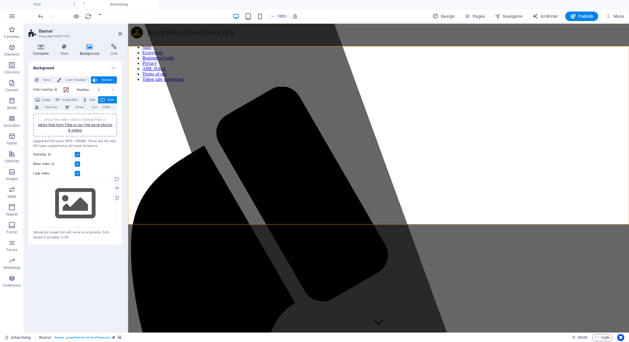
click at [45, 47] on icon at bounding box center [40, 47] width 25 height 6
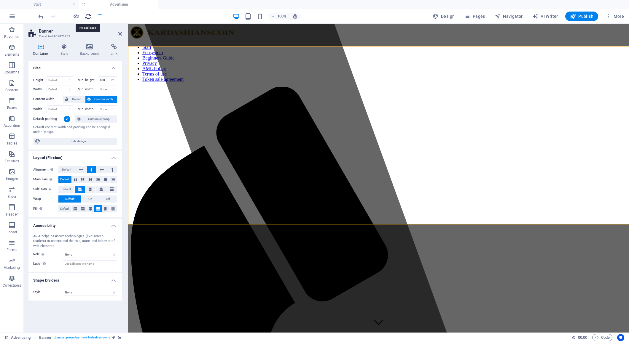
click at [88, 19] on icon "reload" at bounding box center [88, 16] width 7 height 7
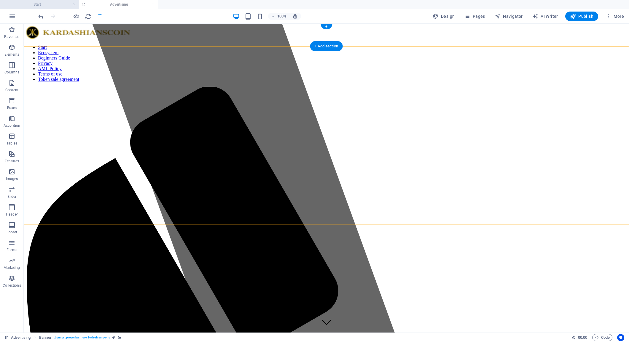
click at [36, 8] on li "Start" at bounding box center [39, 4] width 79 height 9
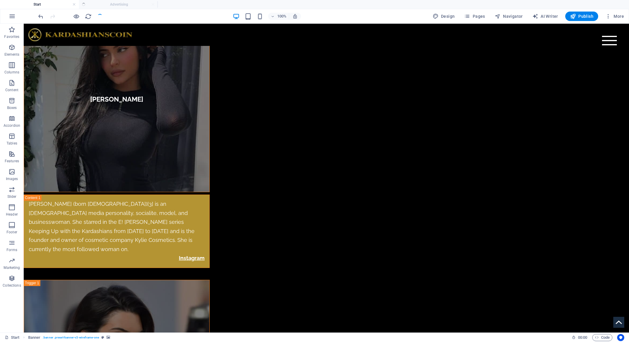
click at [103, 5] on ul "Start Advertising" at bounding box center [314, 4] width 629 height 9
click at [120, 5] on ul "Start Advertising" at bounding box center [314, 4] width 629 height 9
click at [584, 17] on span "Publish" at bounding box center [581, 16] width 23 height 6
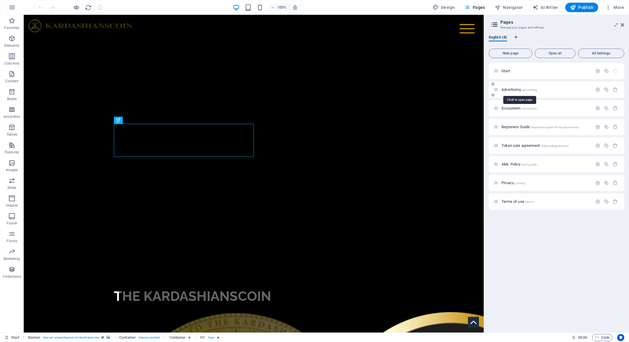
click at [514, 90] on span "Advertising /advertising" at bounding box center [519, 89] width 36 height 4
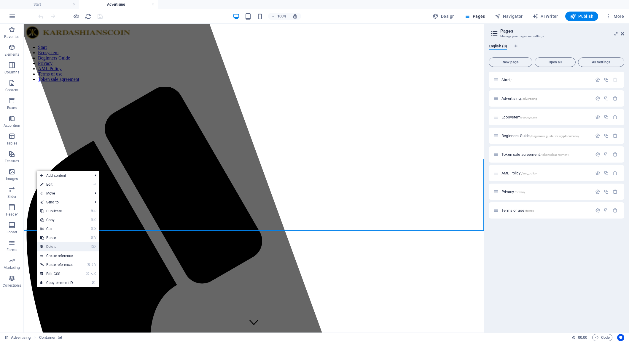
click at [56, 245] on link "⌦ Delete" at bounding box center [57, 246] width 40 height 9
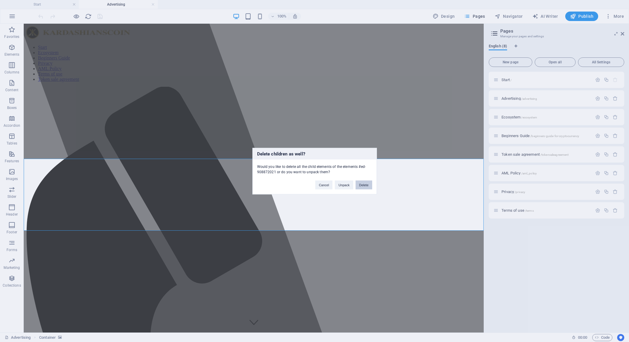
click at [364, 183] on button "Delete" at bounding box center [363, 185] width 17 height 9
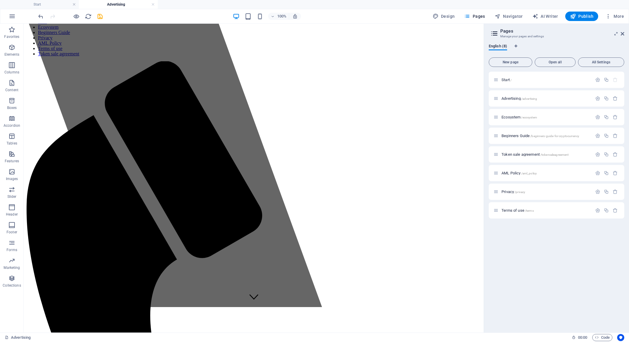
scroll to position [27, 0]
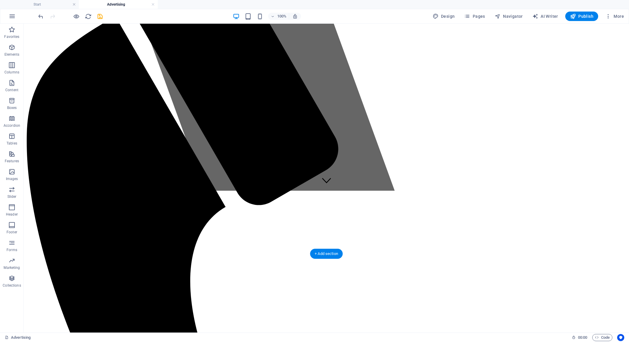
scroll to position [138, 0]
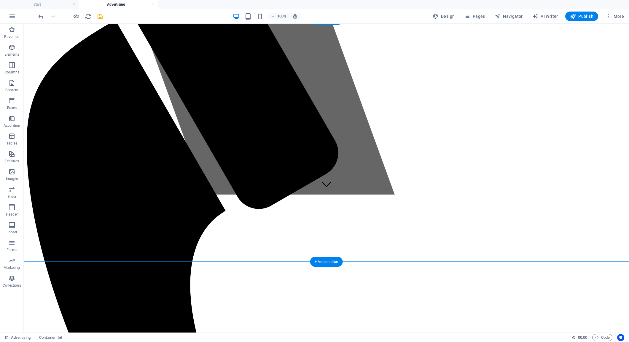
scroll to position [140, 0]
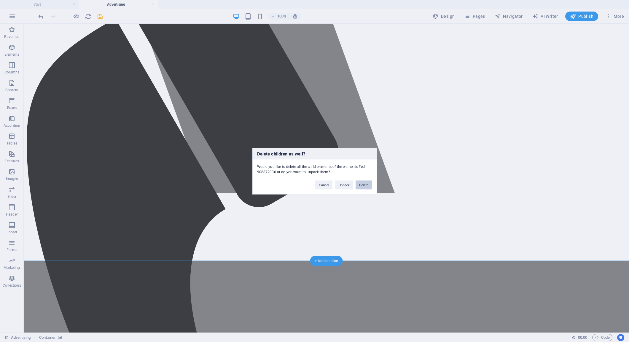
click at [363, 183] on button "Delete" at bounding box center [363, 185] width 17 height 9
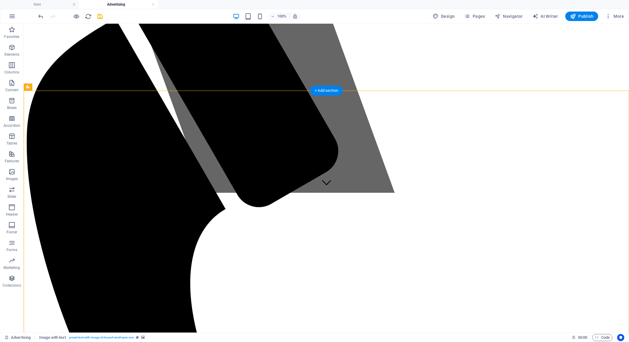
scroll to position [140, 0]
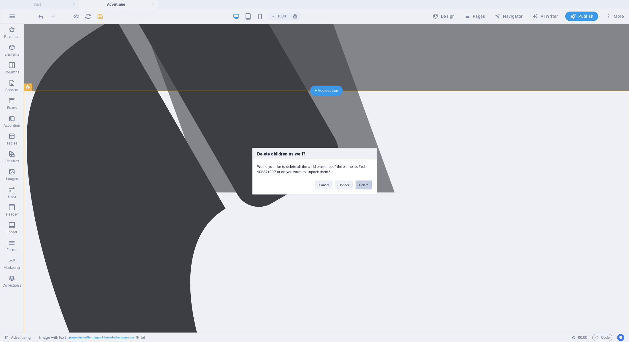
click at [369, 182] on button "Delete" at bounding box center [363, 185] width 17 height 9
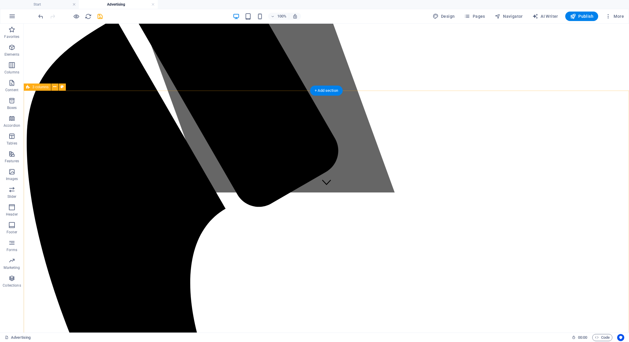
click at [26, 87] on icon at bounding box center [28, 87] width 4 height 7
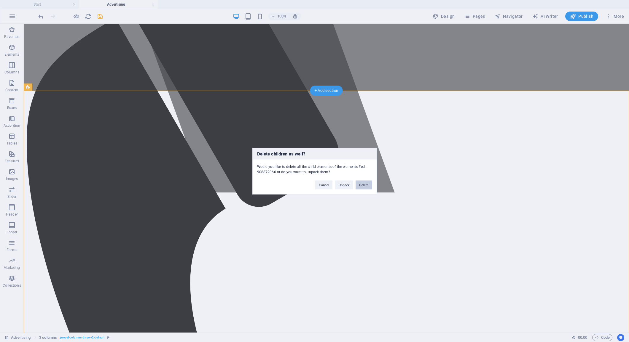
click at [365, 185] on button "Delete" at bounding box center [363, 185] width 17 height 9
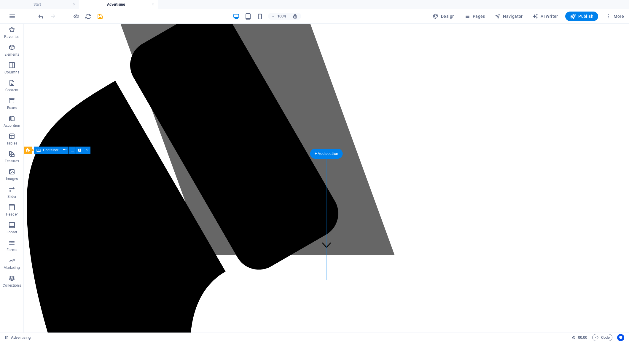
scroll to position [76, 0]
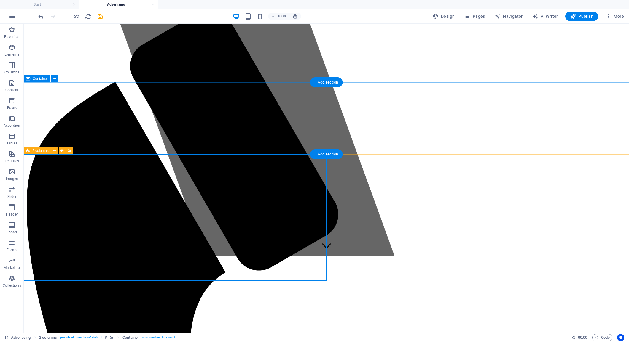
click at [28, 150] on icon at bounding box center [28, 150] width 4 height 7
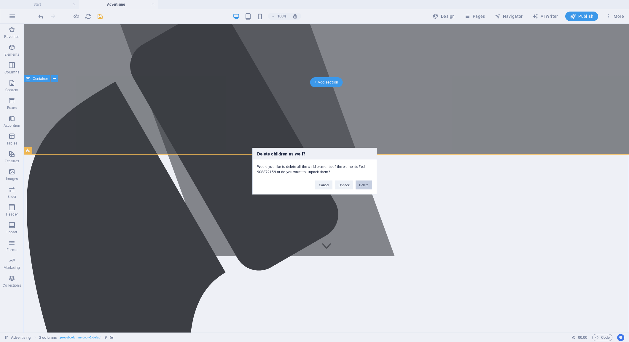
click at [370, 184] on button "Delete" at bounding box center [363, 185] width 17 height 9
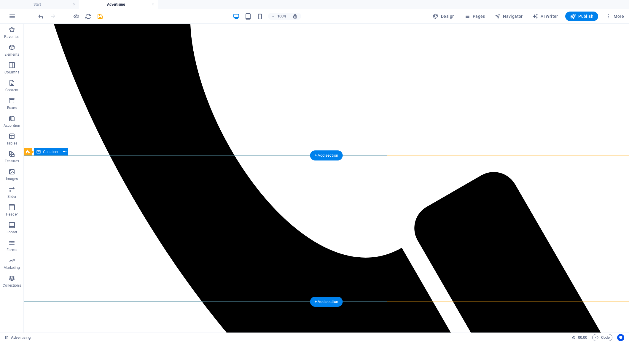
scroll to position [407, 0]
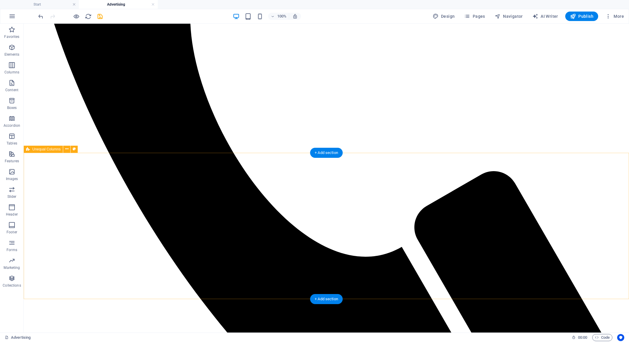
click at [29, 149] on icon at bounding box center [28, 149] width 4 height 7
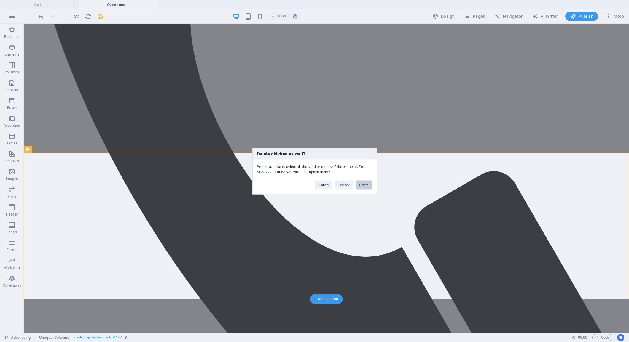
click at [365, 184] on button "Delete" at bounding box center [363, 185] width 17 height 9
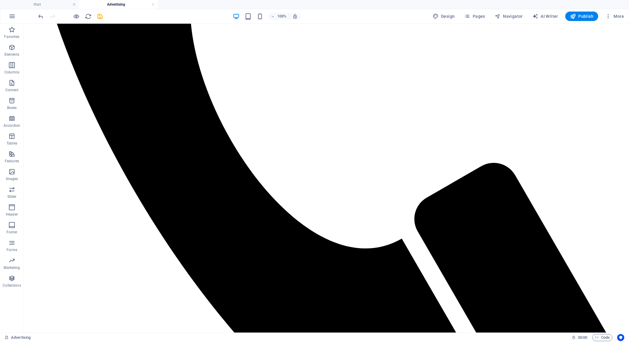
scroll to position [428, 0]
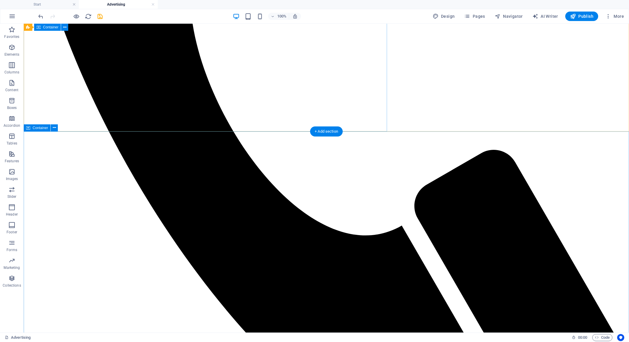
click at [39, 129] on span "Container" at bounding box center [40, 128] width 15 height 4
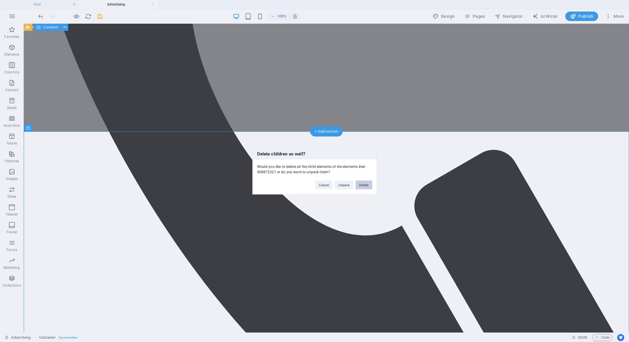
click at [364, 183] on button "Delete" at bounding box center [363, 185] width 17 height 9
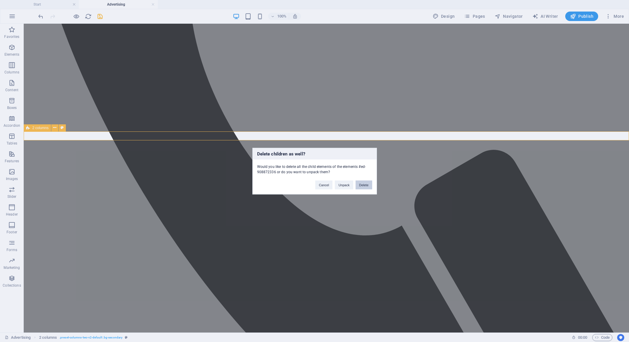
click at [371, 186] on button "Delete" at bounding box center [363, 185] width 17 height 9
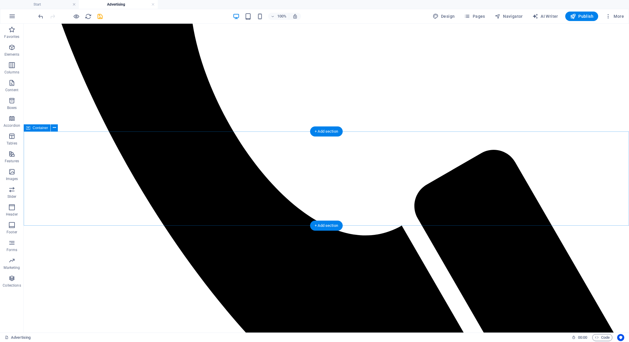
click at [31, 129] on div "Container" at bounding box center [37, 127] width 27 height 7
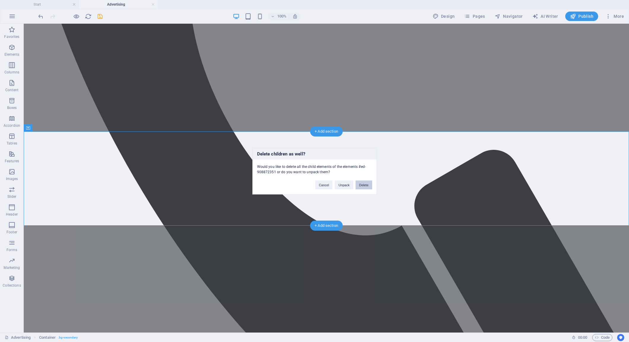
click at [362, 185] on button "Delete" at bounding box center [363, 185] width 17 height 9
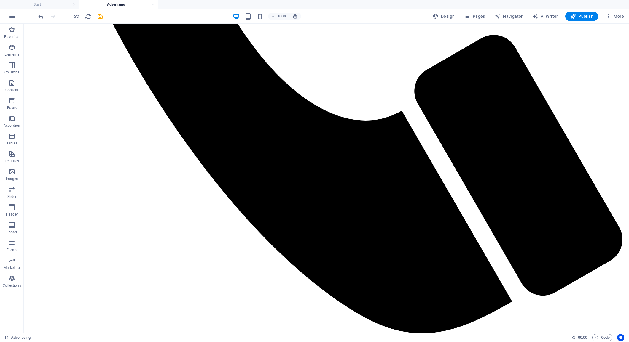
scroll to position [543, 0]
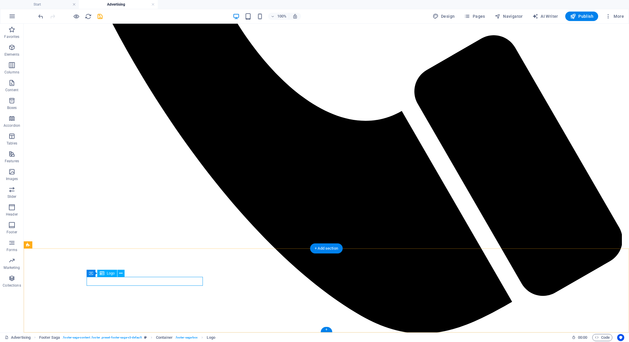
click at [110, 274] on span "Logo" at bounding box center [111, 274] width 8 height 4
select select "%"
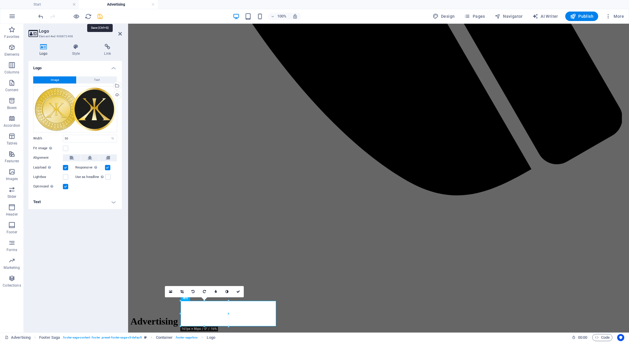
click at [99, 16] on icon "save" at bounding box center [100, 16] width 7 height 7
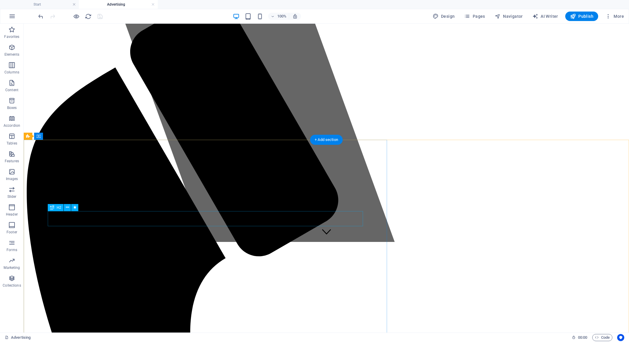
scroll to position [91, 0]
click at [329, 141] on div "+ Add section" at bounding box center [326, 140] width 33 height 10
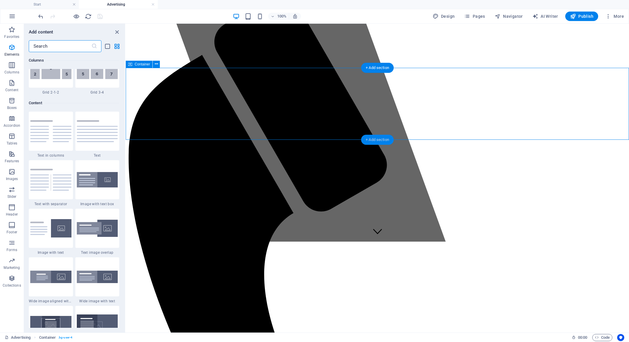
scroll to position [1037, 0]
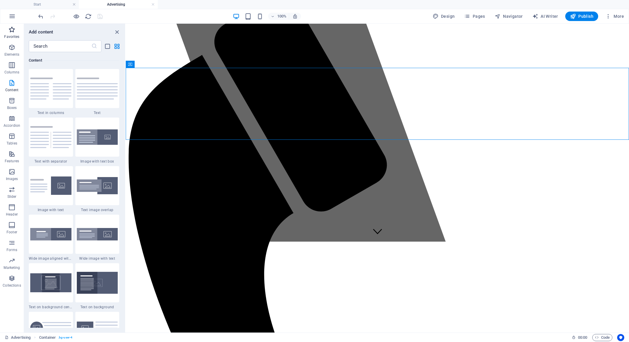
click at [13, 32] on icon "button" at bounding box center [11, 29] width 7 height 7
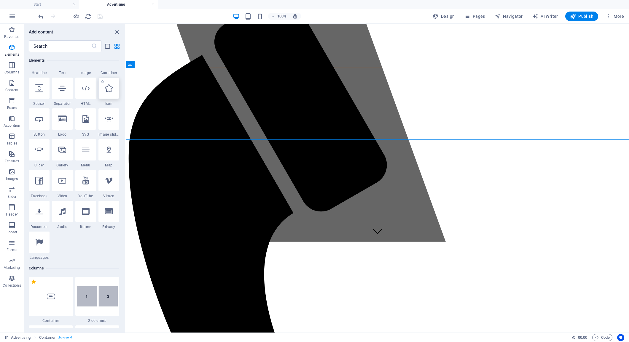
scroll to position [86, 0]
click at [58, 48] on input "text" at bounding box center [60, 46] width 63 height 12
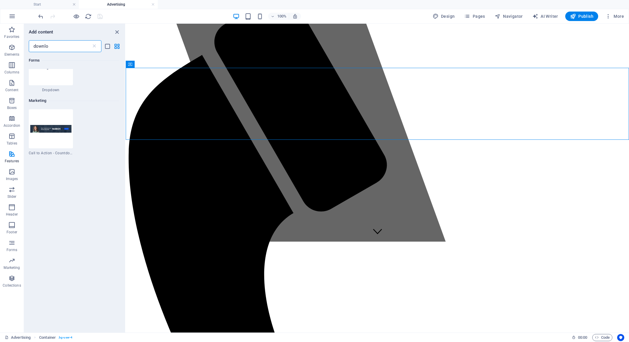
scroll to position [0, 0]
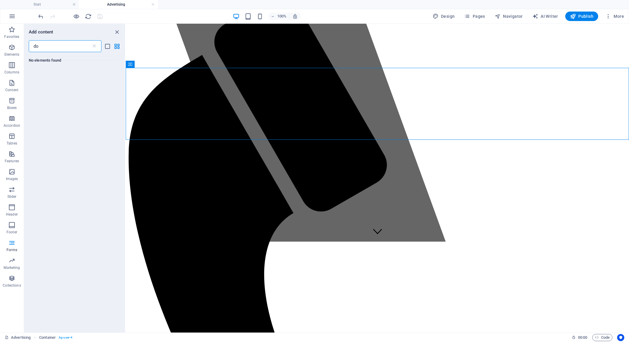
type input "d"
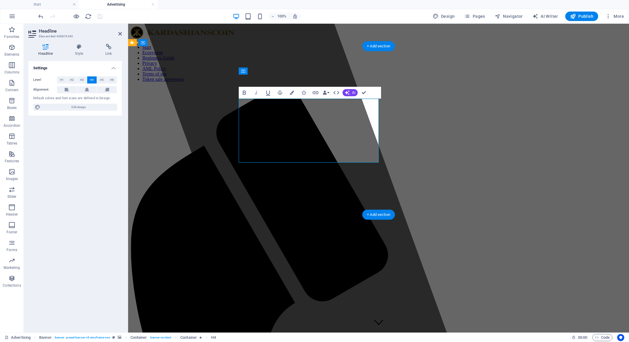
drag, startPoint x: 277, startPoint y: 110, endPoint x: 337, endPoint y: 160, distance: 77.8
copy h4 "This page is dedicated to Kardashian fans worldwide who want to take part in sp…"
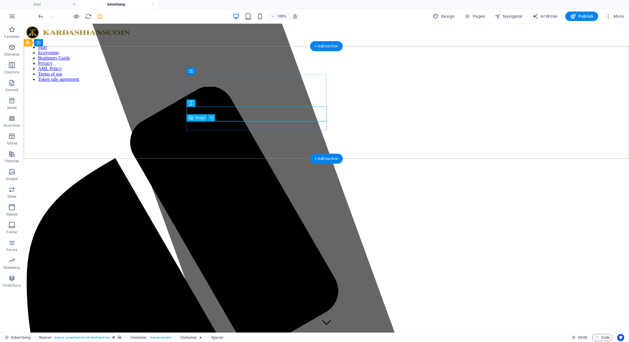
click at [197, 119] on span "Image" at bounding box center [200, 118] width 10 height 4
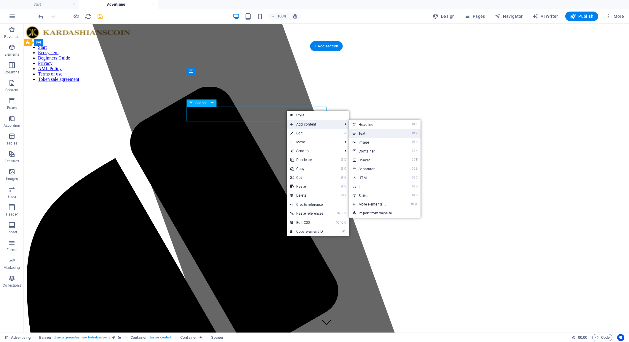
click at [391, 134] on link "⌘ 2 Text" at bounding box center [373, 133] width 49 height 9
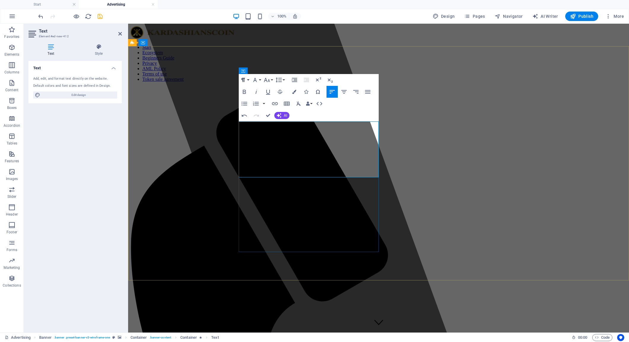
click at [249, 81] on button "Paragraph Format" at bounding box center [244, 80] width 11 height 12
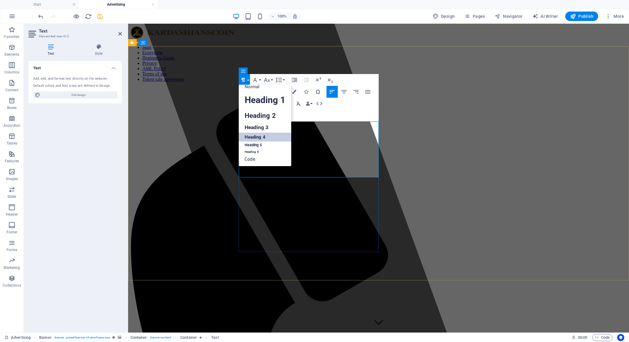
scroll to position [4, 0]
click at [248, 87] on link "Normal" at bounding box center [265, 87] width 52 height 9
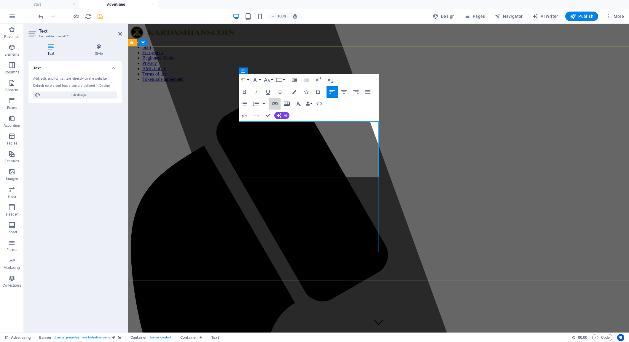
drag, startPoint x: 276, startPoint y: 103, endPoint x: 291, endPoint y: 101, distance: 15.5
click at [287, 102] on div "Insert Link Insert Table Clear Formatting Data Bindings Company First name Last…" at bounding box center [297, 104] width 56 height 12
click at [298, 103] on icon "button" at bounding box center [298, 103] width 7 height 7
click at [297, 105] on icon "button" at bounding box center [298, 104] width 4 height 4
click at [299, 103] on icon "button" at bounding box center [298, 103] width 7 height 7
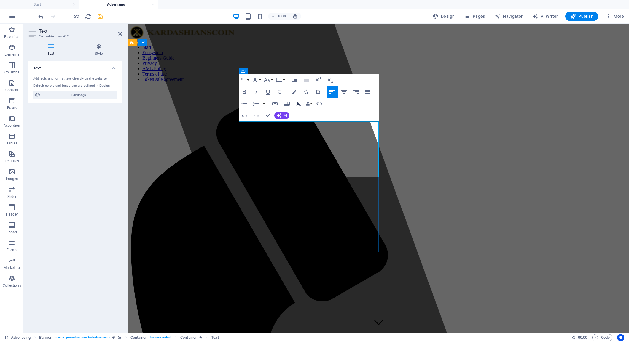
click at [299, 103] on icon "button" at bounding box center [298, 103] width 7 height 7
click at [309, 102] on icon "button" at bounding box center [308, 104] width 4 height 4
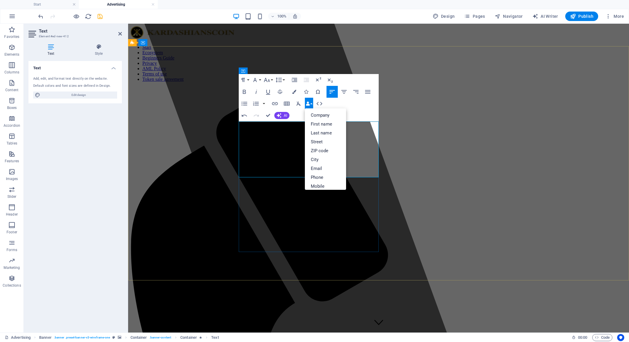
click at [309, 102] on icon "button" at bounding box center [308, 104] width 4 height 4
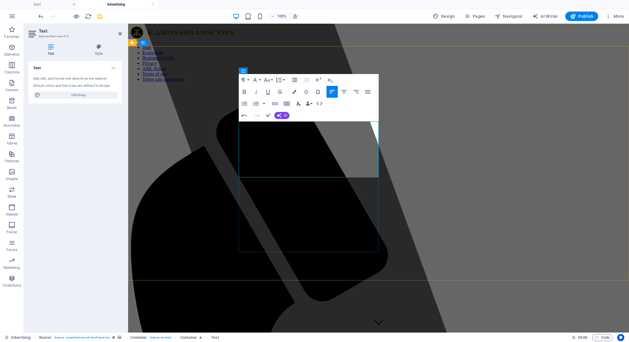
click at [298, 103] on icon "button" at bounding box center [298, 103] width 7 height 7
drag, startPoint x: 317, startPoint y: 173, endPoint x: 226, endPoint y: 120, distance: 105.2
copy p "THIS PAGE IS DEDICATED TO KARDASHIAN FANS WORLDWIDE WHO WANT TO TAKE PART IN SP…"
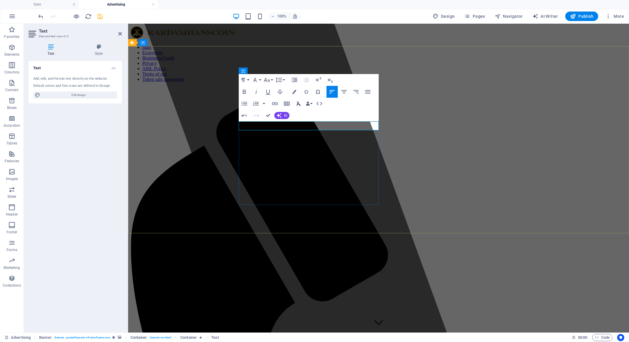
click at [298, 103] on icon "button" at bounding box center [298, 104] width 4 height 4
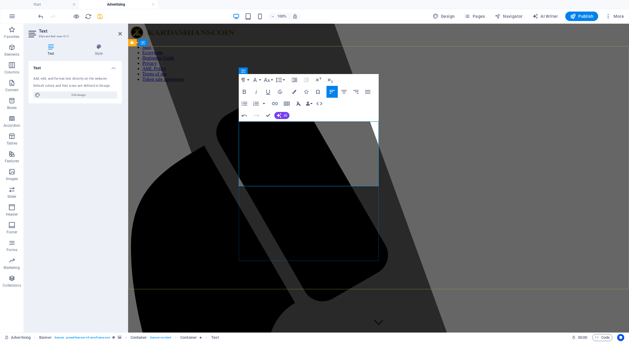
click at [300, 104] on icon "button" at bounding box center [298, 103] width 7 height 7
click at [242, 81] on icon "button" at bounding box center [243, 80] width 4 height 4
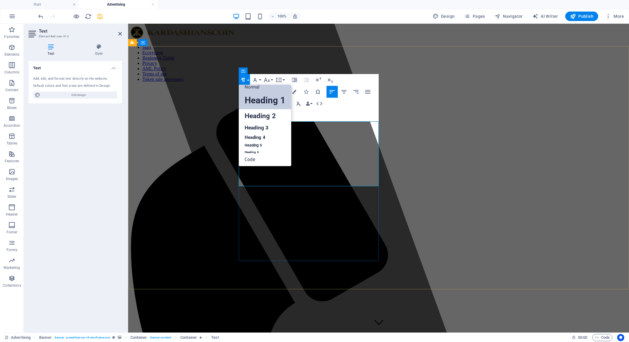
click at [245, 99] on link "Heading 1" at bounding box center [265, 101] width 52 height 18
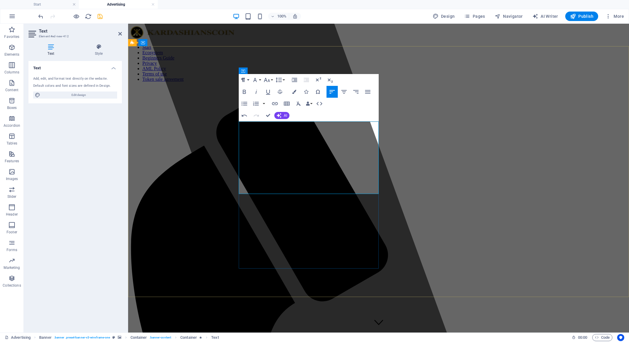
click at [246, 80] on icon "button" at bounding box center [243, 79] width 7 height 7
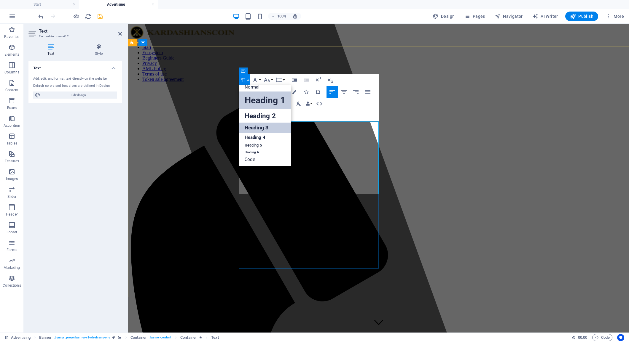
click at [255, 128] on link "Heading 3" at bounding box center [265, 128] width 52 height 10
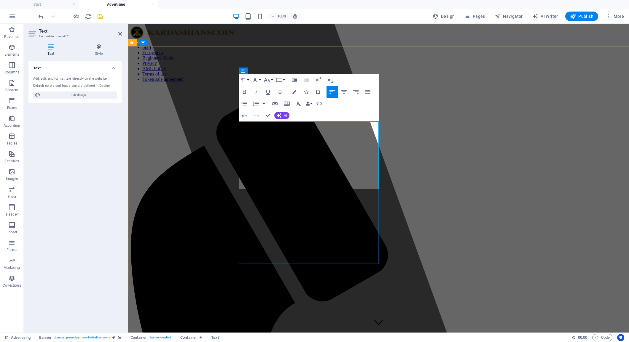
click at [244, 80] on icon "button" at bounding box center [243, 79] width 7 height 7
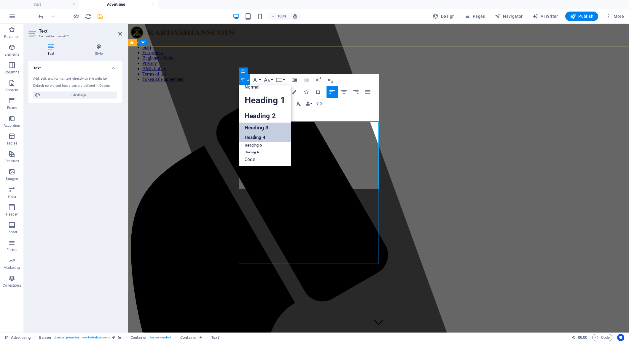
click at [253, 137] on link "Heading 4" at bounding box center [265, 137] width 52 height 9
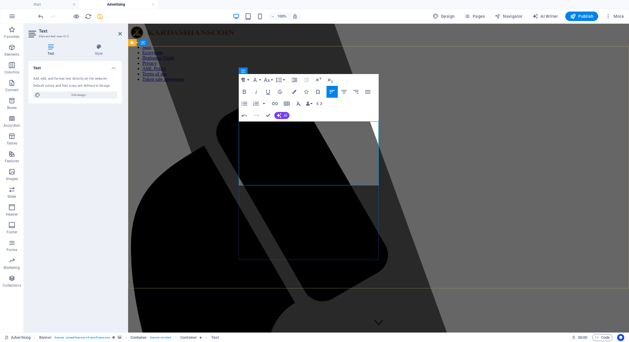
click at [241, 82] on icon "button" at bounding box center [243, 79] width 7 height 7
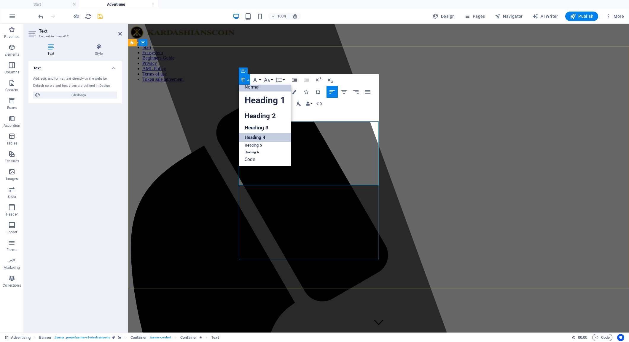
click at [245, 87] on link "Normal" at bounding box center [265, 87] width 52 height 9
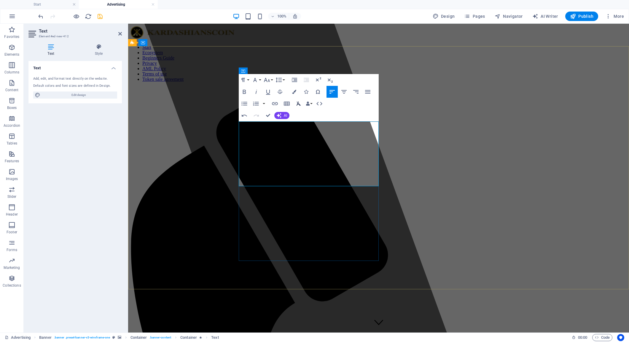
click at [298, 103] on icon "button" at bounding box center [298, 104] width 4 height 4
click at [299, 103] on icon "button" at bounding box center [298, 103] width 7 height 7
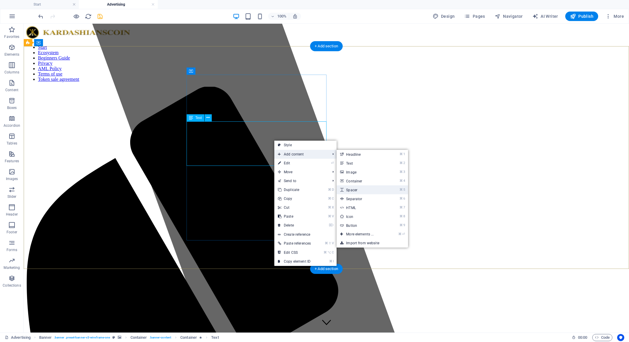
click at [363, 188] on link "⌘ 5 Spacer" at bounding box center [360, 190] width 49 height 9
select select "px"
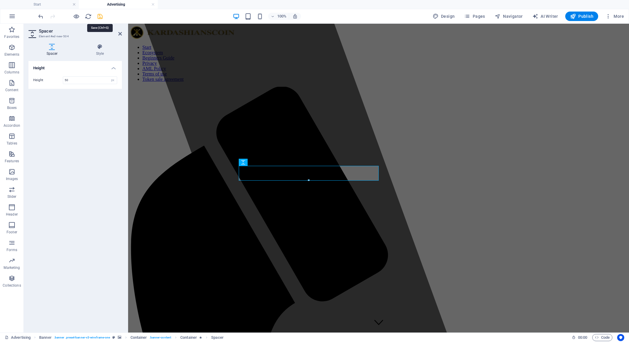
click at [99, 17] on icon "save" at bounding box center [100, 16] width 7 height 7
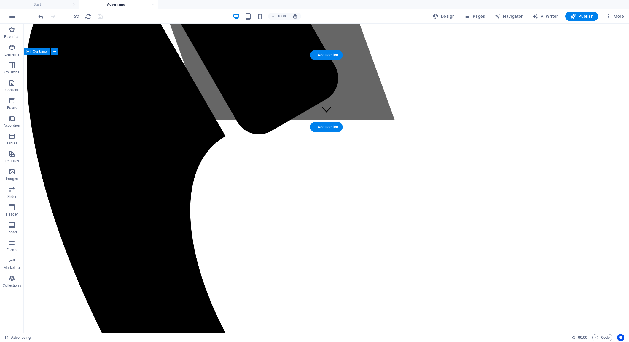
scroll to position [229, 0]
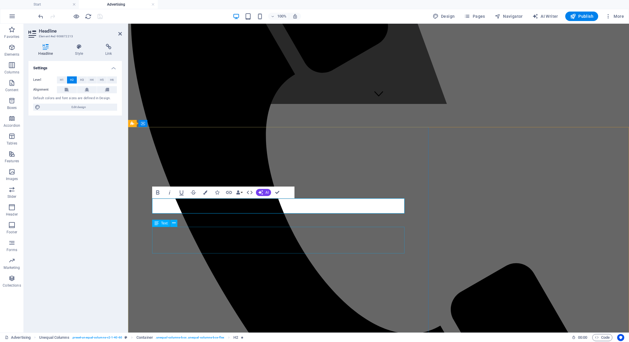
drag, startPoint x: 194, startPoint y: 242, endPoint x: 299, endPoint y: 242, distance: 104.6
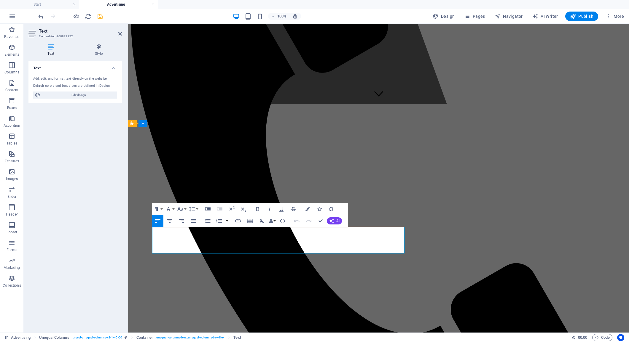
click at [160, 209] on button "Paragraph Format" at bounding box center [157, 209] width 11 height 12
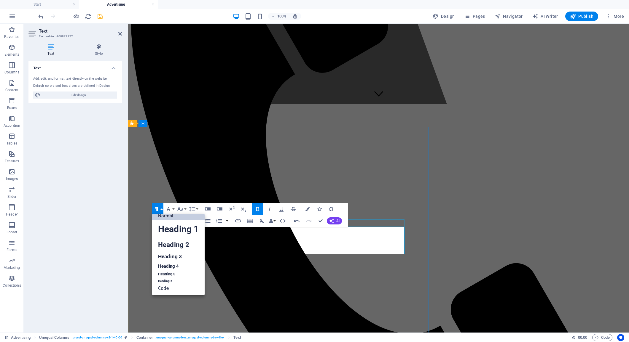
scroll to position [4, 0]
click at [162, 217] on link "Normal" at bounding box center [178, 216] width 52 height 9
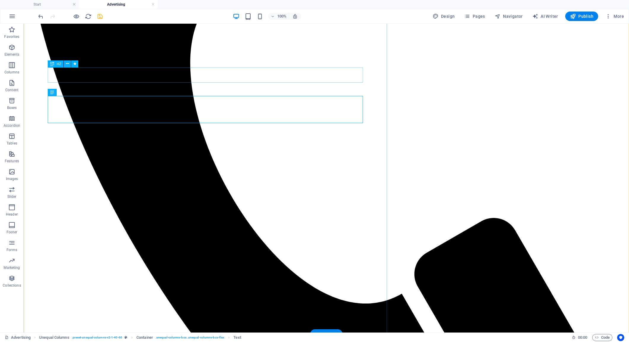
scroll to position [362, 0]
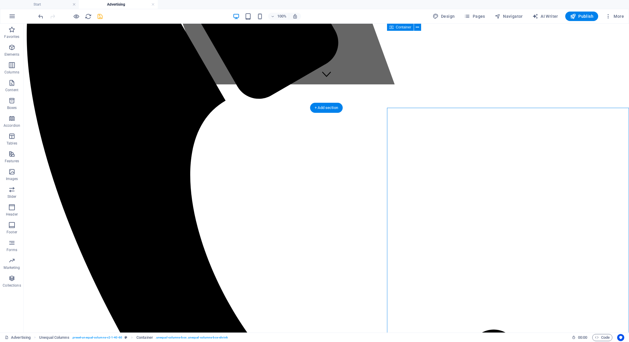
scroll to position [248, 0]
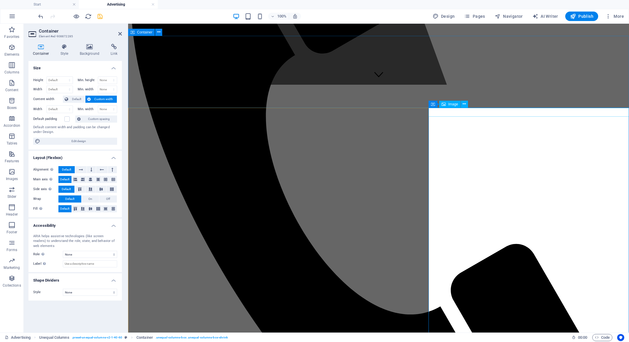
click at [451, 106] on span "Image" at bounding box center [453, 105] width 10 height 4
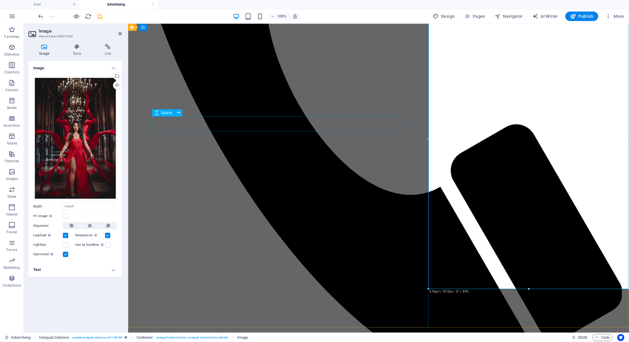
scroll to position [367, 0]
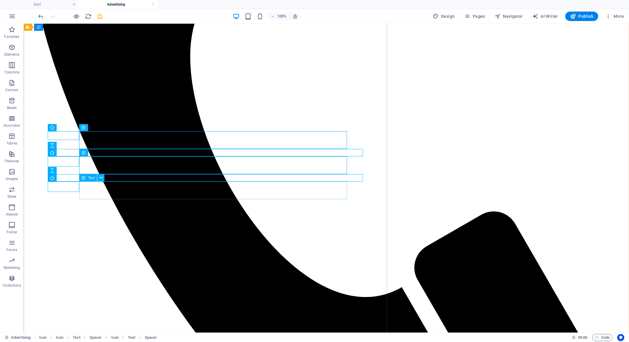
drag, startPoint x: 61, startPoint y: 210, endPoint x: 64, endPoint y: 210, distance: 3.1
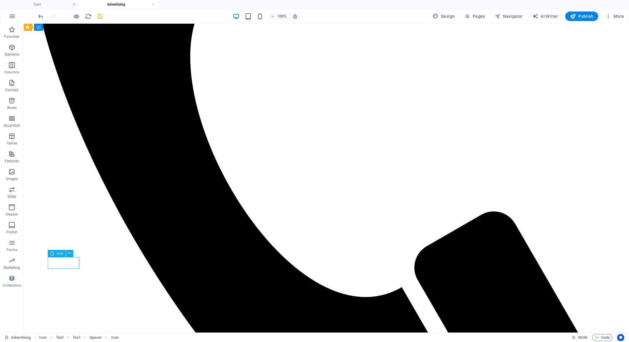
drag, startPoint x: 58, startPoint y: 263, endPoint x: 77, endPoint y: 265, distance: 19.6
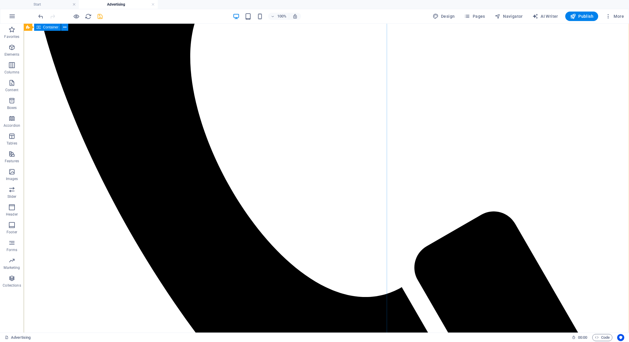
click at [58, 214] on span "Spacer" at bounding box center [62, 213] width 11 height 4
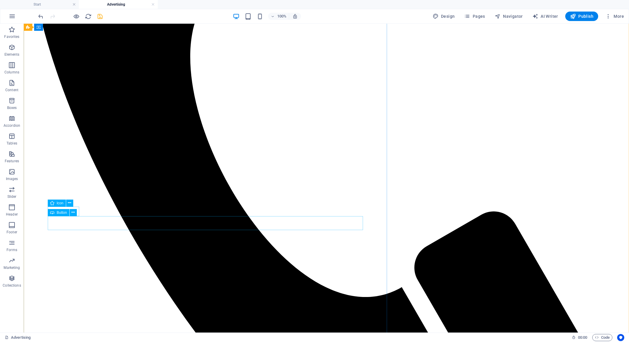
click at [52, 212] on icon at bounding box center [52, 212] width 4 height 7
click at [55, 197] on div "Spacer" at bounding box center [59, 196] width 23 height 7
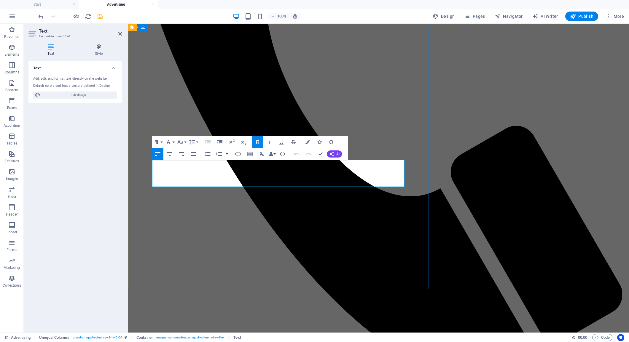
click at [263, 154] on icon "button" at bounding box center [261, 154] width 7 height 7
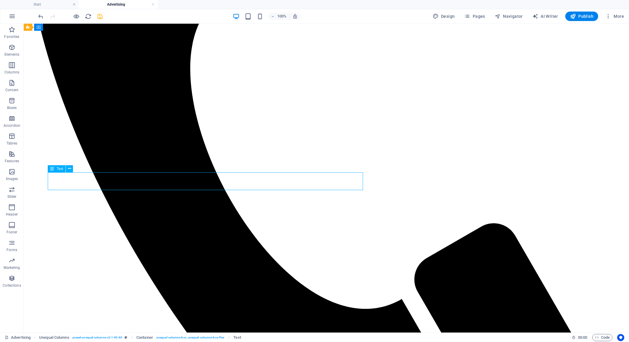
scroll to position [354, 0]
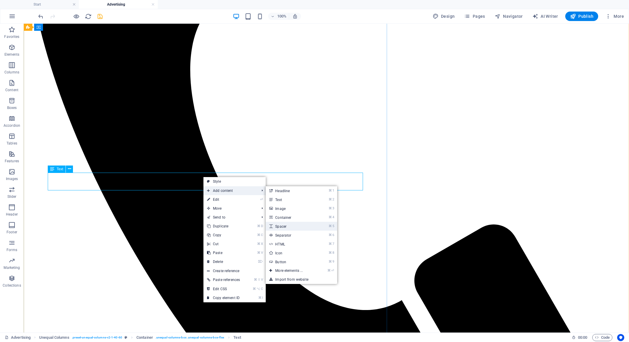
click at [277, 225] on link "⌘ 5 Spacer" at bounding box center [290, 226] width 49 height 9
select select "px"
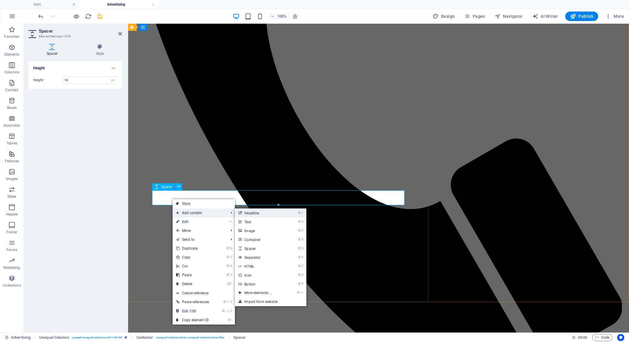
click at [263, 214] on link "⌘ 1 Headline" at bounding box center [259, 213] width 49 height 9
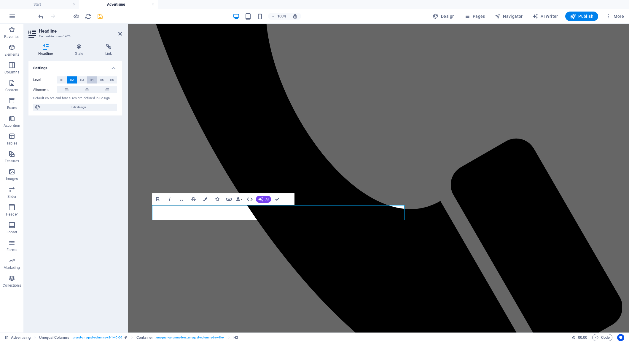
click at [92, 79] on span "H4" at bounding box center [92, 79] width 4 height 7
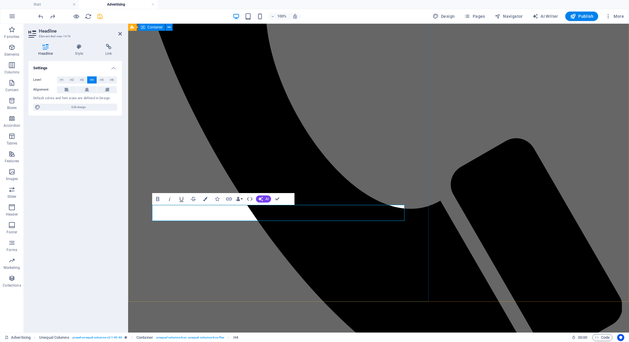
scroll to position [355, 0]
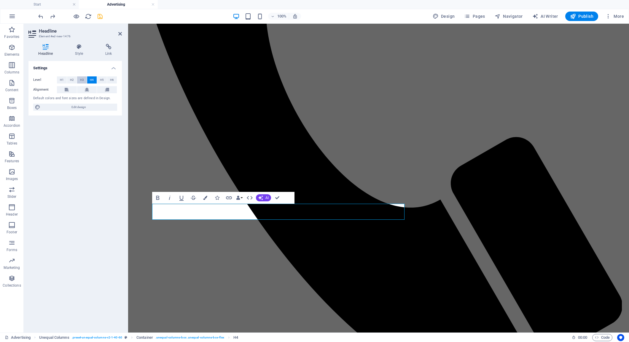
click at [83, 80] on span "H3" at bounding box center [82, 79] width 4 height 7
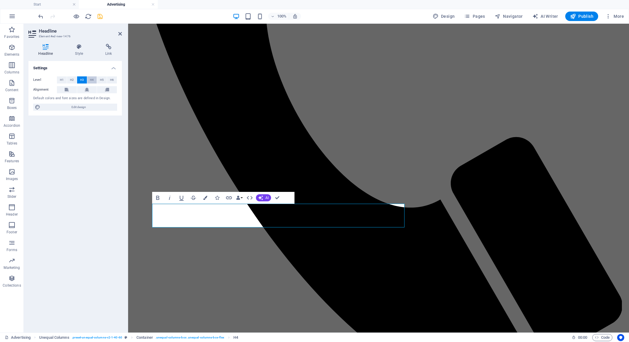
click at [89, 80] on button "H4" at bounding box center [92, 79] width 10 height 7
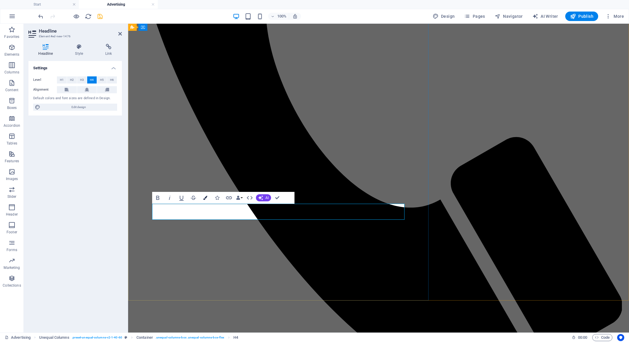
click at [205, 199] on icon "button" at bounding box center [205, 198] width 4 height 4
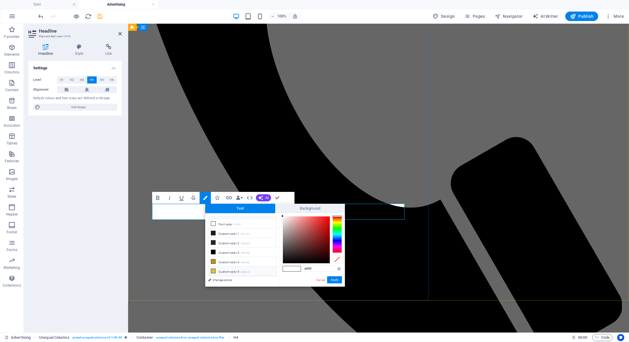
scroll to position [26, 0]
click at [213, 270] on icon at bounding box center [213, 271] width 4 height 4
type input "#e6be2d"
click at [336, 279] on button "Apply" at bounding box center [334, 280] width 15 height 7
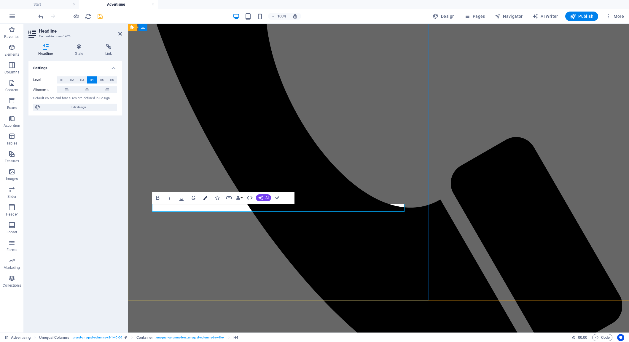
click at [206, 197] on icon "button" at bounding box center [205, 198] width 4 height 4
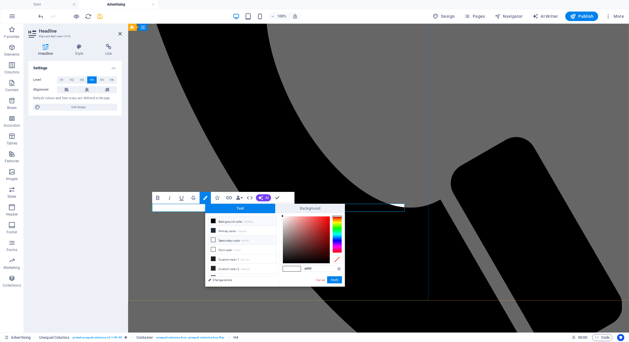
click at [213, 220] on icon at bounding box center [213, 221] width 4 height 4
type input "#000000"
click at [329, 280] on button "Apply" at bounding box center [334, 280] width 15 height 7
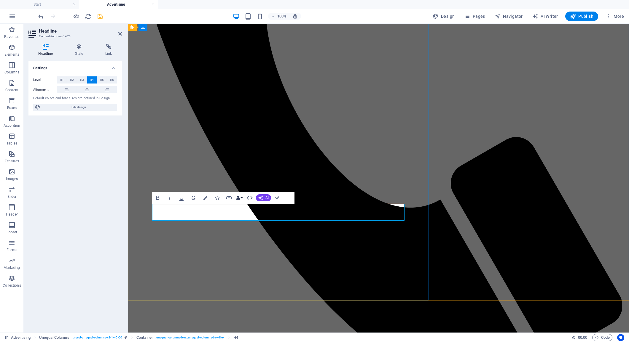
click at [241, 199] on button "Data Bindings" at bounding box center [239, 198] width 8 height 12
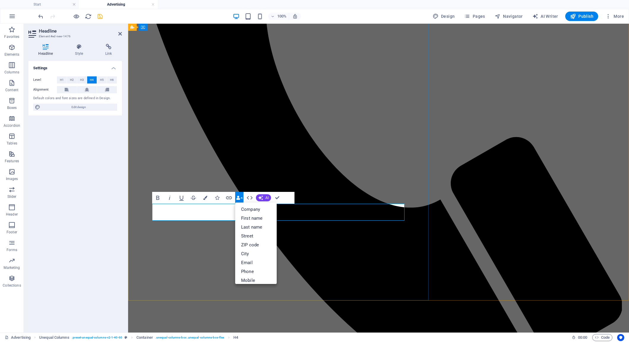
click at [241, 199] on button "Data Bindings" at bounding box center [239, 198] width 8 height 12
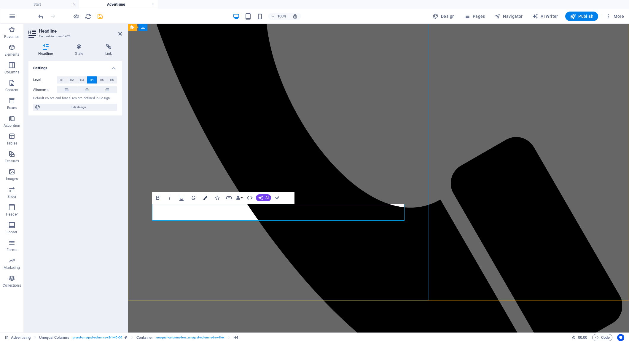
click at [204, 199] on icon "button" at bounding box center [205, 198] width 4 height 4
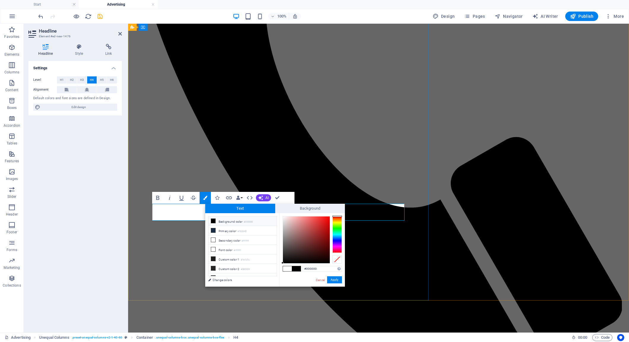
click at [213, 222] on icon at bounding box center [213, 221] width 4 height 4
click at [334, 279] on button "Apply" at bounding box center [334, 280] width 15 height 7
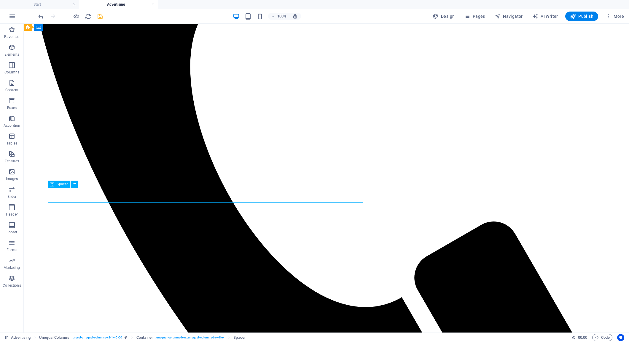
scroll to position [355, 0]
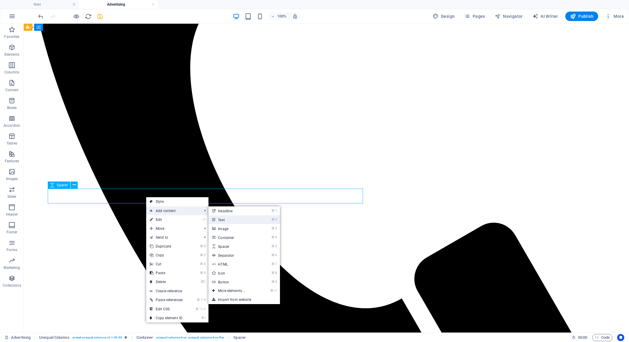
click at [226, 218] on link "⌘ 2 Text" at bounding box center [232, 220] width 49 height 9
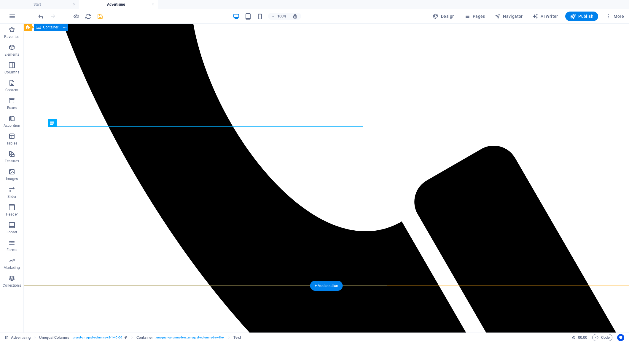
scroll to position [432, 0]
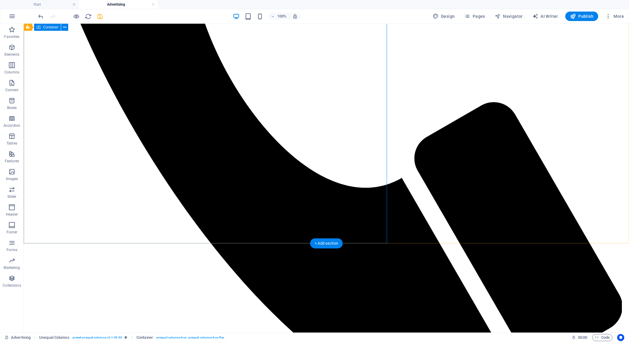
scroll to position [477, 0]
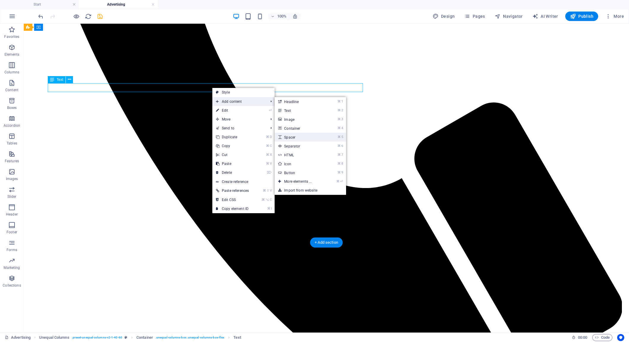
click at [320, 139] on link "⌘ 5 Spacer" at bounding box center [298, 137] width 49 height 9
select select "px"
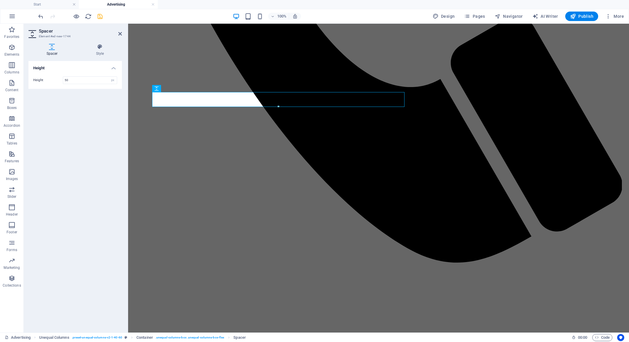
click at [100, 16] on icon "save" at bounding box center [100, 16] width 7 height 7
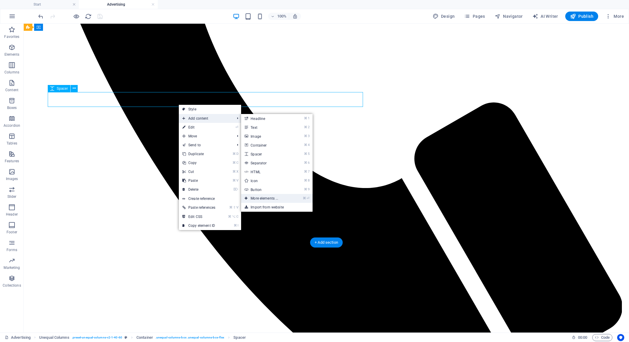
click at [290, 199] on link "⌘ ⏎ More elements ..." at bounding box center [265, 198] width 49 height 9
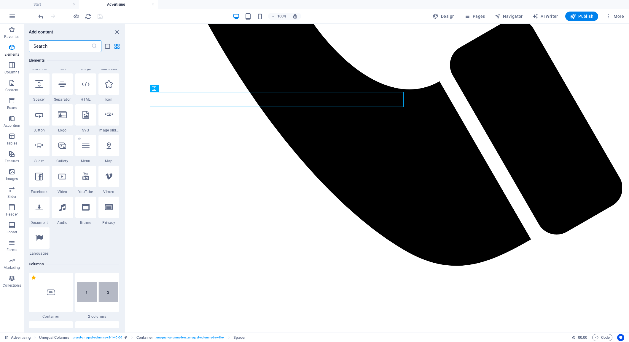
scroll to position [90, 0]
click at [60, 179] on icon at bounding box center [62, 176] width 8 height 8
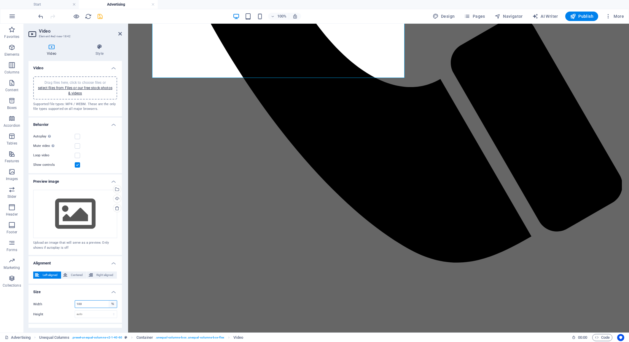
select select "px"
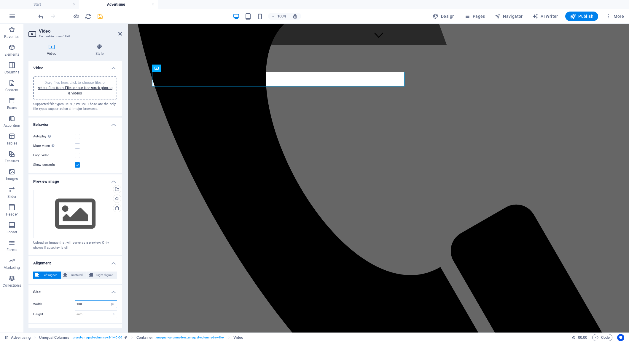
scroll to position [256, 0]
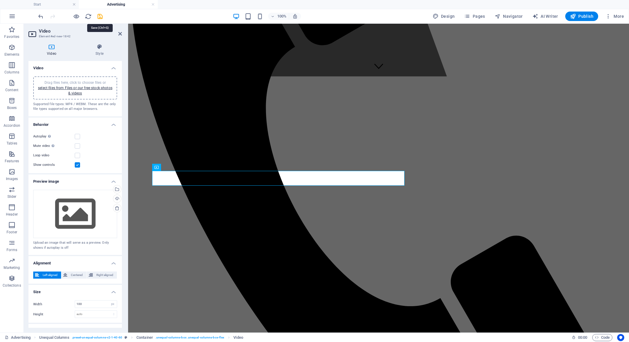
click at [99, 17] on icon "save" at bounding box center [100, 16] width 7 height 7
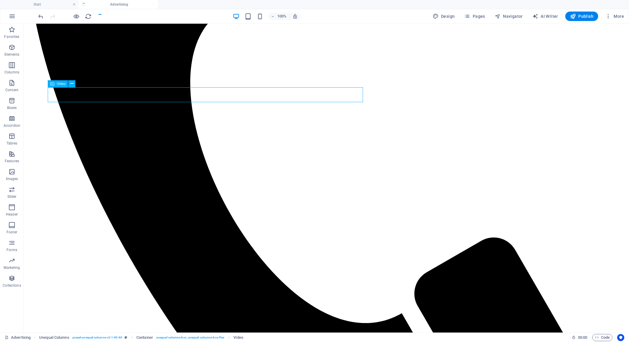
scroll to position [341, 0]
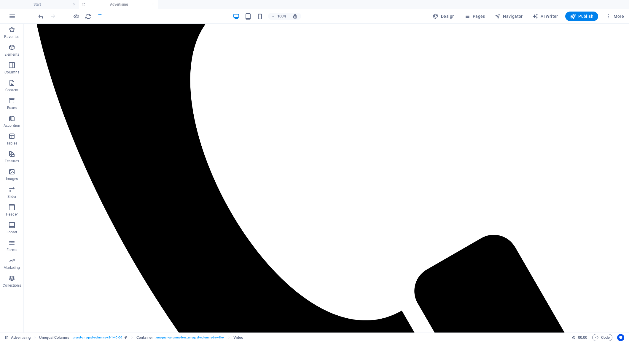
drag, startPoint x: 76, startPoint y: 106, endPoint x: 63, endPoint y: 253, distance: 147.9
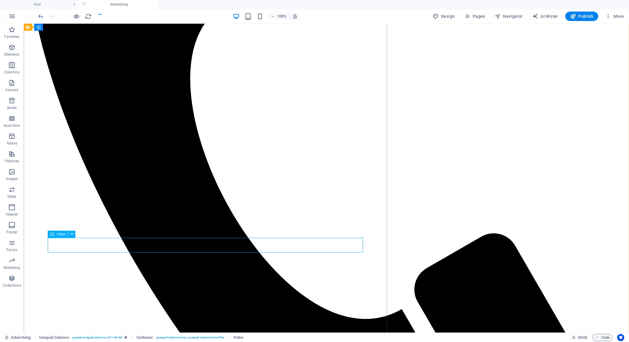
click at [56, 235] on div "Video" at bounding box center [58, 234] width 20 height 7
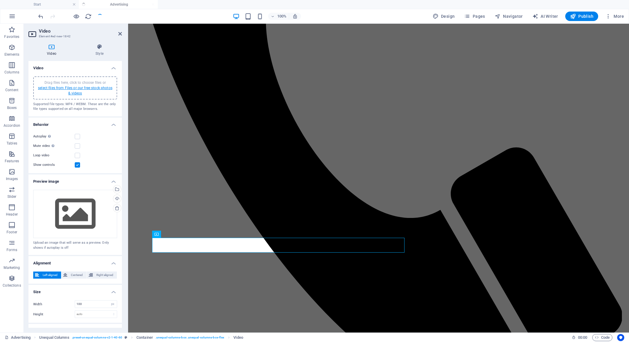
click at [75, 89] on link "select files from Files or our free stock photos & videos" at bounding box center [75, 90] width 74 height 9
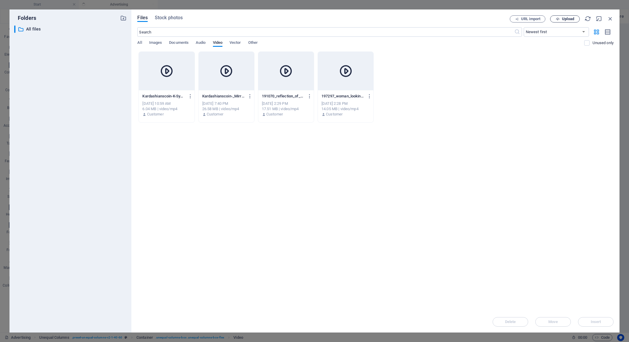
click at [564, 19] on span "Upload" at bounding box center [568, 19] width 12 height 4
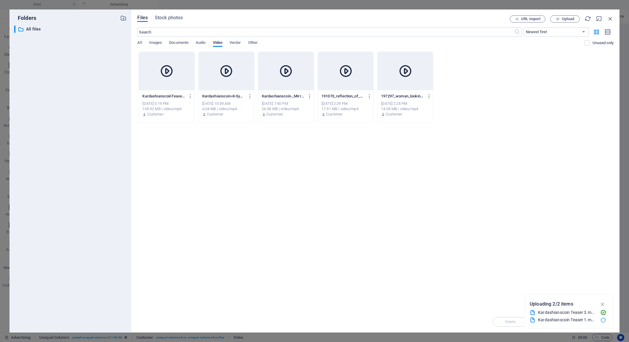
click at [170, 78] on div at bounding box center [166, 71] width 55 height 39
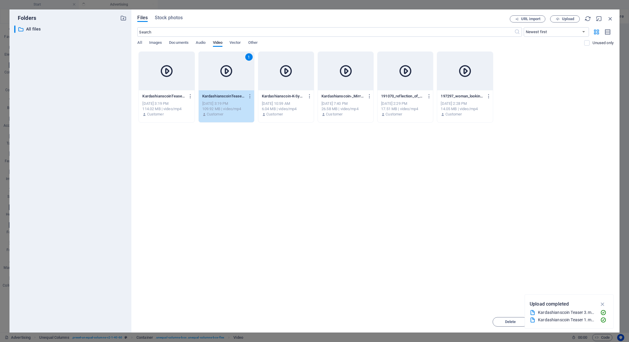
click at [229, 86] on div "1" at bounding box center [226, 71] width 55 height 39
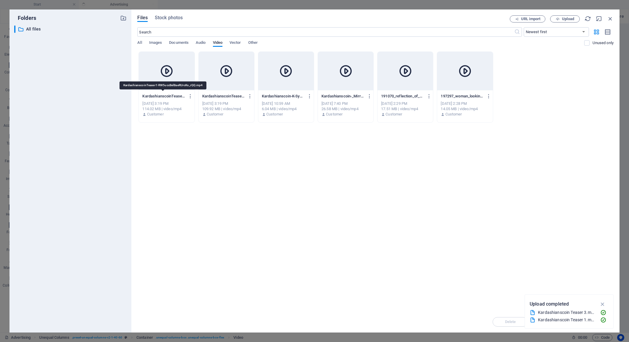
click at [172, 98] on p "KardashianscoinTeaser1-RW5uccBelBaeRUrcKs_rQQ.mp4" at bounding box center [163, 96] width 43 height 5
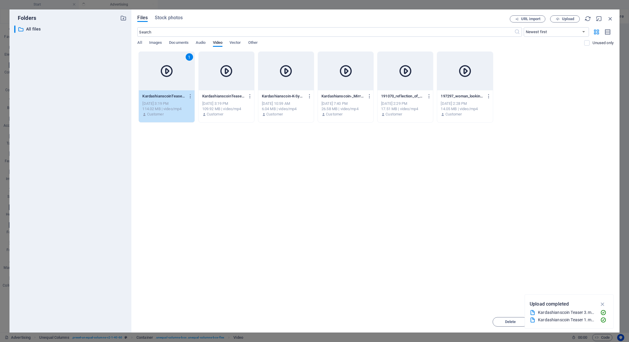
click at [230, 96] on p "KardashianscoinTeaser3-YAHBLWlV5gCvjeEvnC-sbw.mp4" at bounding box center [223, 96] width 43 height 5
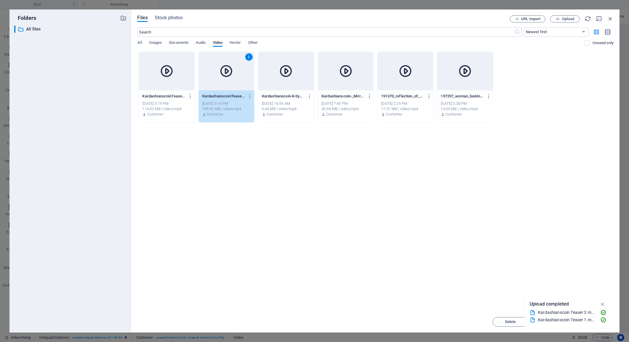
click at [165, 81] on div at bounding box center [166, 71] width 55 height 39
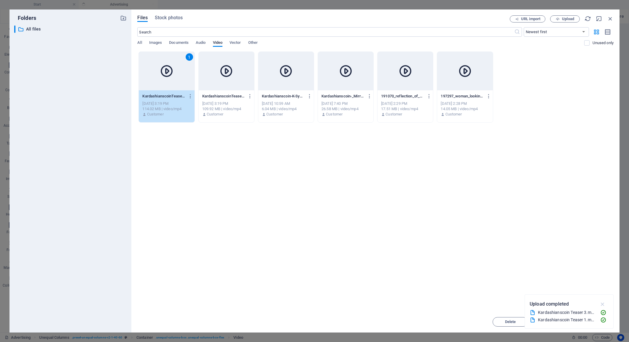
click at [601, 302] on icon "button" at bounding box center [602, 304] width 7 height 7
click at [597, 322] on span "Insert" at bounding box center [595, 322] width 10 height 4
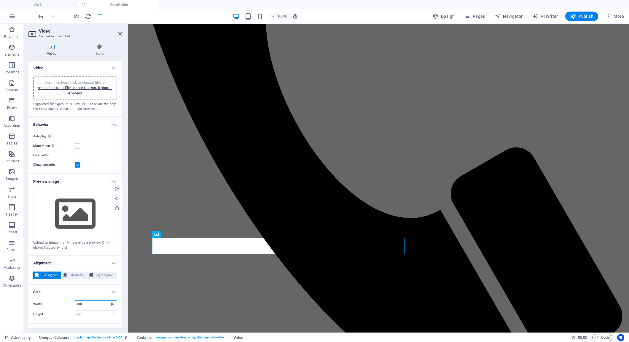
select select "auto"
select select "DISABLED_OPTION_VALUE"
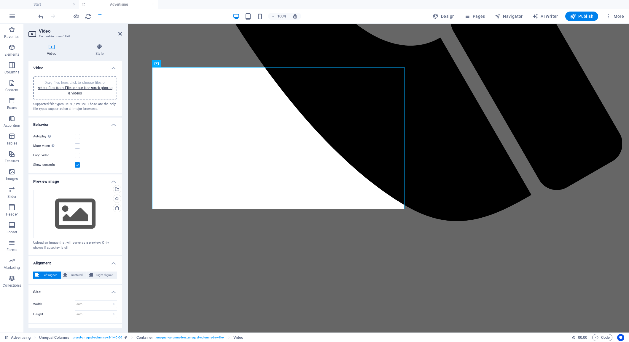
scroll to position [515, 0]
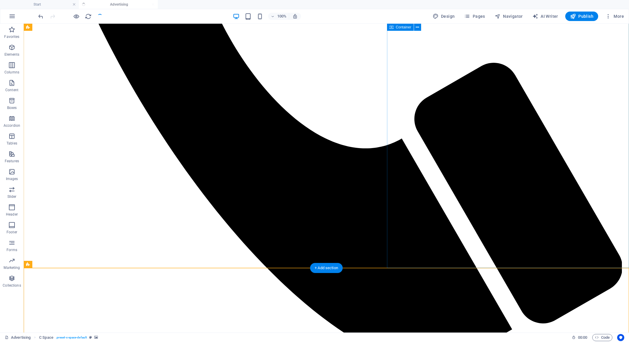
click at [324, 269] on div "+ Add section" at bounding box center [326, 268] width 33 height 10
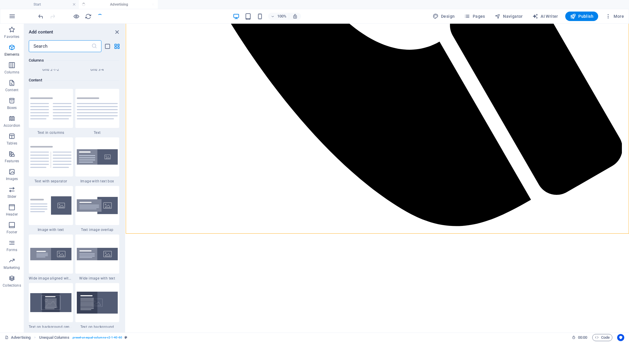
scroll to position [1037, 0]
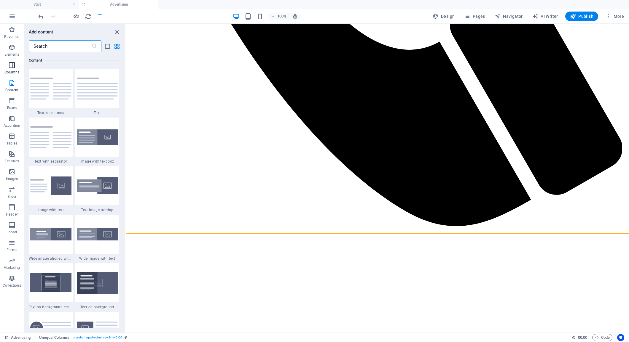
click at [7, 68] on span "Columns" at bounding box center [12, 69] width 24 height 14
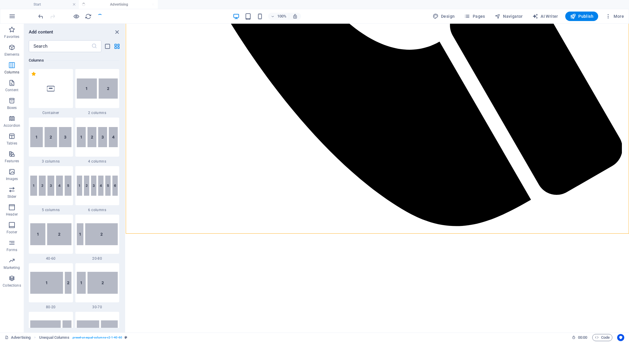
scroll to position [293, 0]
click at [96, 87] on img at bounding box center [97, 89] width 41 height 20
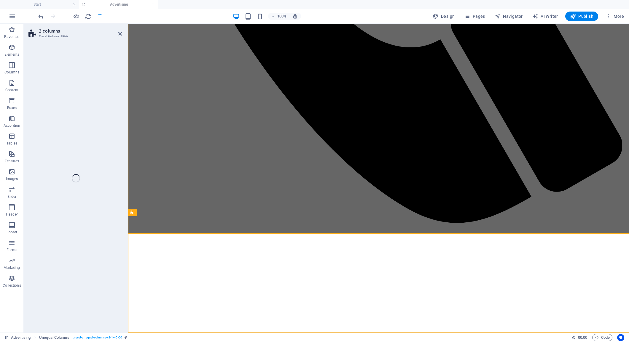
select select "rem"
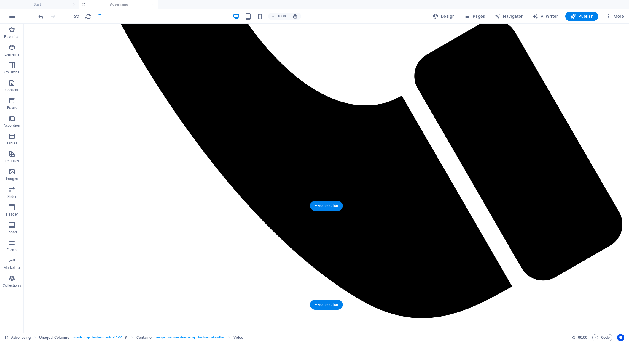
scroll to position [590, 0]
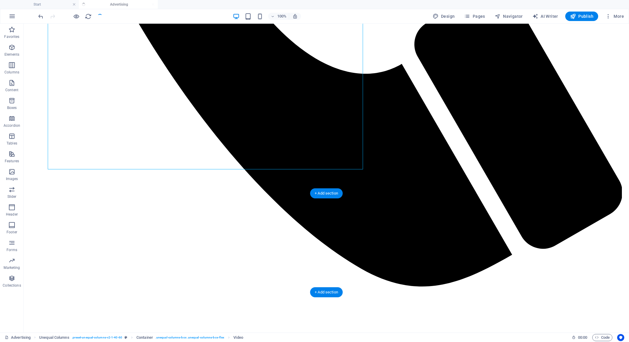
drag, startPoint x: 181, startPoint y: 88, endPoint x: 231, endPoint y: 246, distance: 165.7
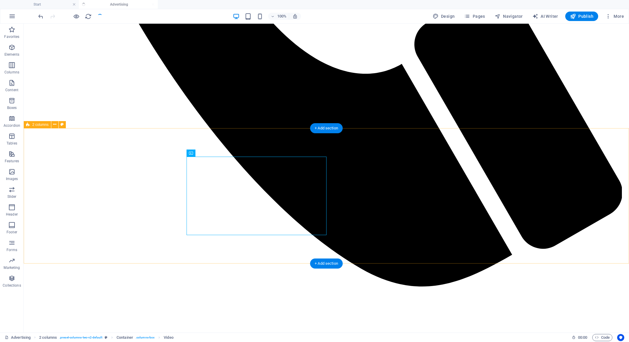
click at [37, 123] on span "2 columns" at bounding box center [40, 125] width 16 height 4
select select "rem"
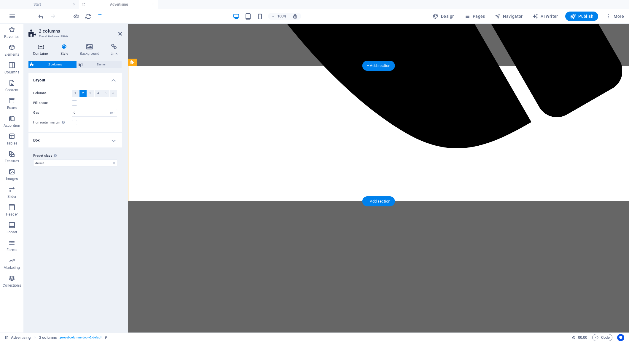
click at [41, 49] on icon at bounding box center [40, 47] width 25 height 6
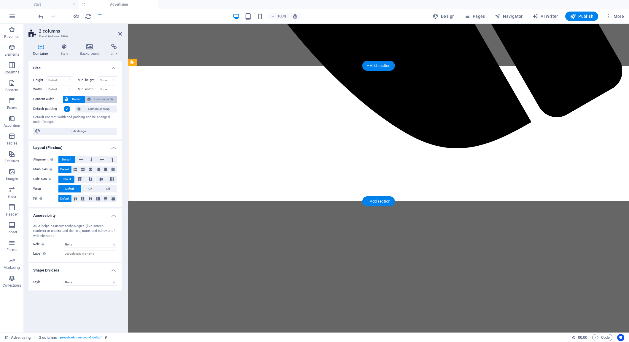
click at [100, 97] on span "Custom width" at bounding box center [103, 99] width 23 height 7
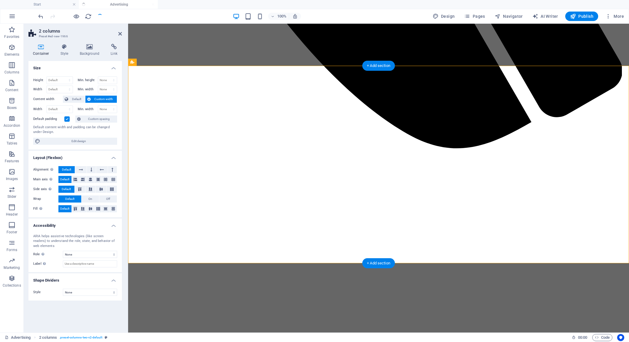
click at [68, 118] on label at bounding box center [66, 118] width 5 height 5
click at [0, 0] on input "Default padding" at bounding box center [0, 0] width 0 height 0
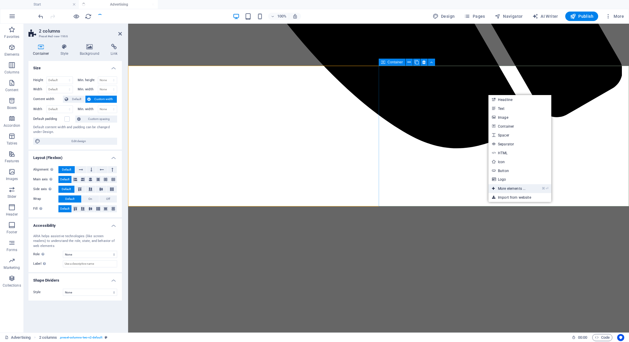
click at [506, 186] on link "⌘ ⏎ More elements ..." at bounding box center [508, 188] width 41 height 9
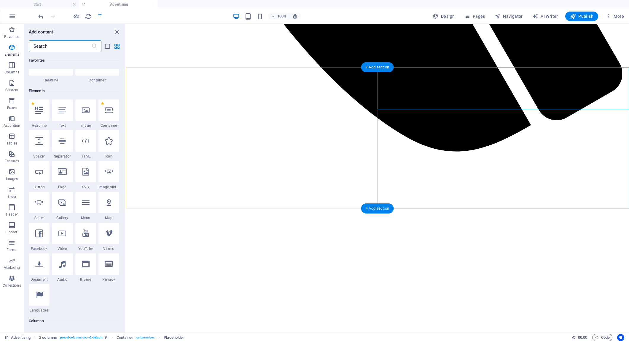
scroll to position [63, 0]
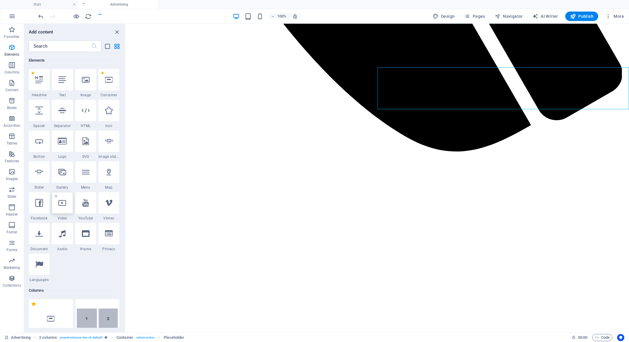
click at [61, 207] on div at bounding box center [62, 202] width 21 height 21
select select "%"
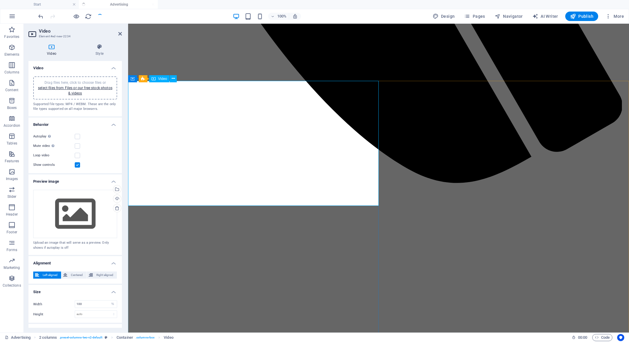
scroll to position [579, 0]
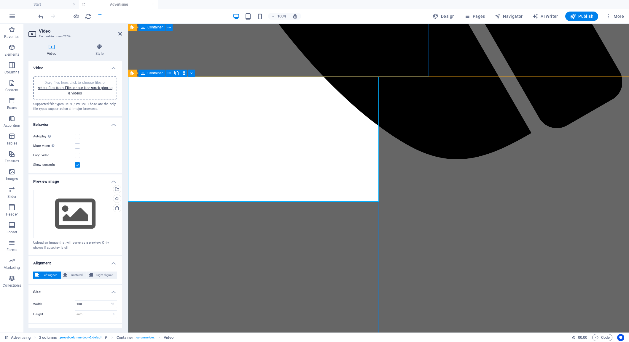
click at [85, 90] on div "Drag files here, click to choose files or select files from Files or our free s…" at bounding box center [75, 88] width 77 height 16
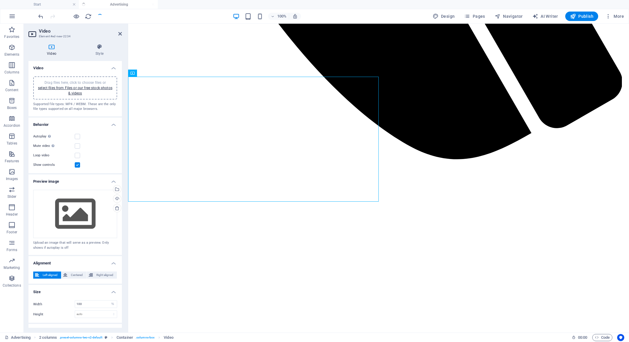
drag, startPoint x: 290, startPoint y: 97, endPoint x: 423, endPoint y: 100, distance: 133.4
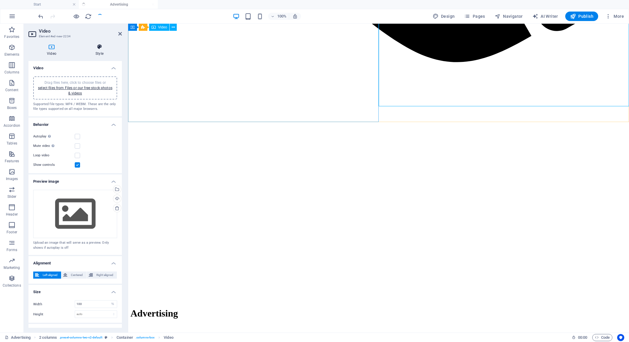
scroll to position [678, 0]
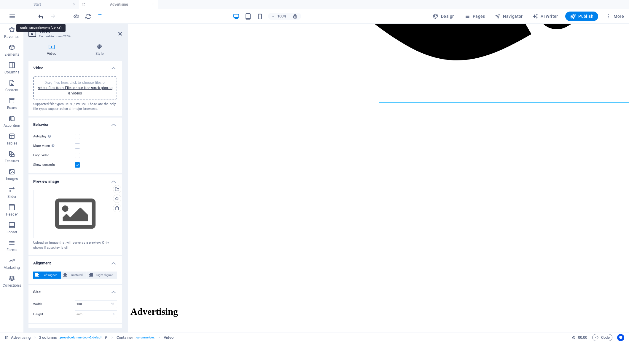
click at [39, 16] on icon "undo" at bounding box center [40, 16] width 7 height 7
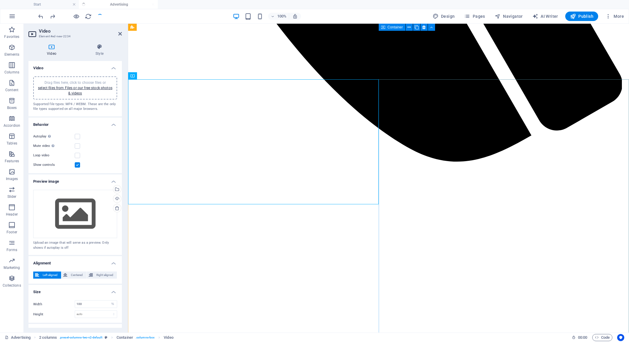
scroll to position [577, 0]
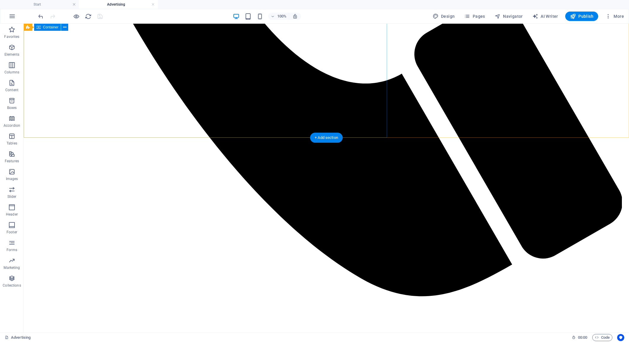
scroll to position [582, 0]
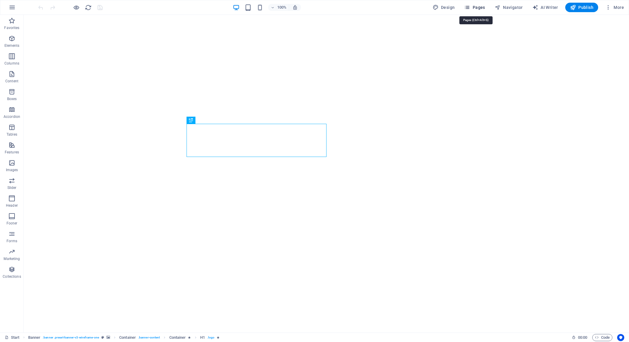
click at [484, 8] on span "Pages" at bounding box center [474, 7] width 21 height 6
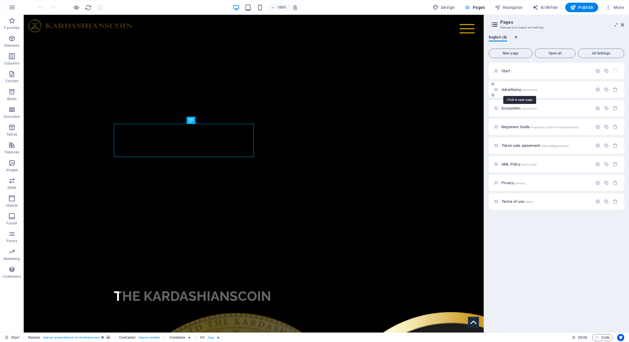
click at [514, 89] on span "Advertising /advertising" at bounding box center [519, 89] width 36 height 4
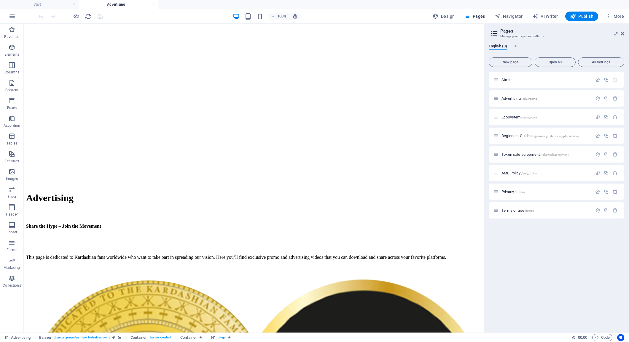
scroll to position [671, 0]
click at [0, 0] on icon at bounding box center [0, 0] width 0 height 0
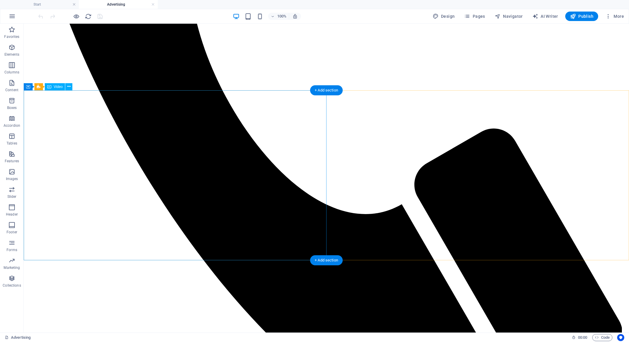
scroll to position [449, 0]
click at [58, 88] on span "Video" at bounding box center [58, 88] width 9 height 4
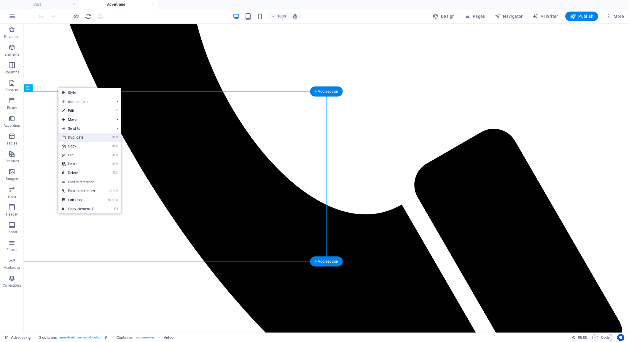
click at [86, 137] on link "⌘ D Duplicate" at bounding box center [78, 137] width 40 height 9
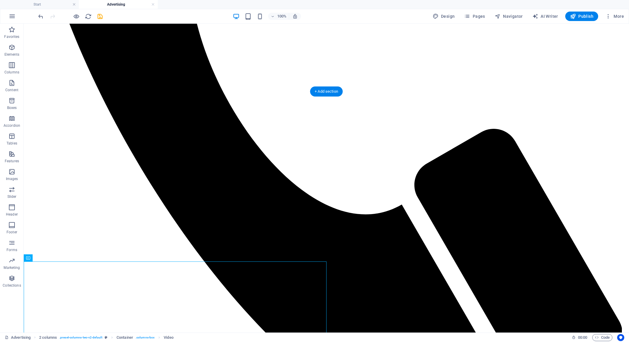
drag, startPoint x: 56, startPoint y: 282, endPoint x: 374, endPoint y: 122, distance: 356.7
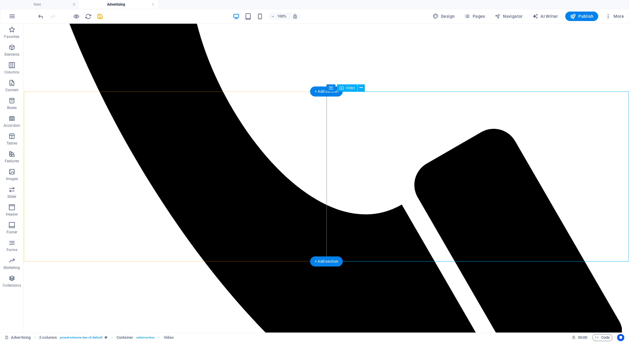
click at [348, 87] on span "Video" at bounding box center [350, 88] width 9 height 4
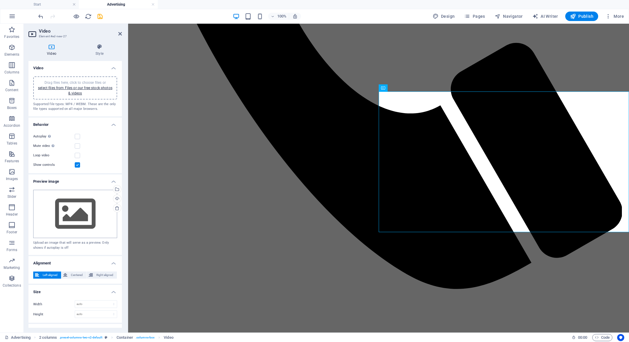
scroll to position [0, 0]
click at [52, 48] on icon at bounding box center [51, 47] width 46 height 6
click at [386, 87] on div "Container" at bounding box center [392, 87] width 27 height 7
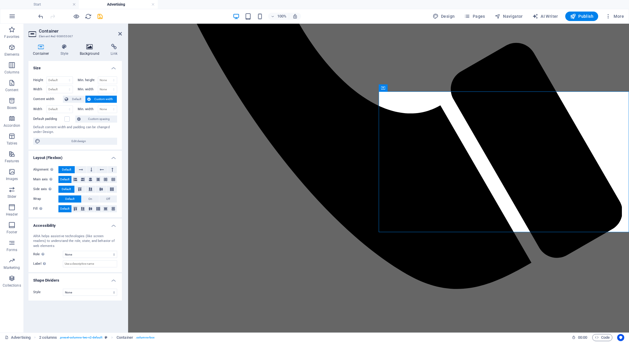
click at [91, 49] on icon at bounding box center [89, 47] width 29 height 6
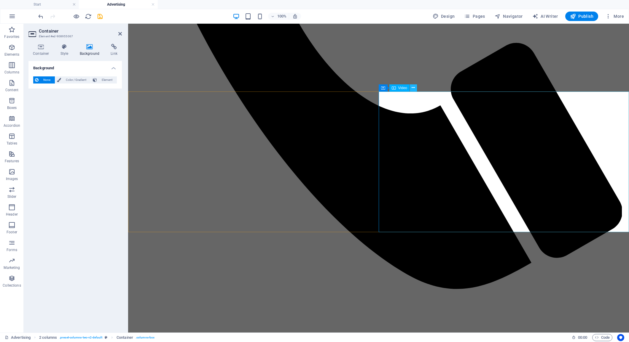
click at [414, 87] on icon at bounding box center [412, 88] width 3 height 6
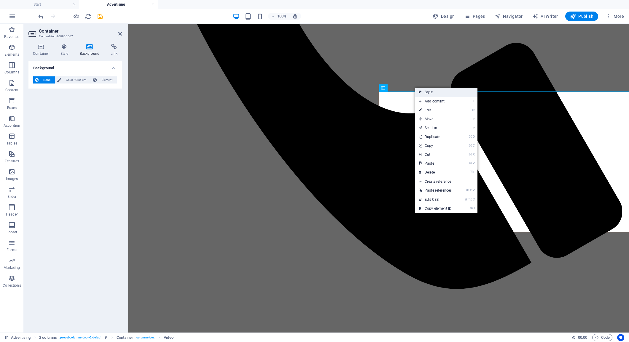
click at [428, 93] on link "Style" at bounding box center [446, 92] width 62 height 9
select select "rem"
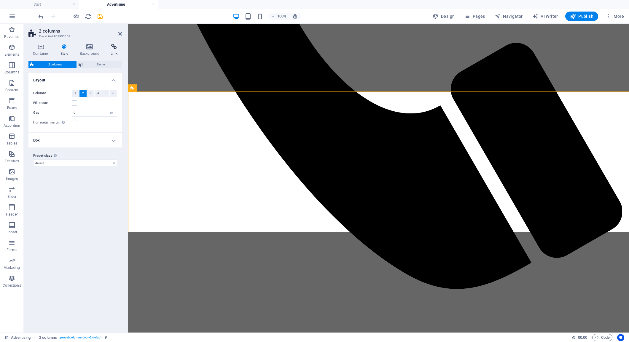
click at [117, 50] on h4 "Link" at bounding box center [114, 50] width 16 height 12
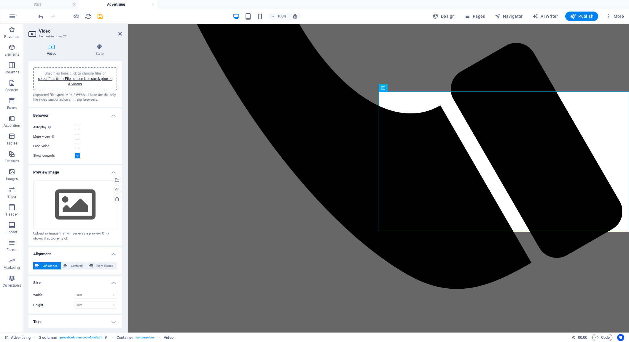
scroll to position [9, 0]
click at [113, 281] on h4 "Size" at bounding box center [74, 281] width 93 height 11
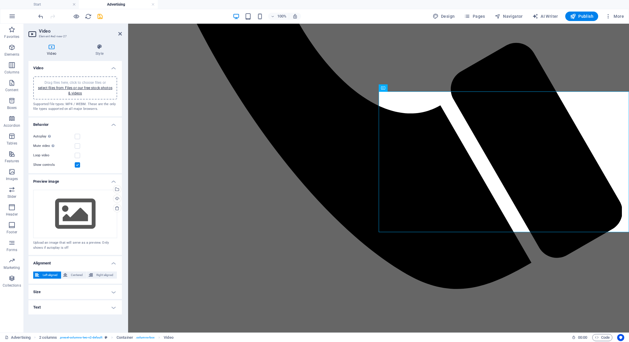
click at [113, 306] on h4 "Text" at bounding box center [74, 308] width 93 height 14
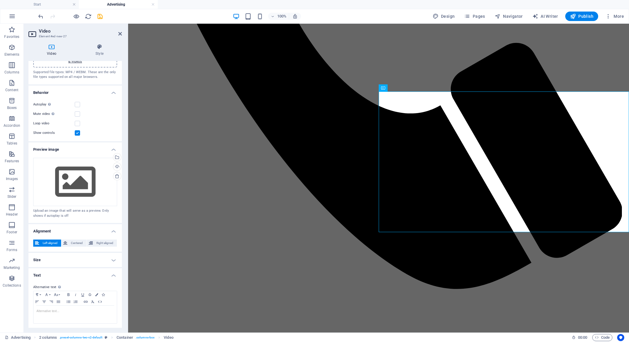
scroll to position [31, 0]
click at [113, 276] on h4 "Text" at bounding box center [74, 274] width 93 height 11
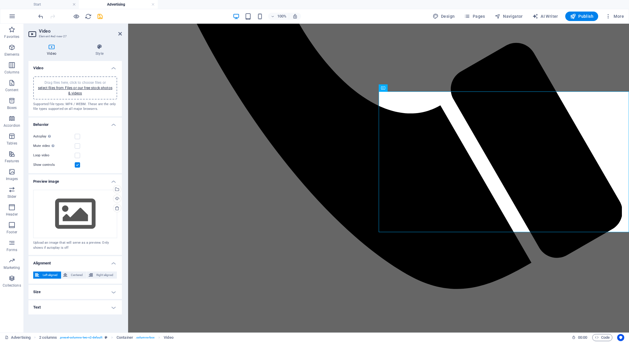
scroll to position [0, 0]
click at [113, 125] on h4 "Behavior" at bounding box center [74, 123] width 93 height 11
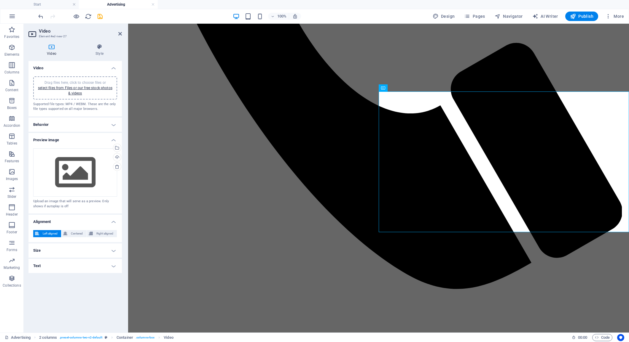
click at [114, 68] on h4 "Video" at bounding box center [74, 66] width 93 height 11
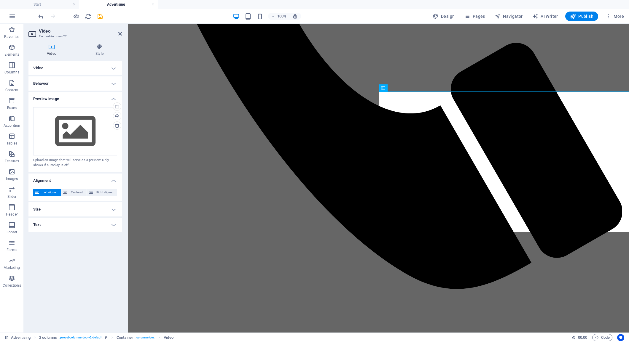
click at [113, 97] on h4 "Preview image" at bounding box center [74, 97] width 93 height 11
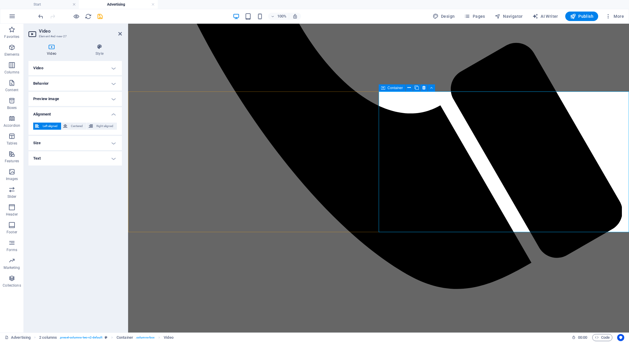
click at [385, 88] on div "Container" at bounding box center [392, 87] width 27 height 7
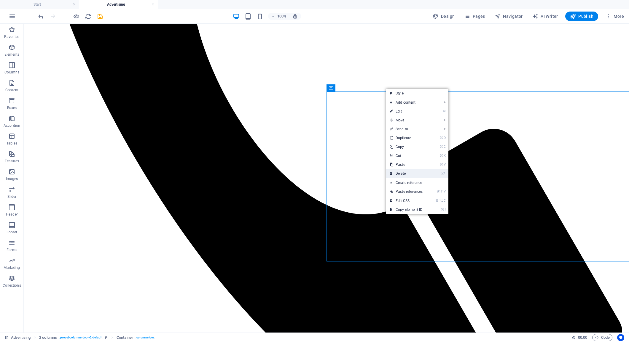
click at [414, 170] on link "⌦ Delete" at bounding box center [406, 173] width 40 height 9
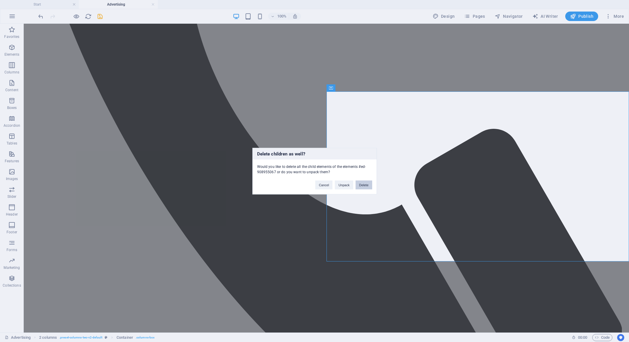
click at [362, 184] on button "Delete" at bounding box center [363, 185] width 17 height 9
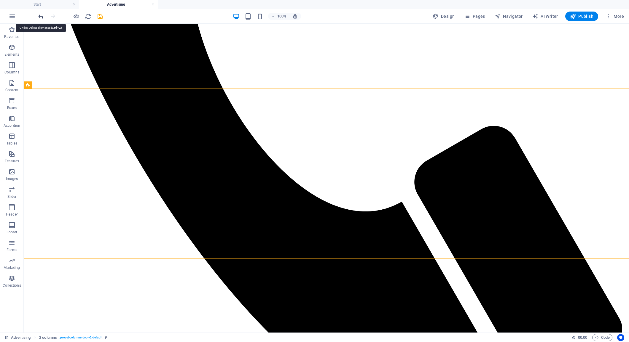
click at [42, 16] on icon "undo" at bounding box center [40, 16] width 7 height 7
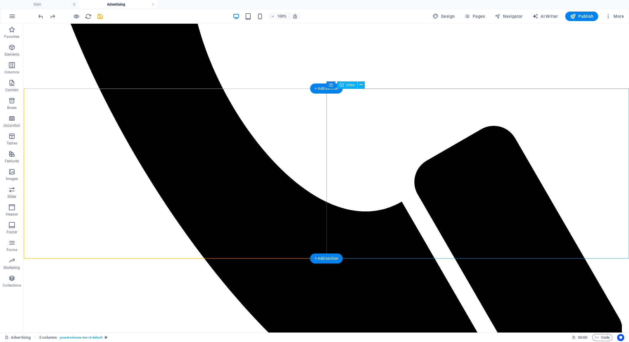
click at [350, 85] on span "Video" at bounding box center [350, 85] width 9 height 4
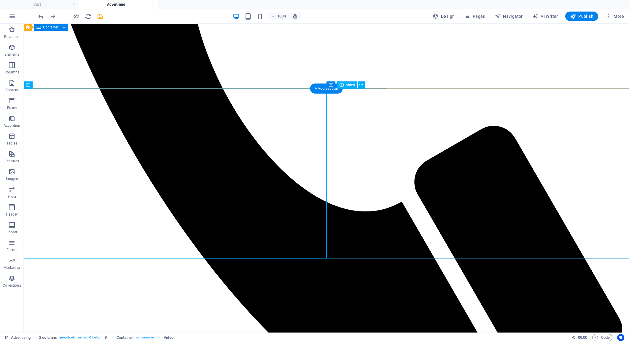
click at [351, 83] on div "Video" at bounding box center [347, 85] width 20 height 7
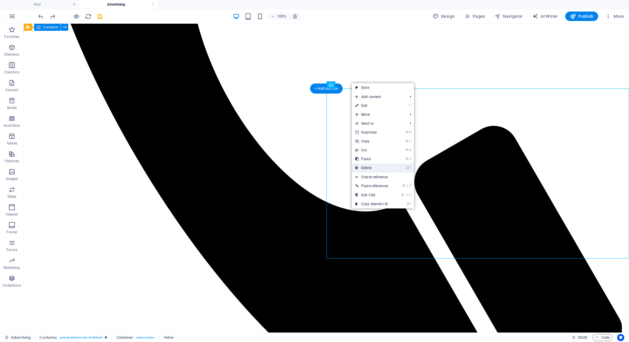
click at [386, 166] on link "⌦ Delete" at bounding box center [372, 168] width 40 height 9
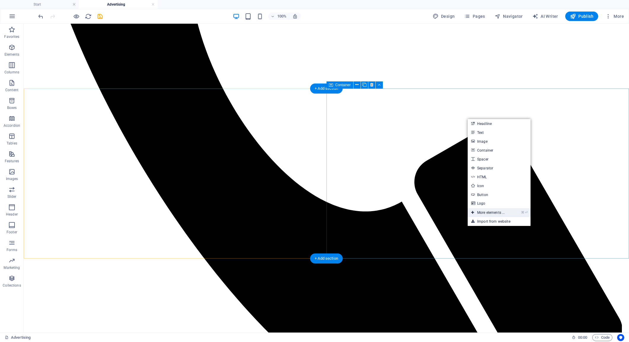
click at [501, 210] on link "⌘ ⏎ More elements ..." at bounding box center [487, 212] width 41 height 9
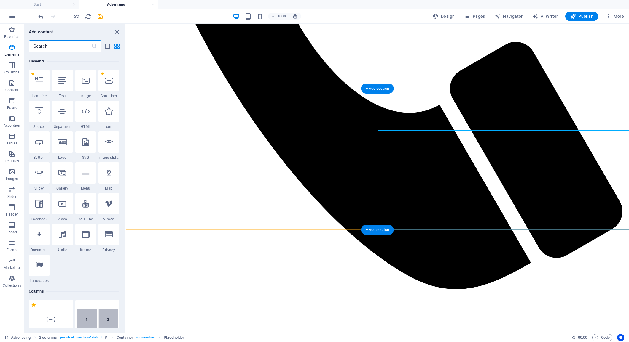
scroll to position [63, 0]
click at [63, 208] on div at bounding box center [62, 202] width 21 height 21
select select "%"
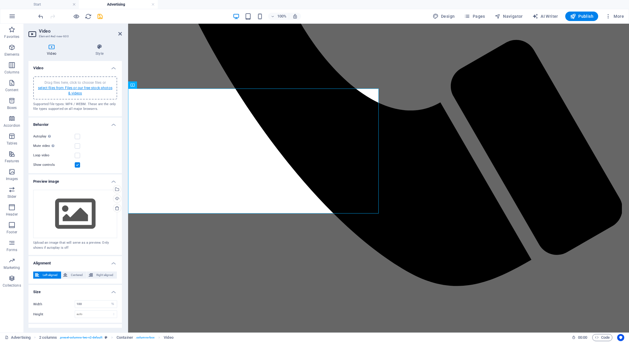
click at [74, 88] on link "select files from Files or our free stock photos & videos" at bounding box center [75, 90] width 74 height 9
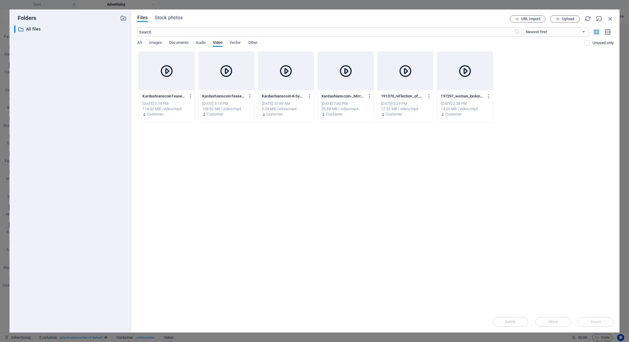
click at [237, 75] on div at bounding box center [226, 71] width 55 height 39
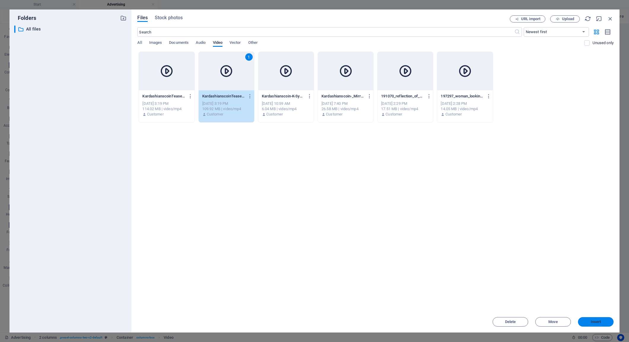
click at [595, 321] on span "Insert" at bounding box center [595, 322] width 10 height 4
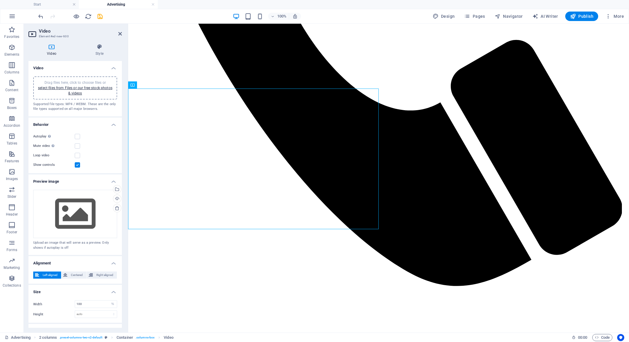
drag, startPoint x: 286, startPoint y: 109, endPoint x: 433, endPoint y: 103, distance: 147.2
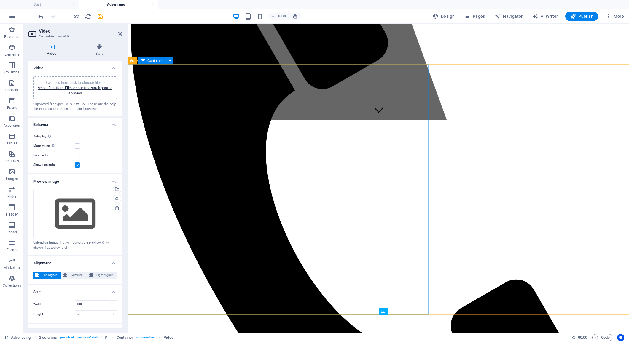
scroll to position [232, 0]
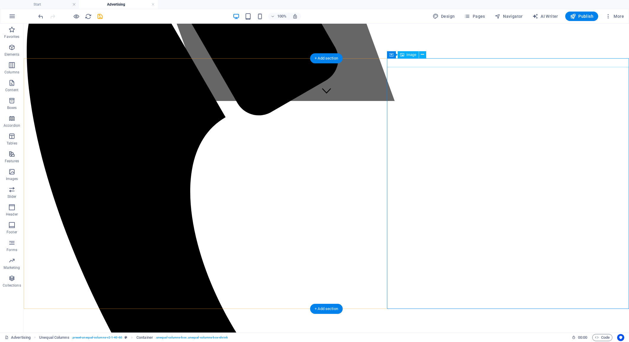
click at [408, 56] on span "Image" at bounding box center [411, 55] width 10 height 4
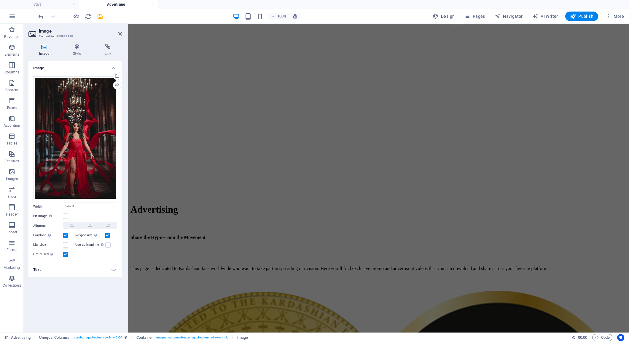
scroll to position [714, 0]
click at [101, 15] on icon "save" at bounding box center [100, 16] width 7 height 7
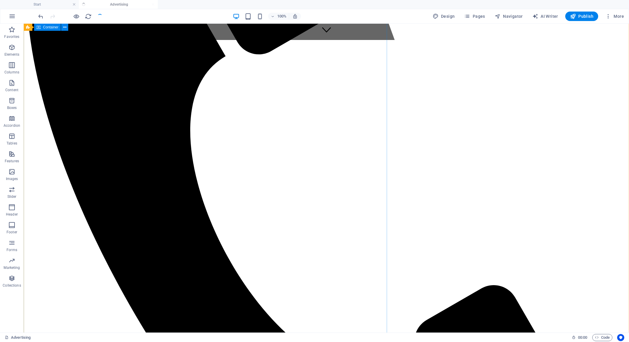
scroll to position [295, 0]
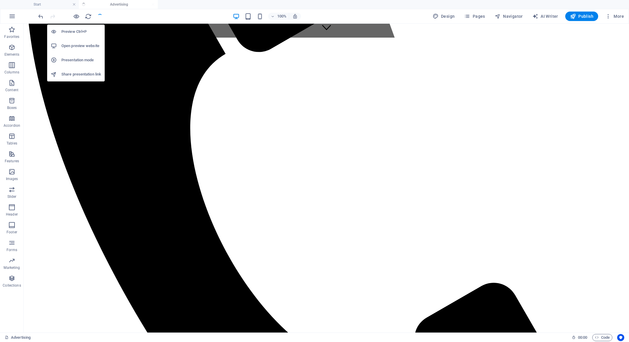
click at [78, 47] on h6 "Open preview website" at bounding box center [81, 45] width 40 height 7
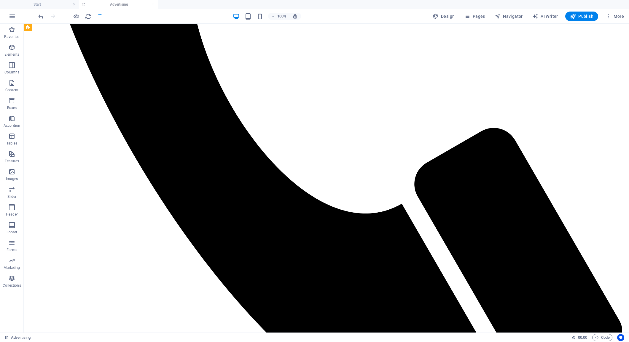
scroll to position [424, 0]
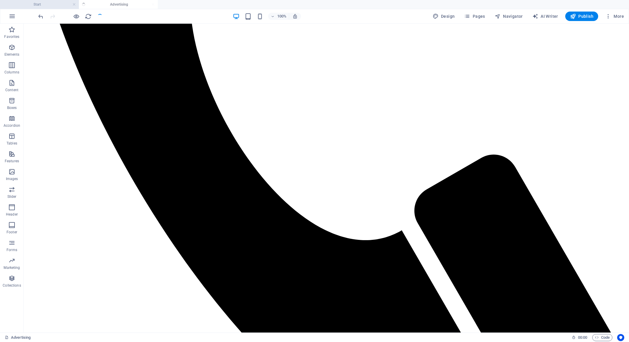
click at [47, 8] on li "Start" at bounding box center [39, 4] width 79 height 9
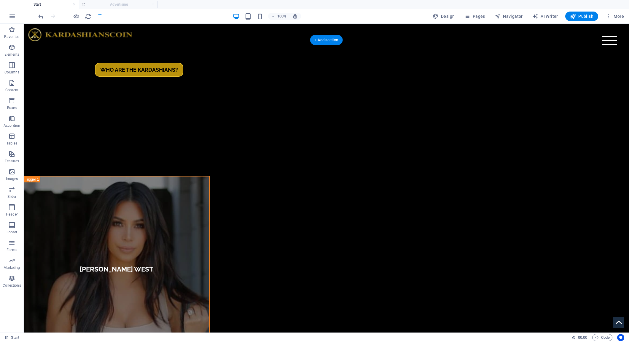
scroll to position [1758, 0]
click at [144, 4] on ul "Start Advertising" at bounding box center [314, 4] width 629 height 9
click at [116, 4] on ul "Start Advertising" at bounding box center [314, 4] width 629 height 9
click at [585, 15] on span "Publish" at bounding box center [581, 16] width 23 height 6
